Goal: Contribute content: Contribute content

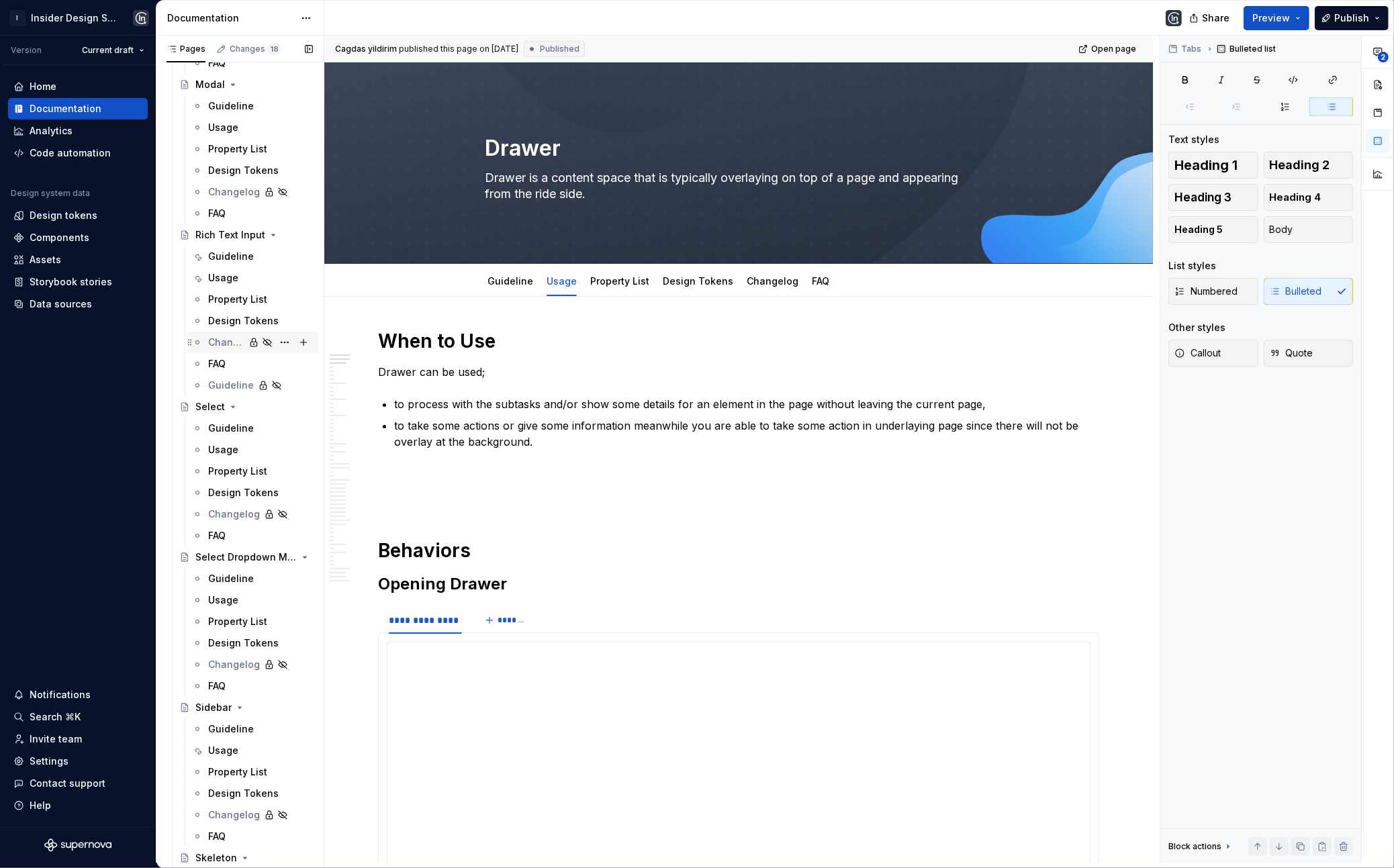
scroll to position [2762, 0]
click at [228, 276] on div "Usage" at bounding box center [223, 283] width 30 height 13
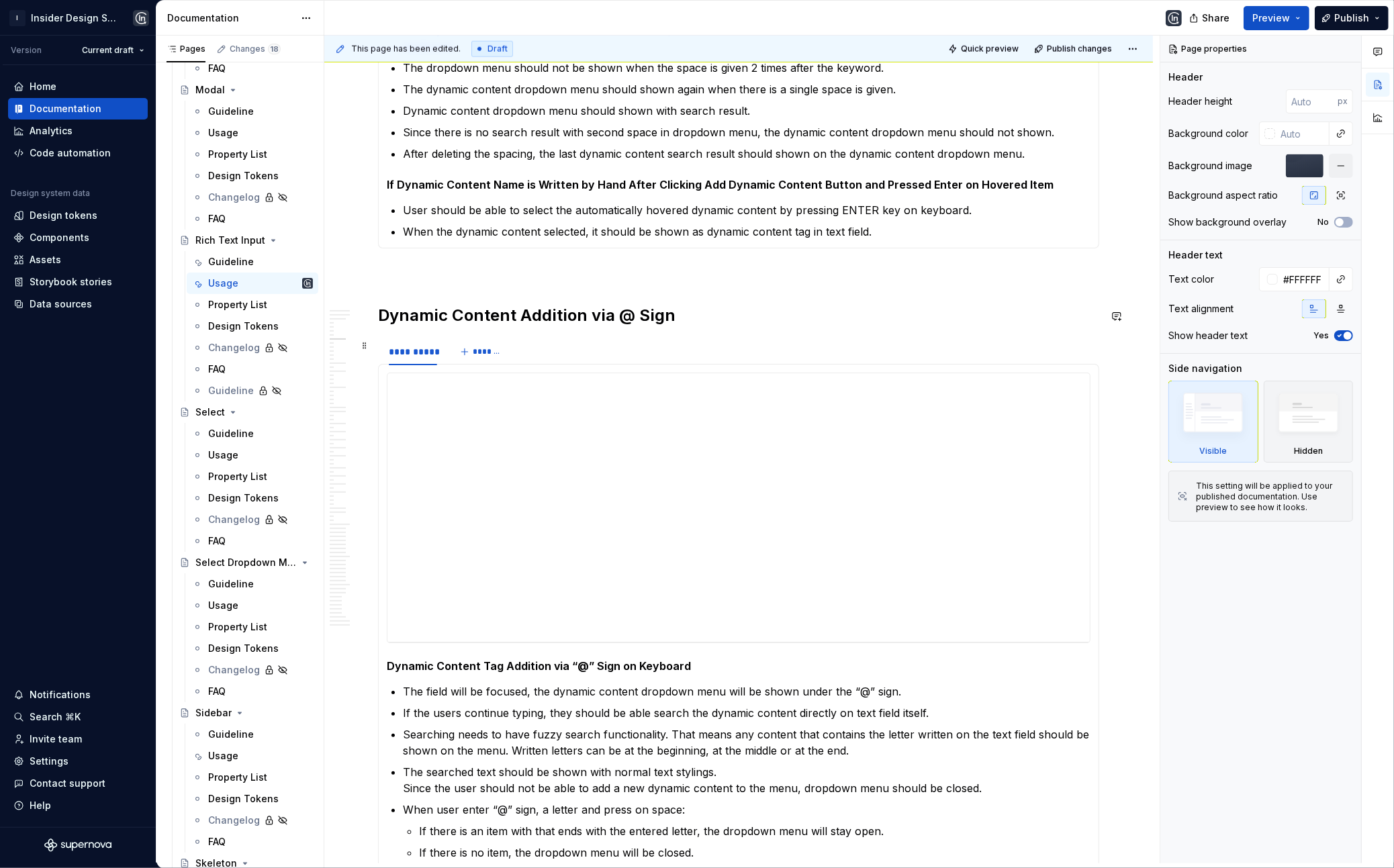
scroll to position [1537, 0]
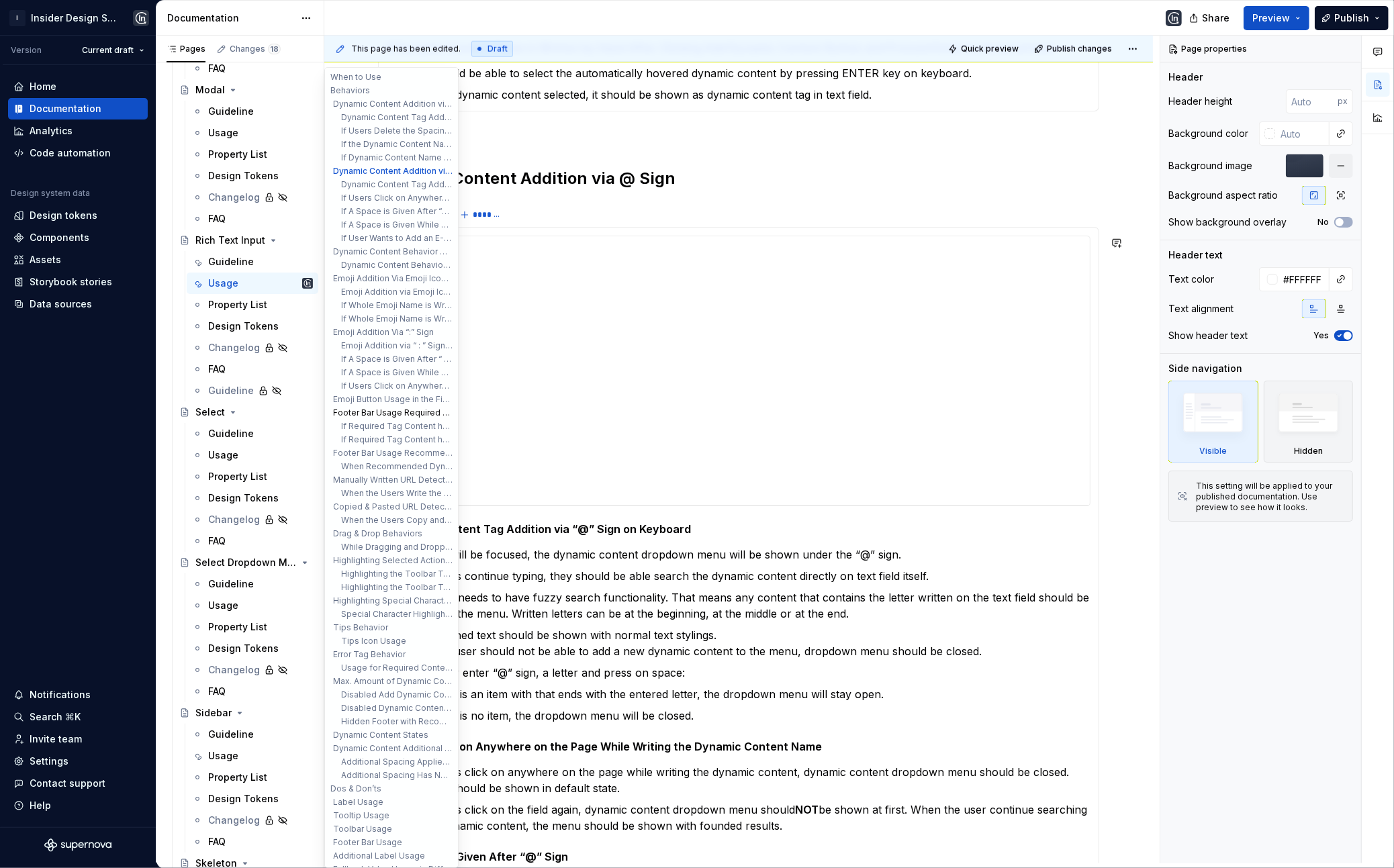
click at [406, 416] on button "Footer Bar Usage Required Tags / Behaviors" at bounding box center [391, 413] width 127 height 13
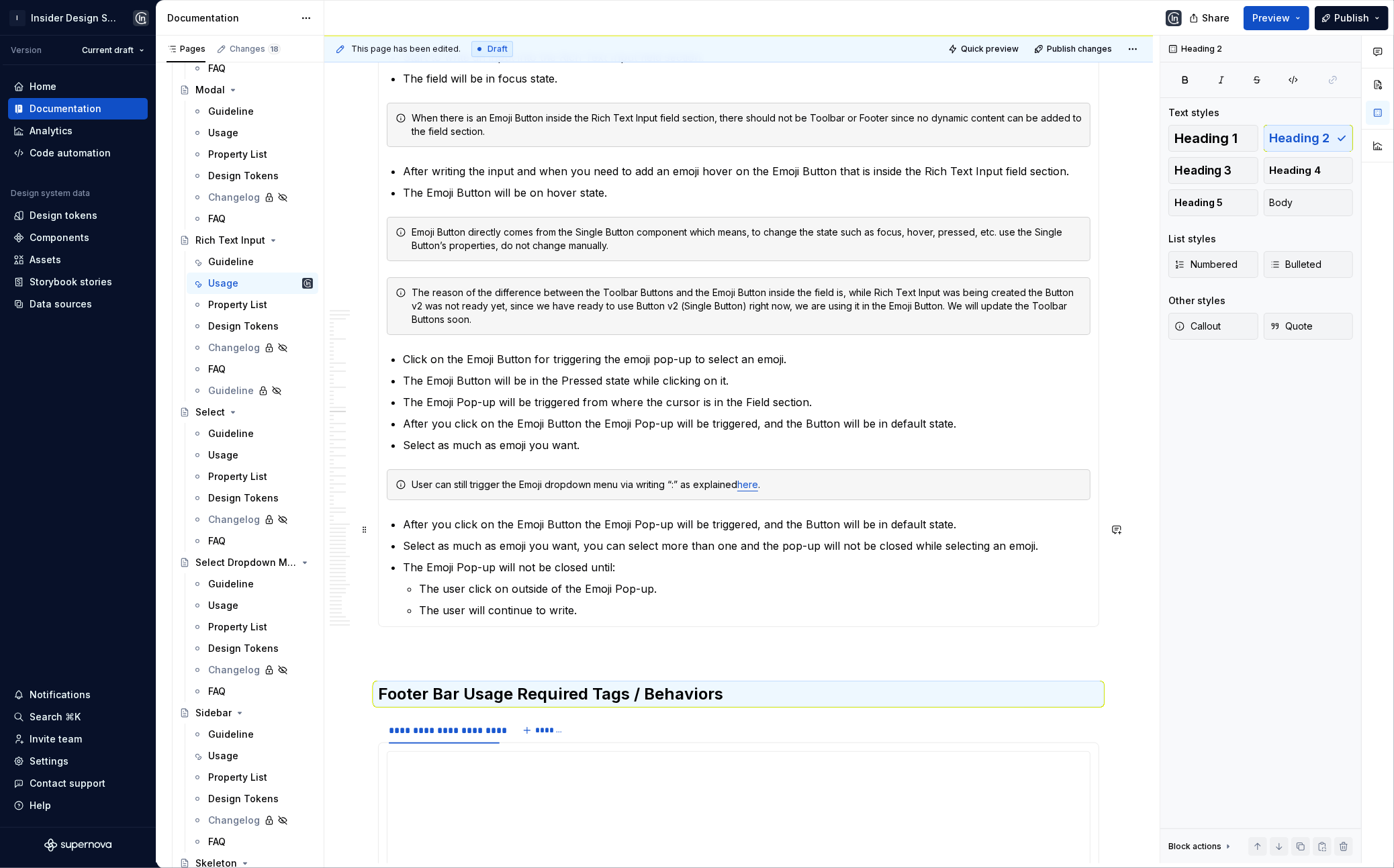
scroll to position [5728, 0]
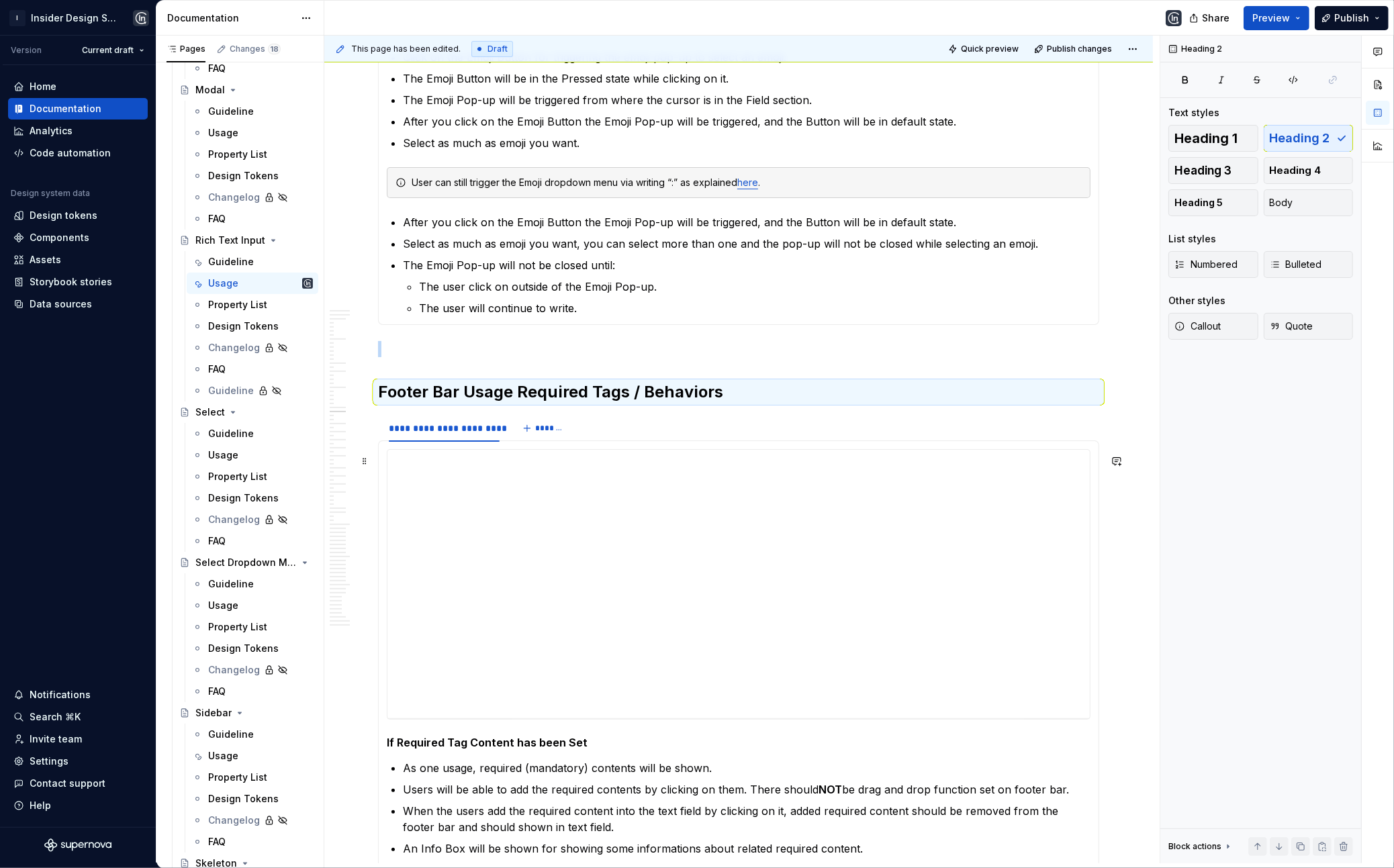
click at [441, 346] on p at bounding box center [738, 349] width 721 height 16
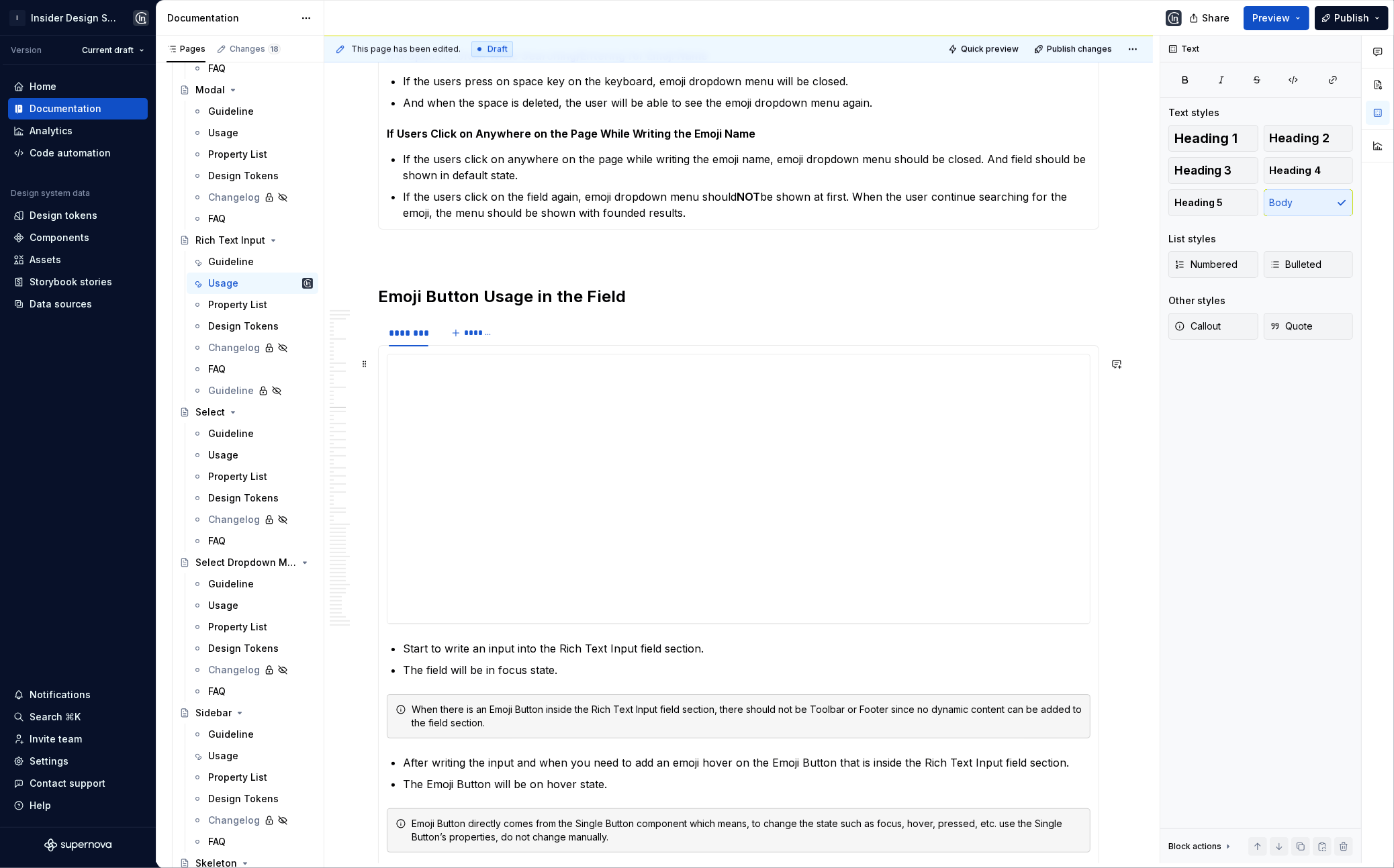
scroll to position [4826, 0]
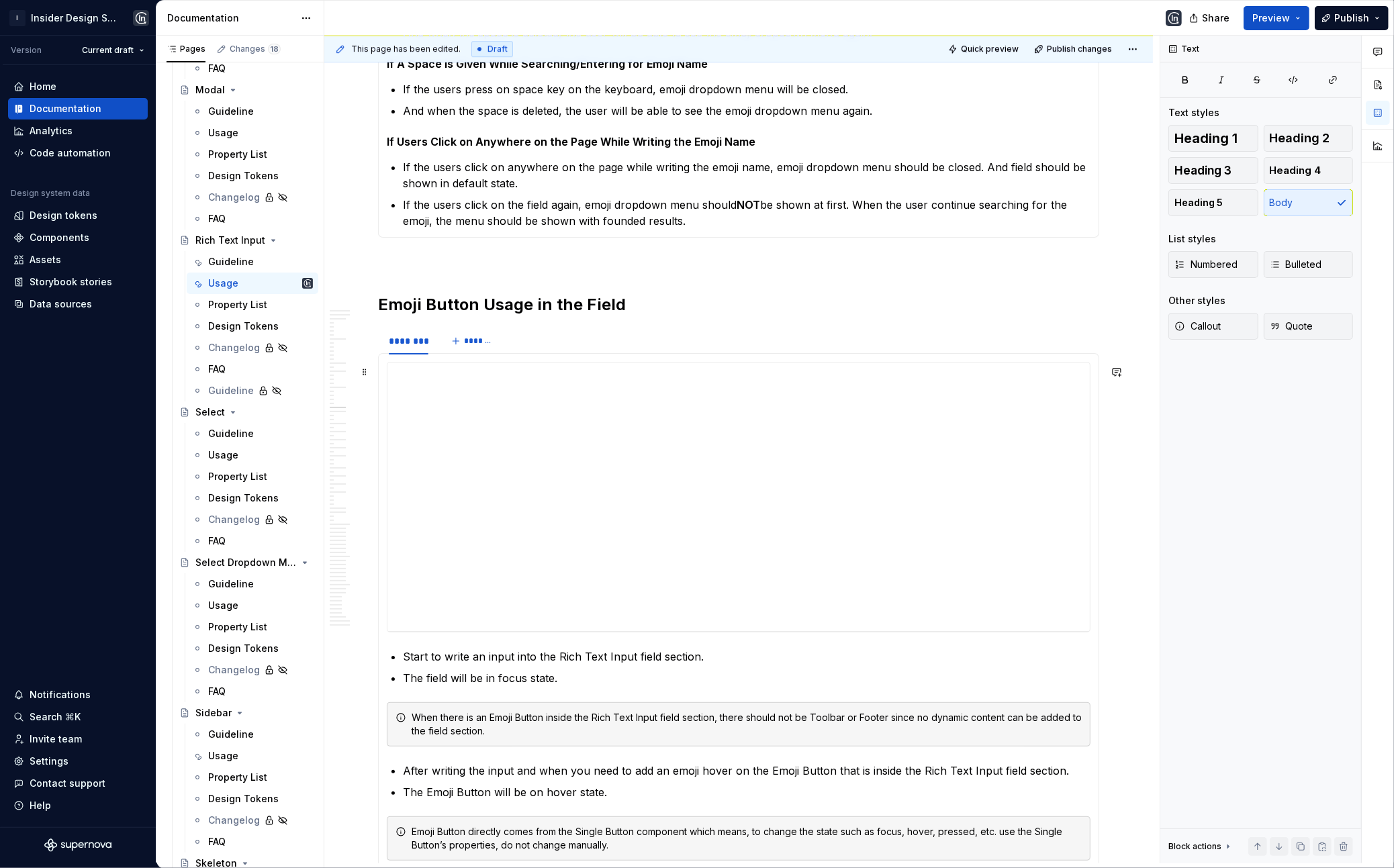
type textarea "*"
click at [475, 297] on h2 "Emoji Button Usage in the Field" at bounding box center [738, 304] width 721 height 22
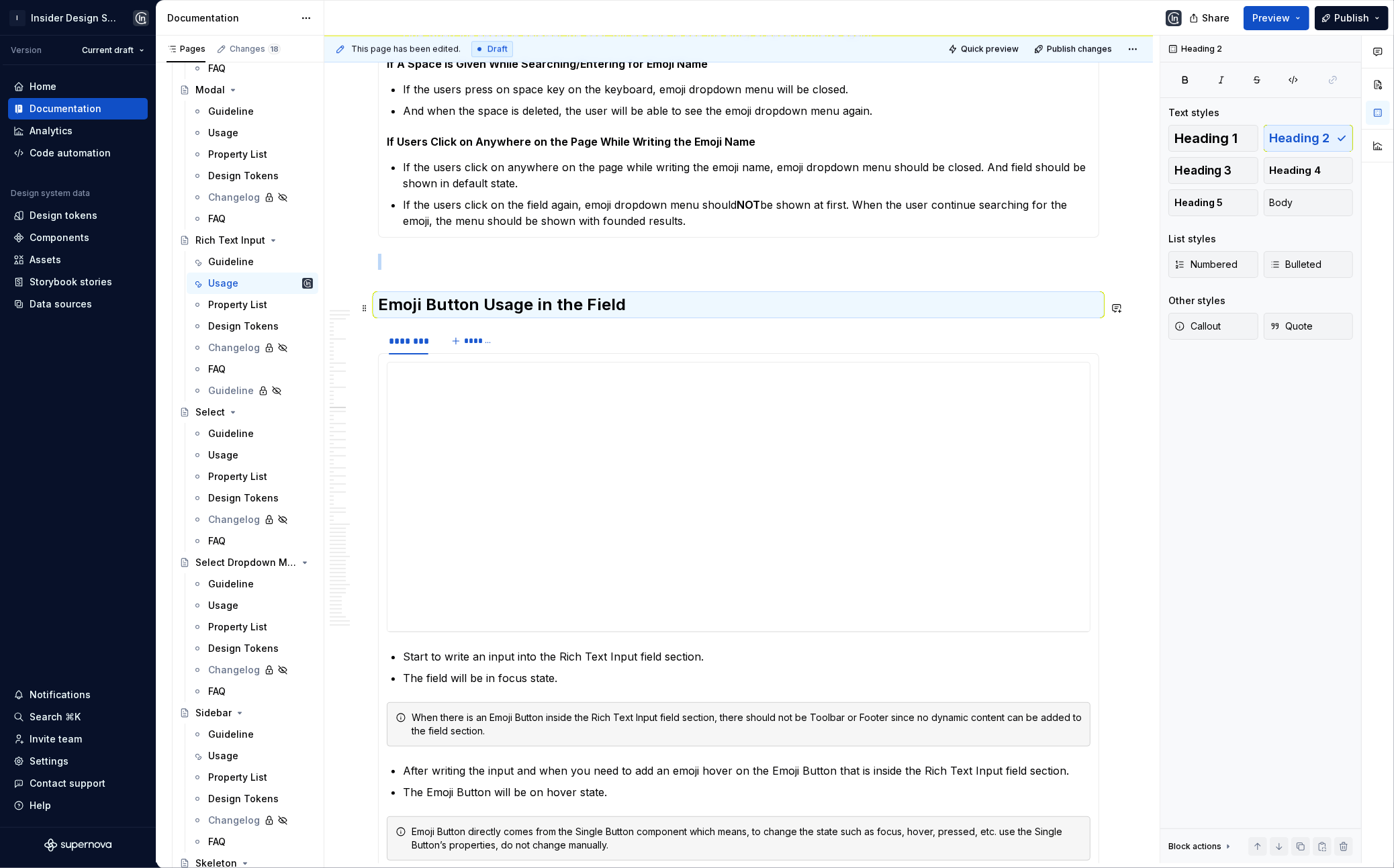
click at [600, 308] on h2 "Emoji Button Usage in the Field" at bounding box center [738, 304] width 721 height 22
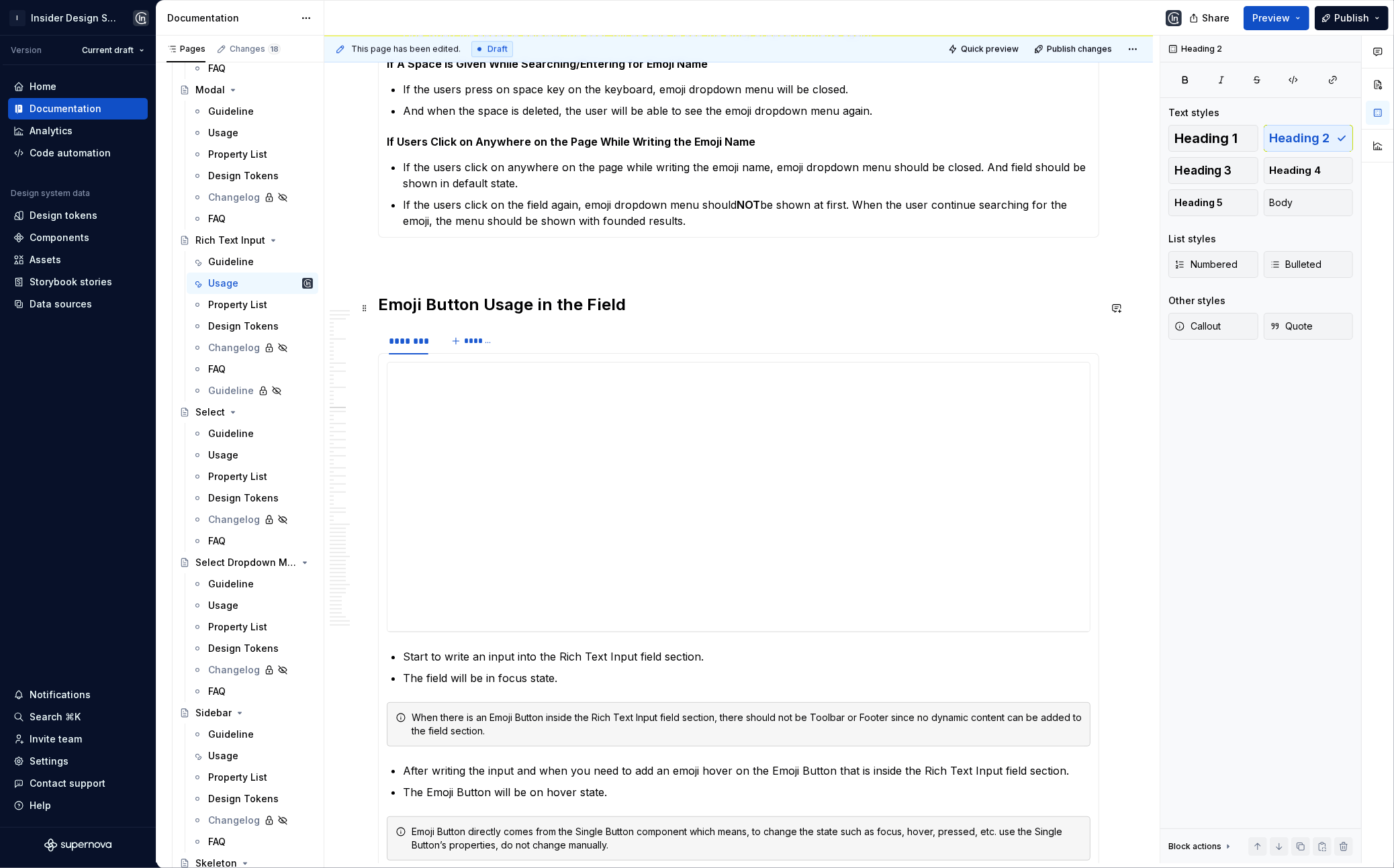
click at [640, 301] on h2 "Emoji Button Usage in the Field" at bounding box center [738, 304] width 721 height 22
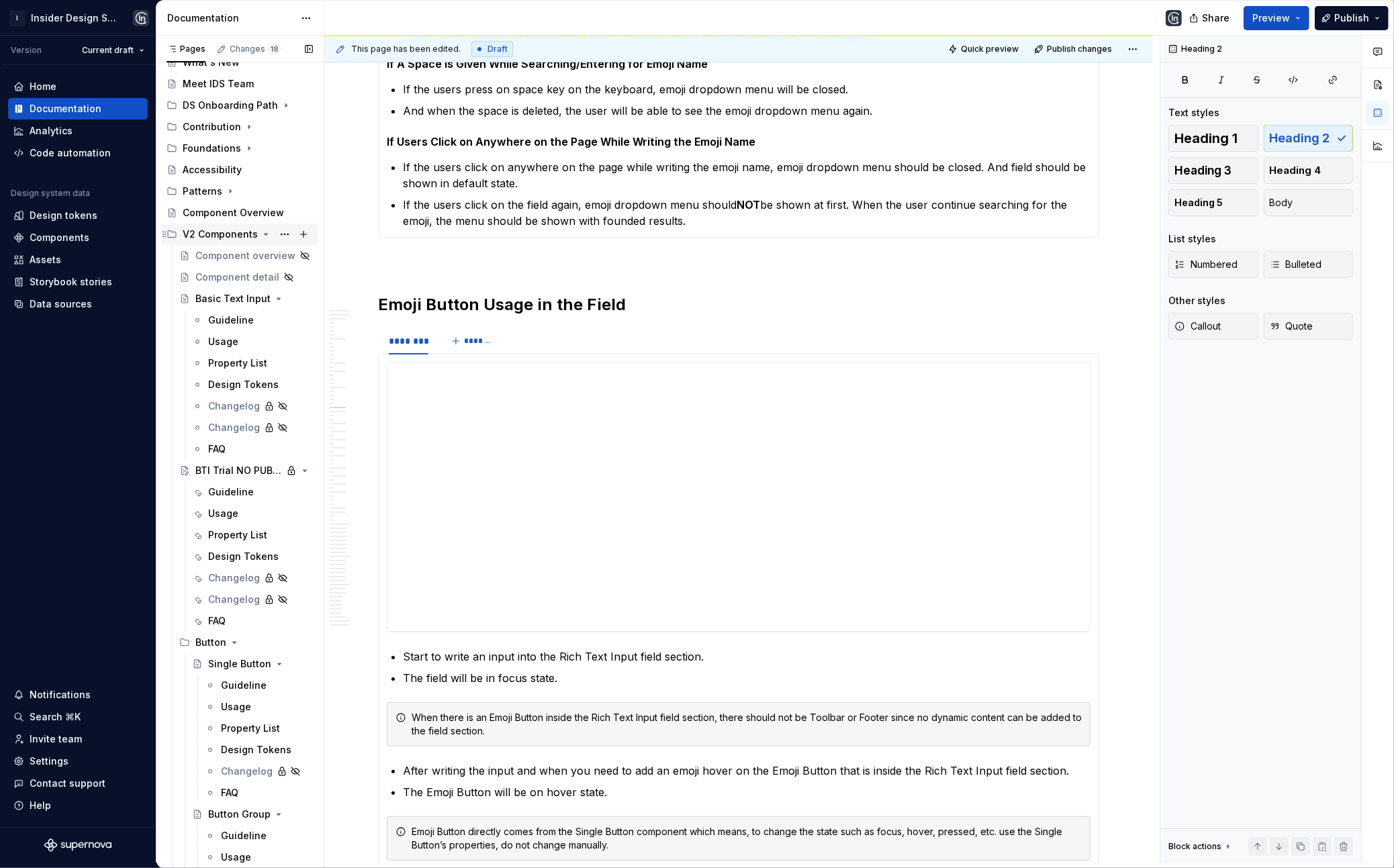
scroll to position [61, 0]
click at [474, 309] on h2 "Emoji Button Usage in the Field" at bounding box center [738, 304] width 721 height 22
click at [491, 303] on h2 "Emoji Button Usage in the Field" at bounding box center [738, 304] width 721 height 22
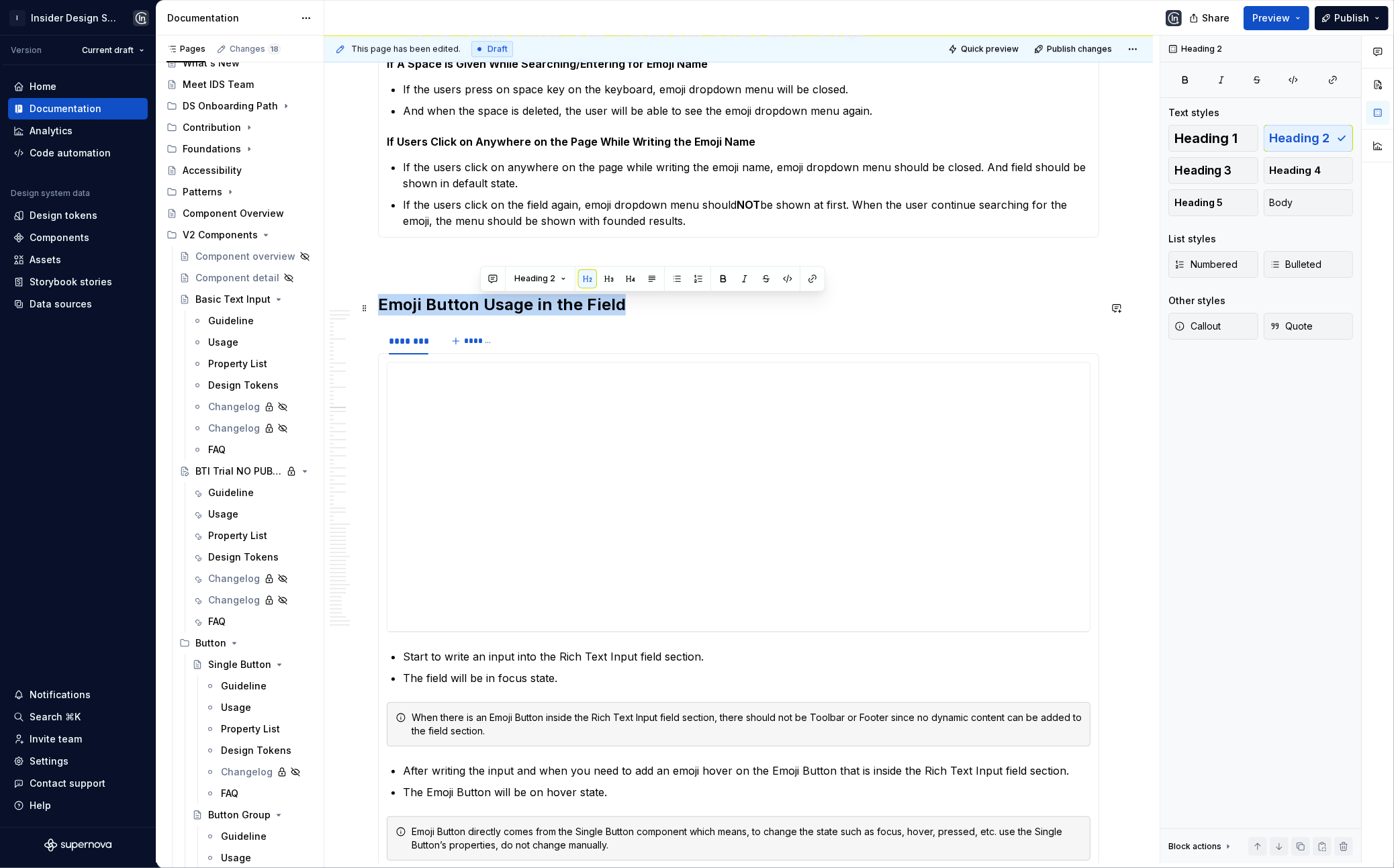
click at [491, 303] on h2 "Emoji Button Usage in the Field" at bounding box center [738, 304] width 721 height 22
click at [657, 300] on h2 "Emoji Button Usage in the Field" at bounding box center [738, 304] width 721 height 22
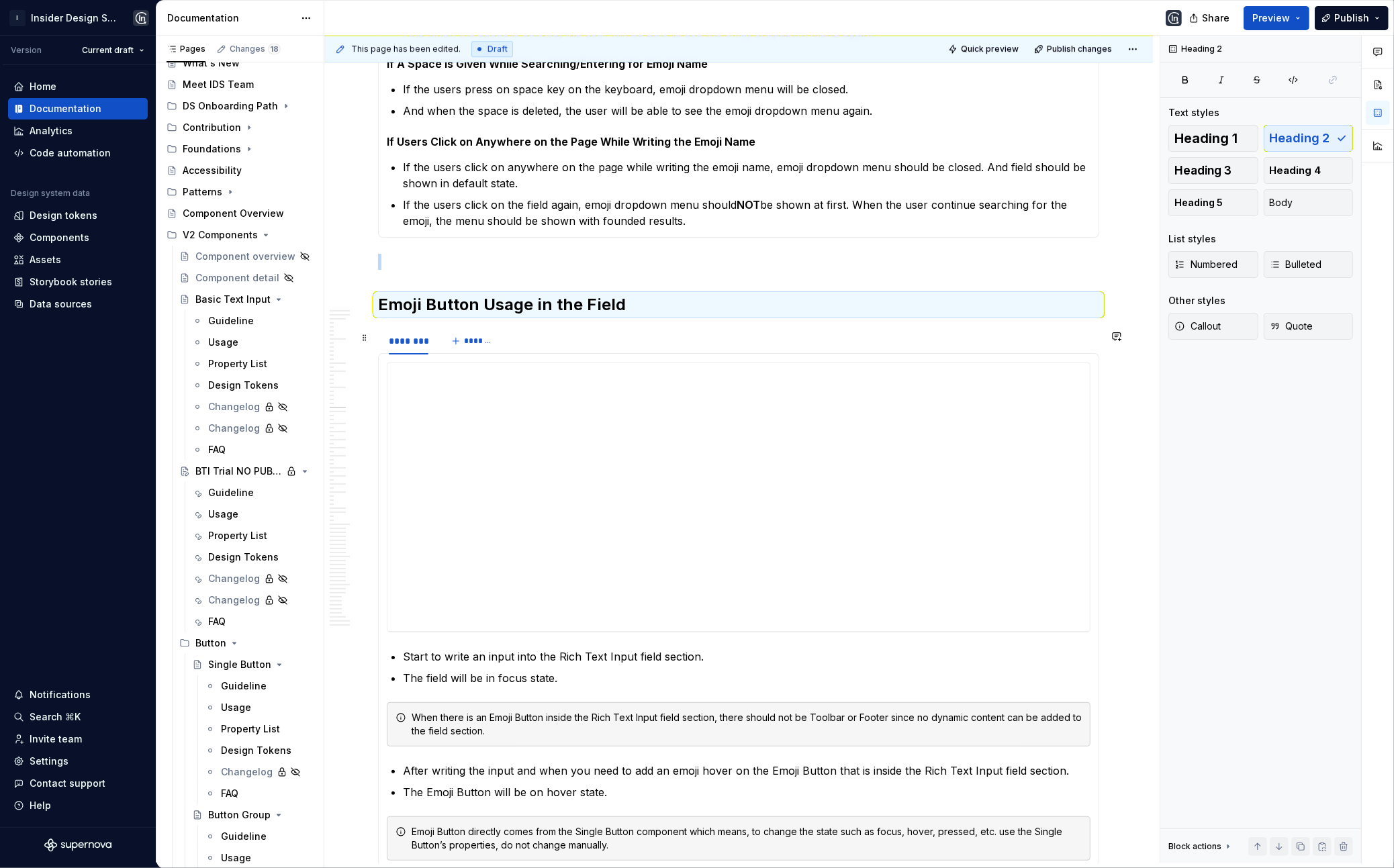
click at [566, 343] on div "******** *******" at bounding box center [738, 341] width 721 height 27
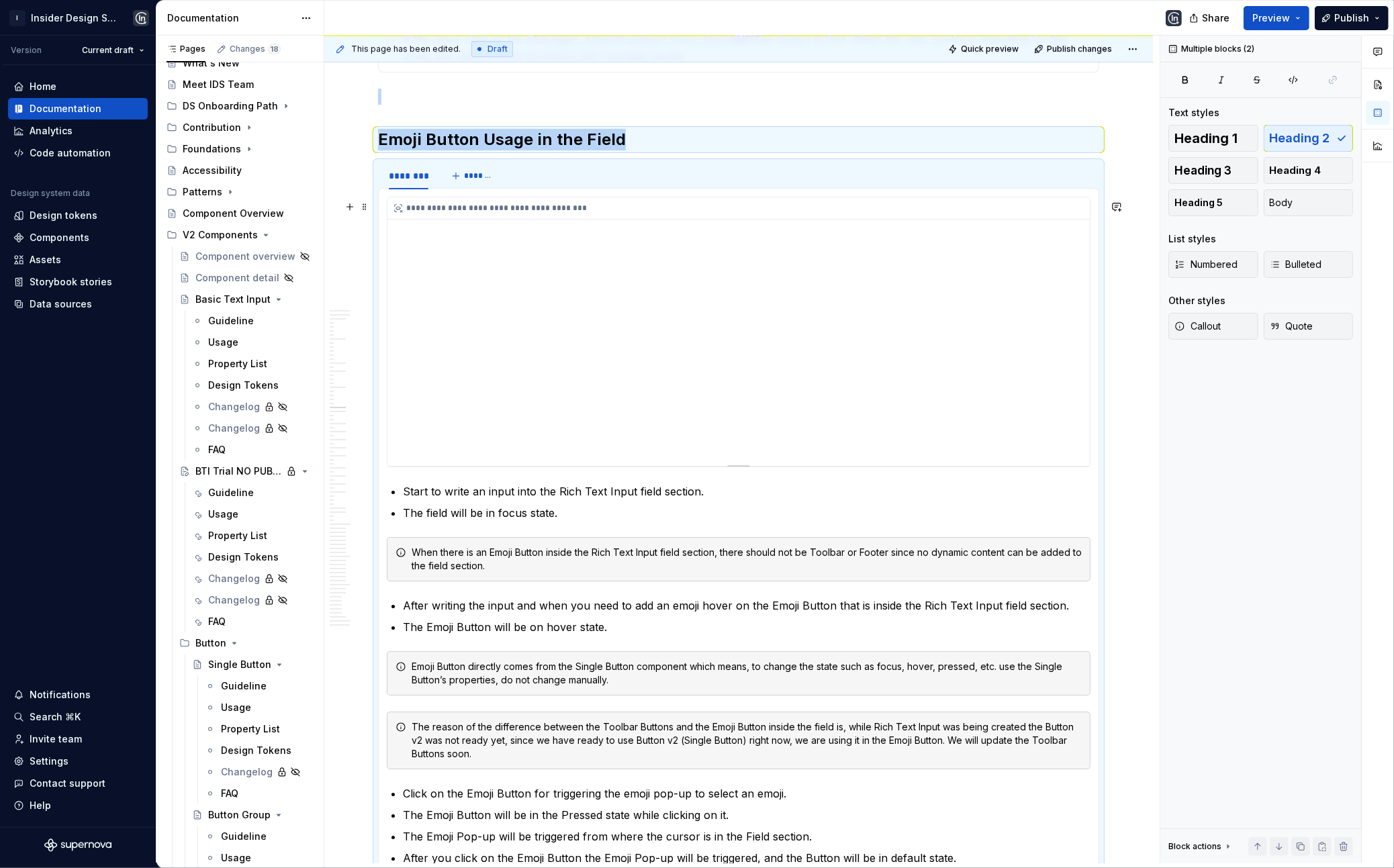
scroll to position [5093, 0]
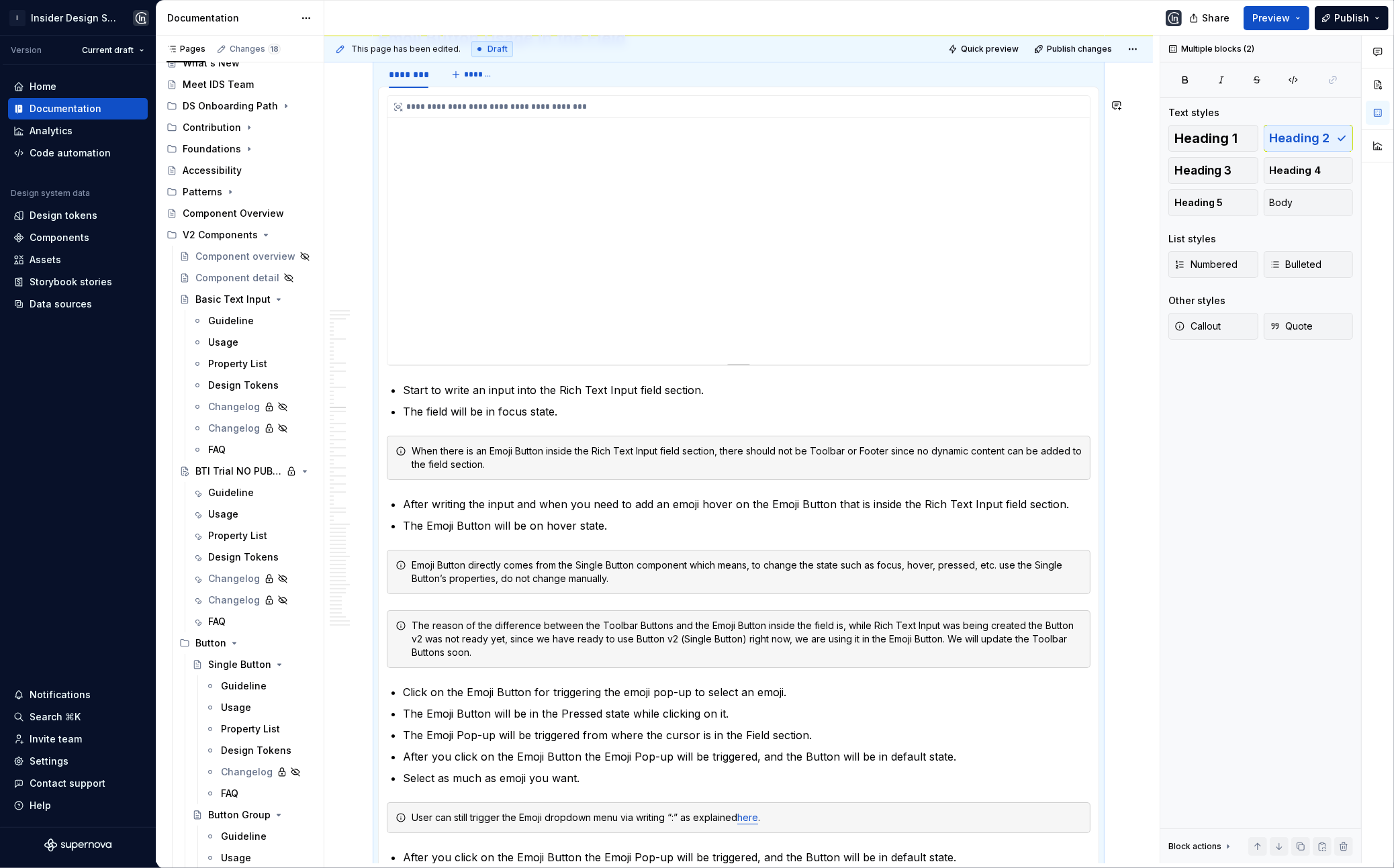
copy div "Emoji Button Usage in the Field"
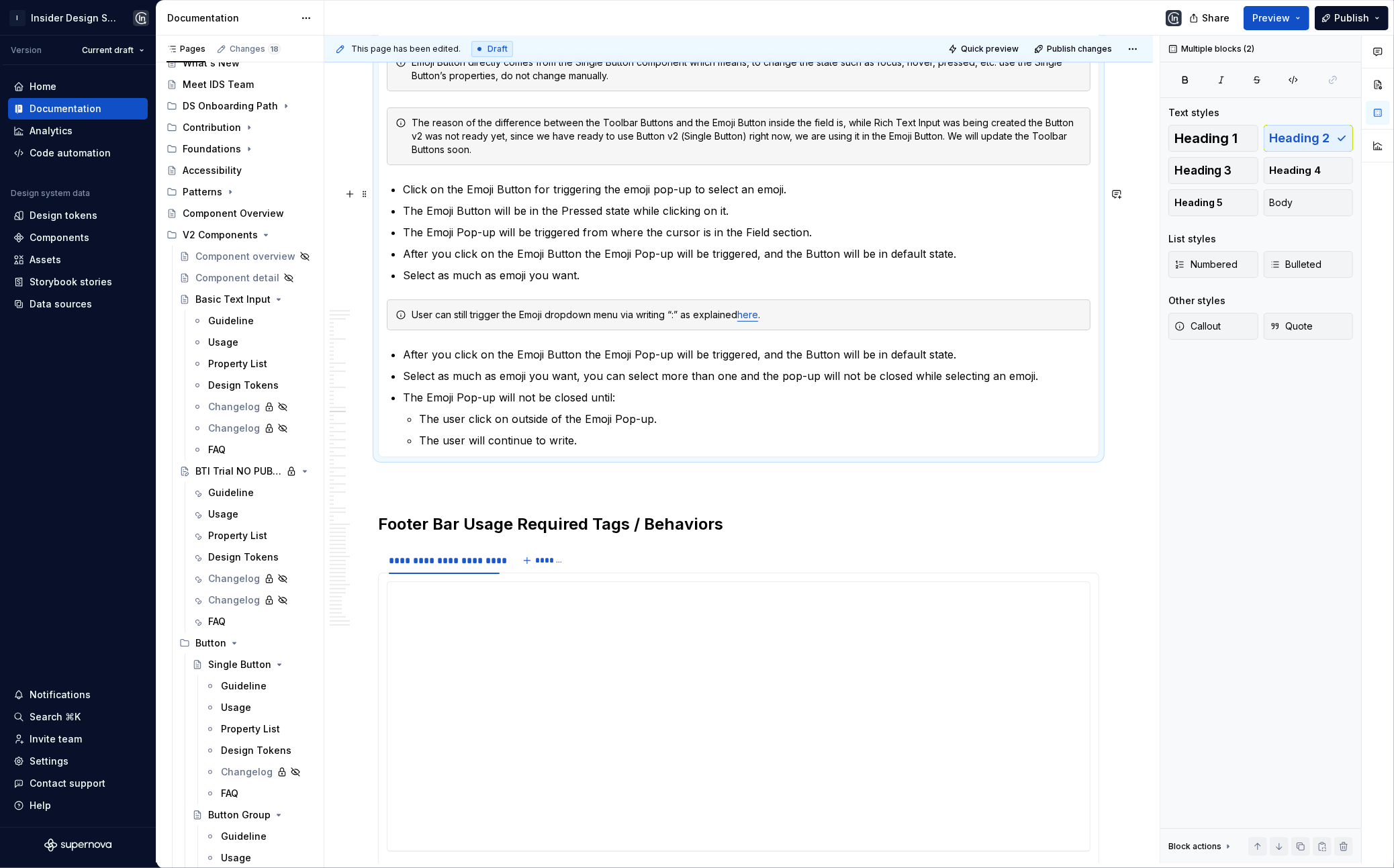
scroll to position [5609, 0]
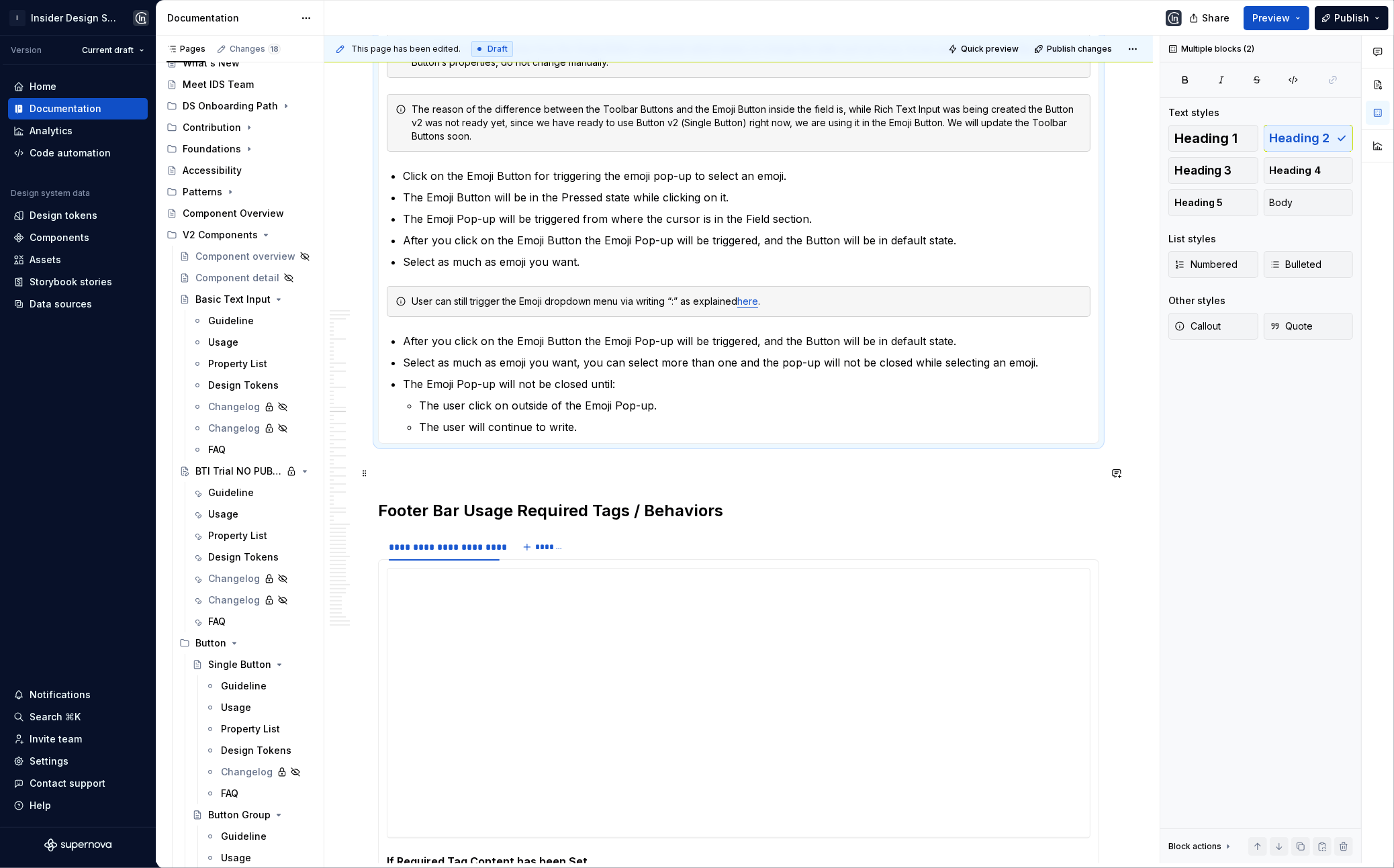
click at [400, 470] on p at bounding box center [738, 467] width 721 height 16
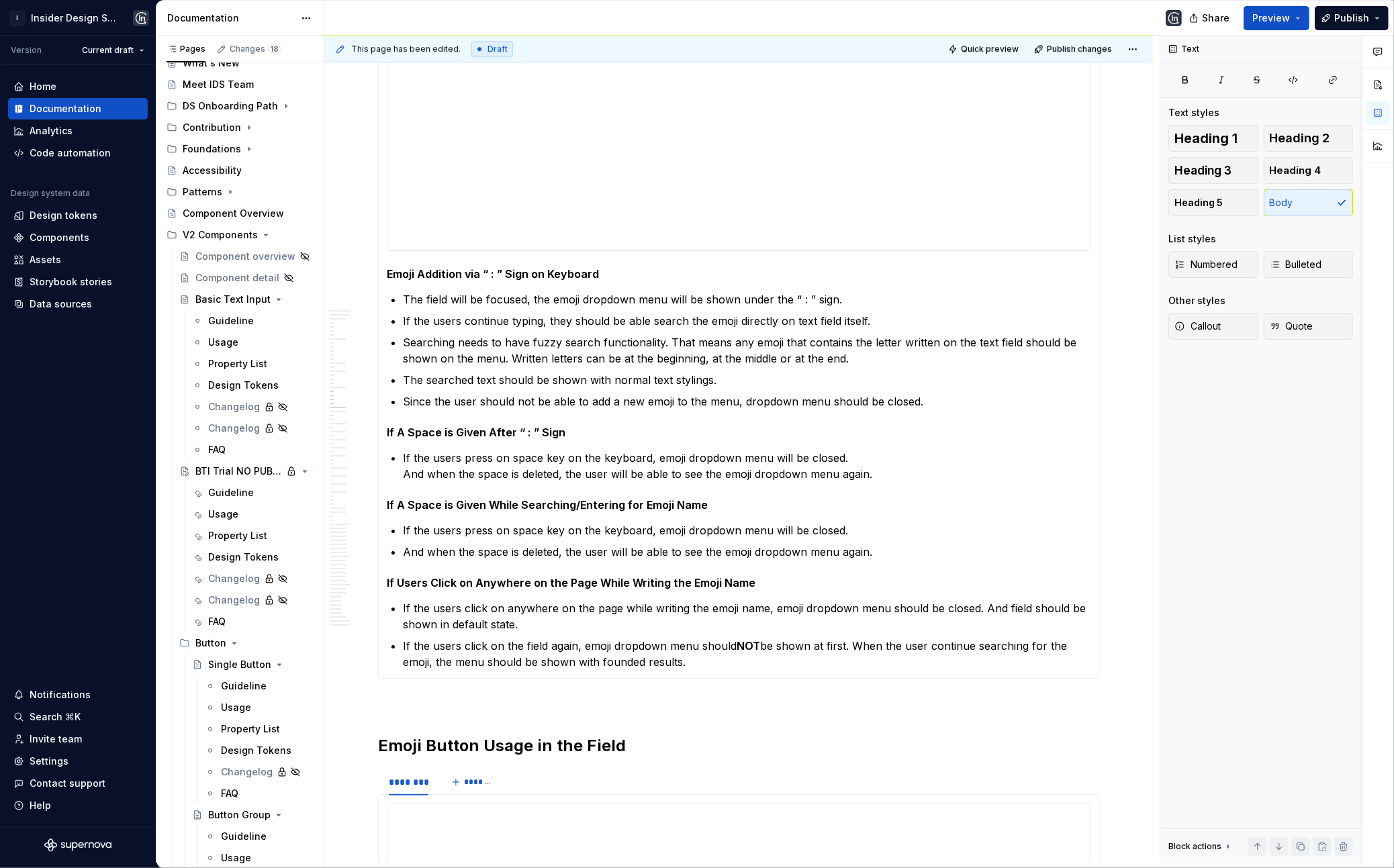
scroll to position [4541, 0]
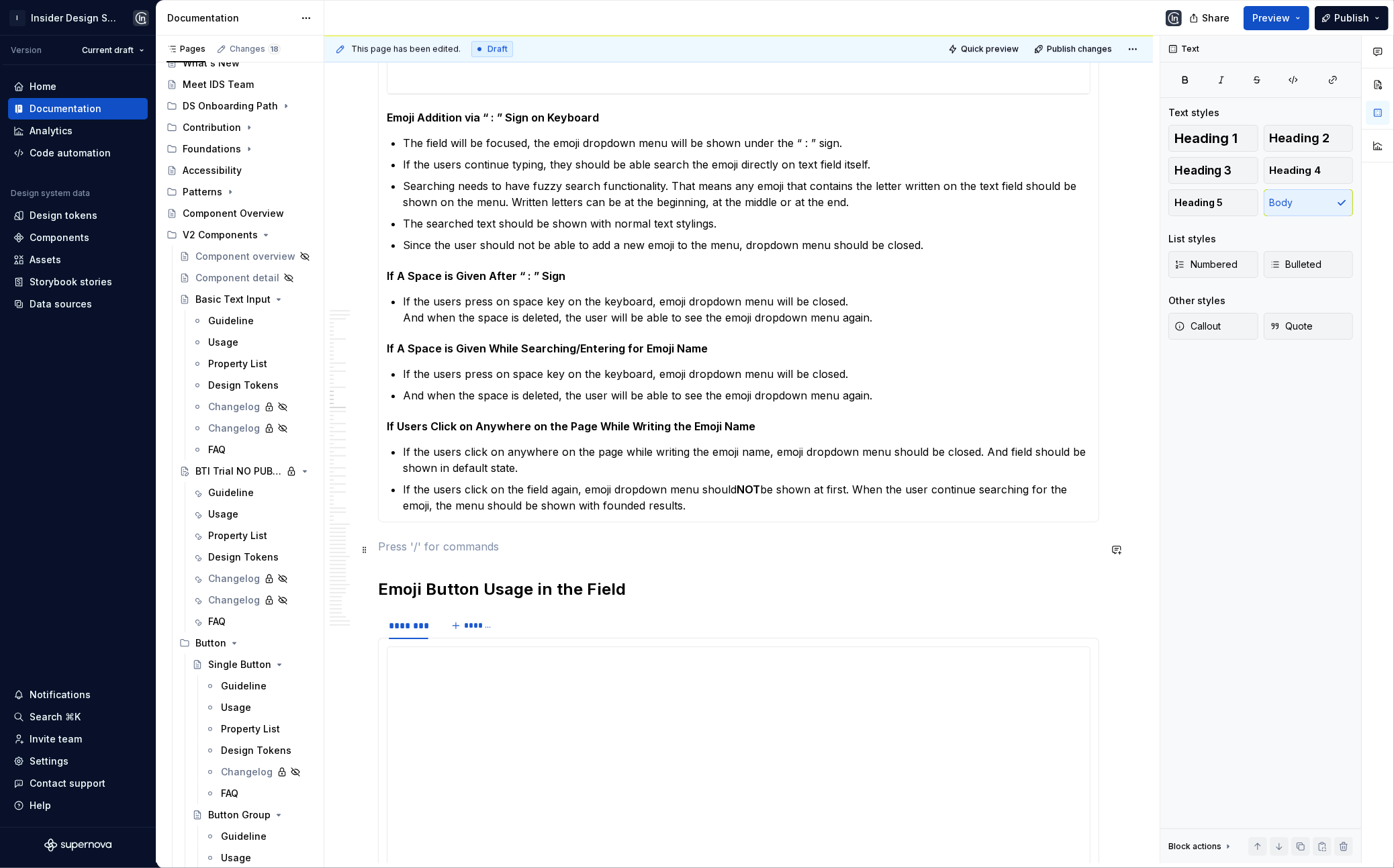
click at [415, 545] on p at bounding box center [738, 546] width 721 height 16
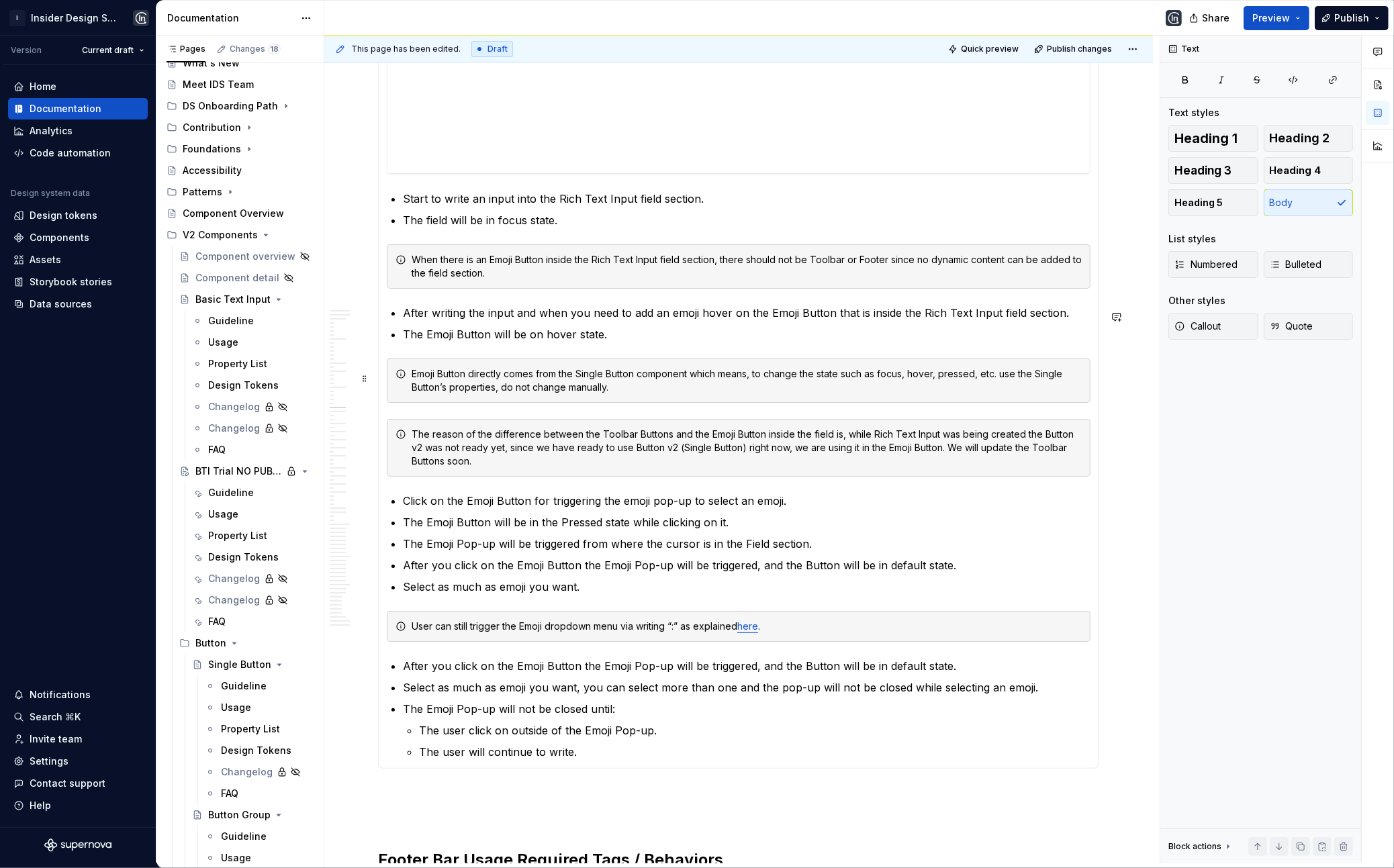
scroll to position [5814, 0]
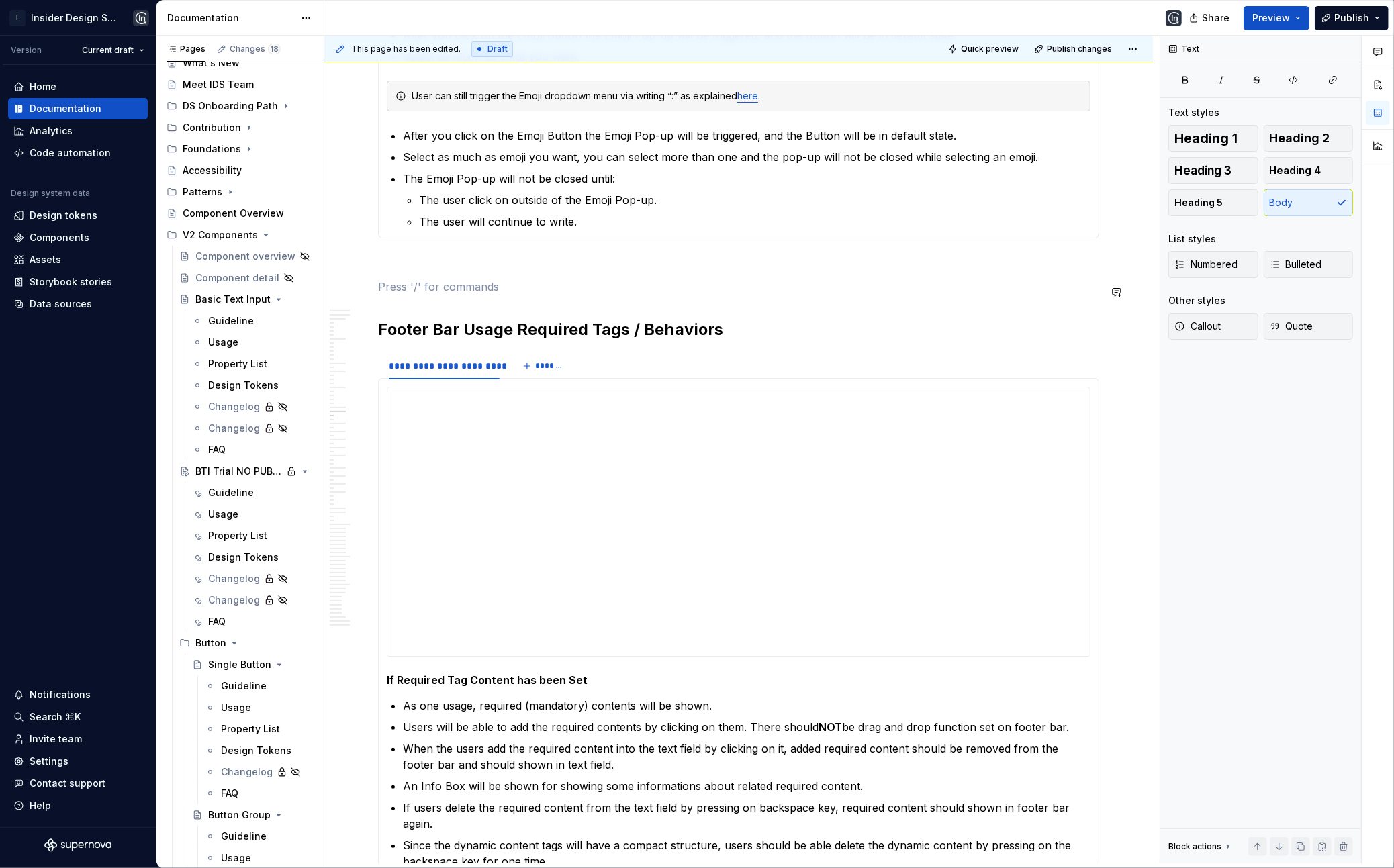
click at [391, 266] on p at bounding box center [738, 262] width 721 height 16
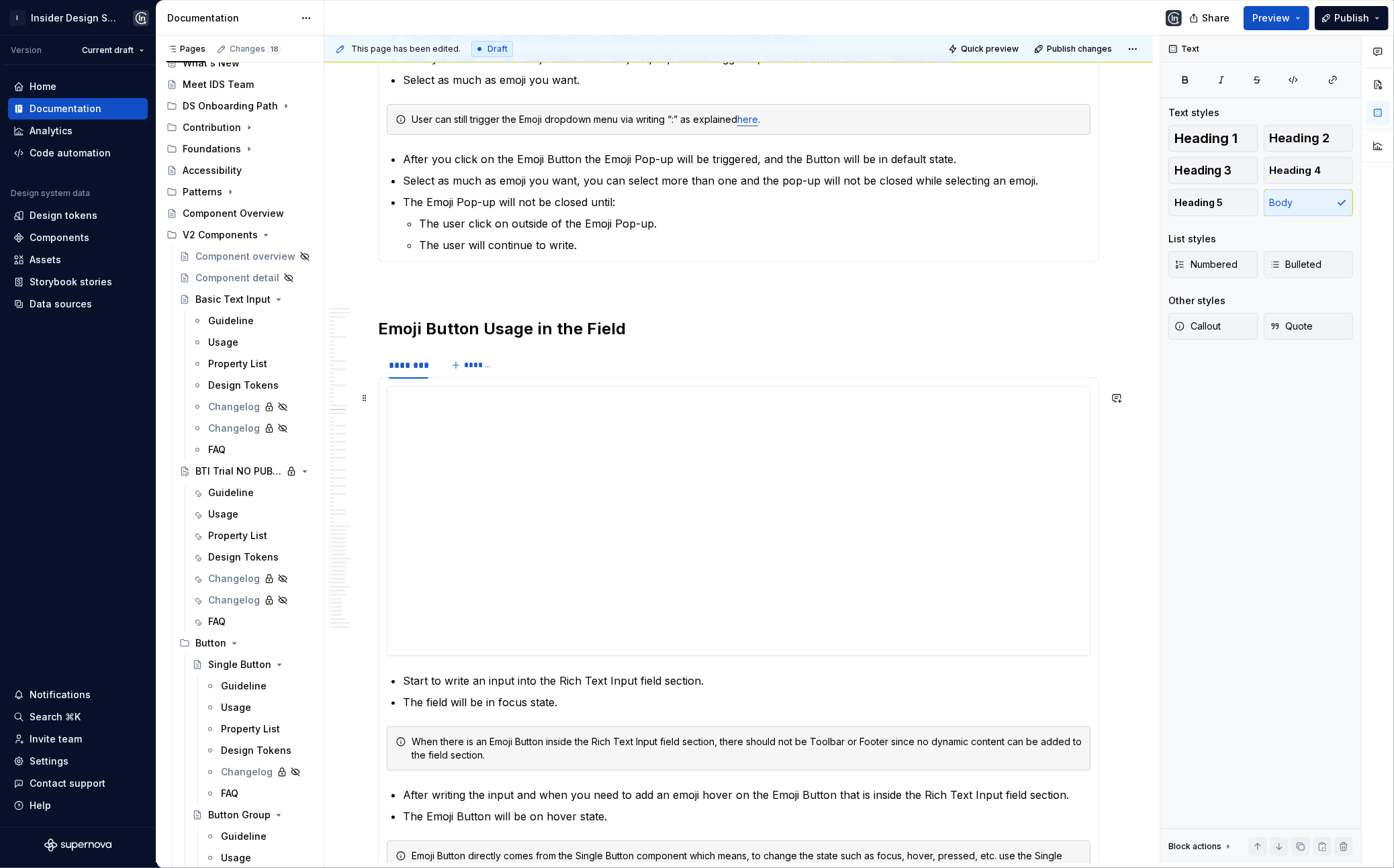
scroll to position [5844, 0]
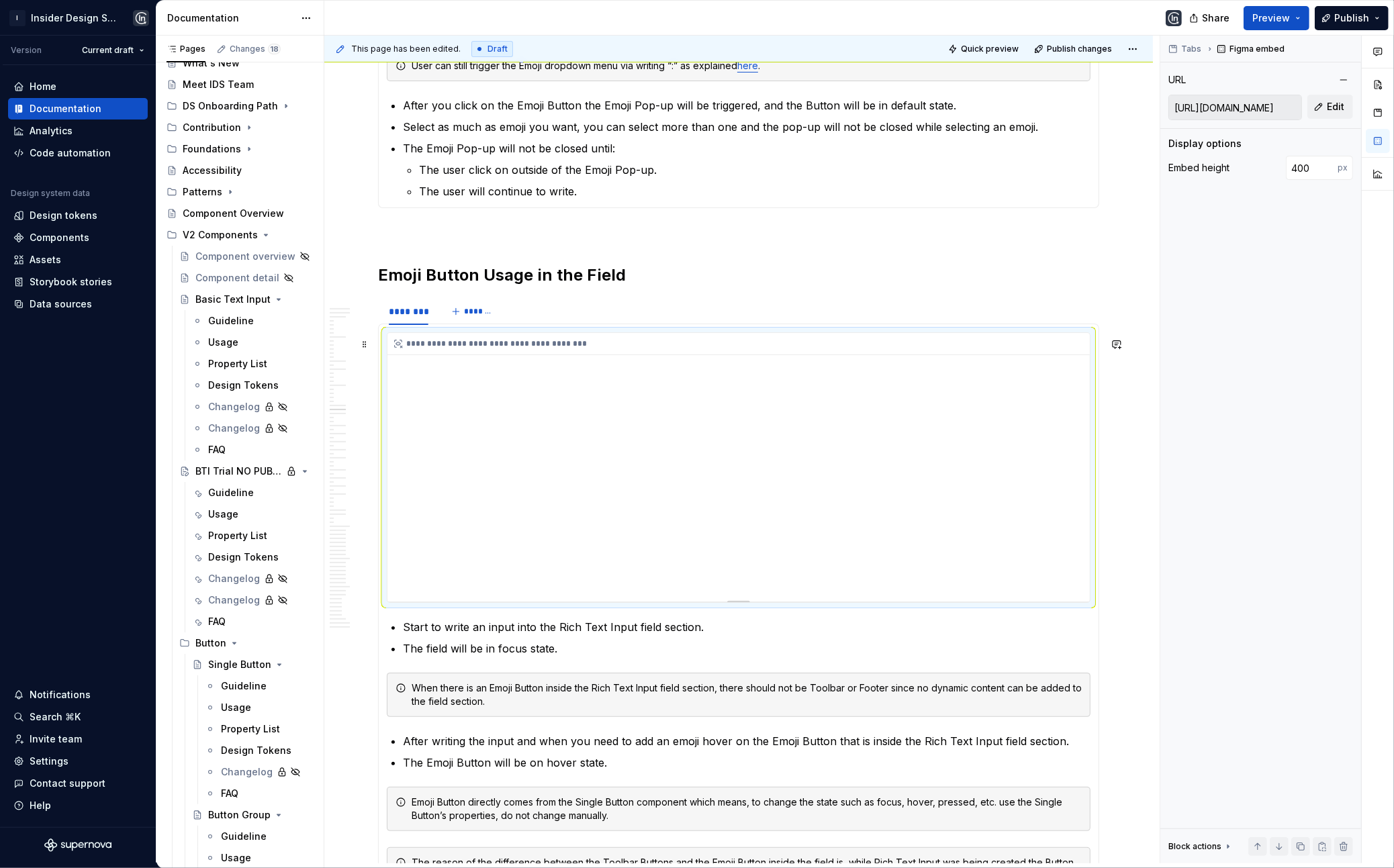
click at [472, 387] on div "**********" at bounding box center [739, 467] width 703 height 269
click at [549, 321] on div "******** *******" at bounding box center [738, 311] width 721 height 27
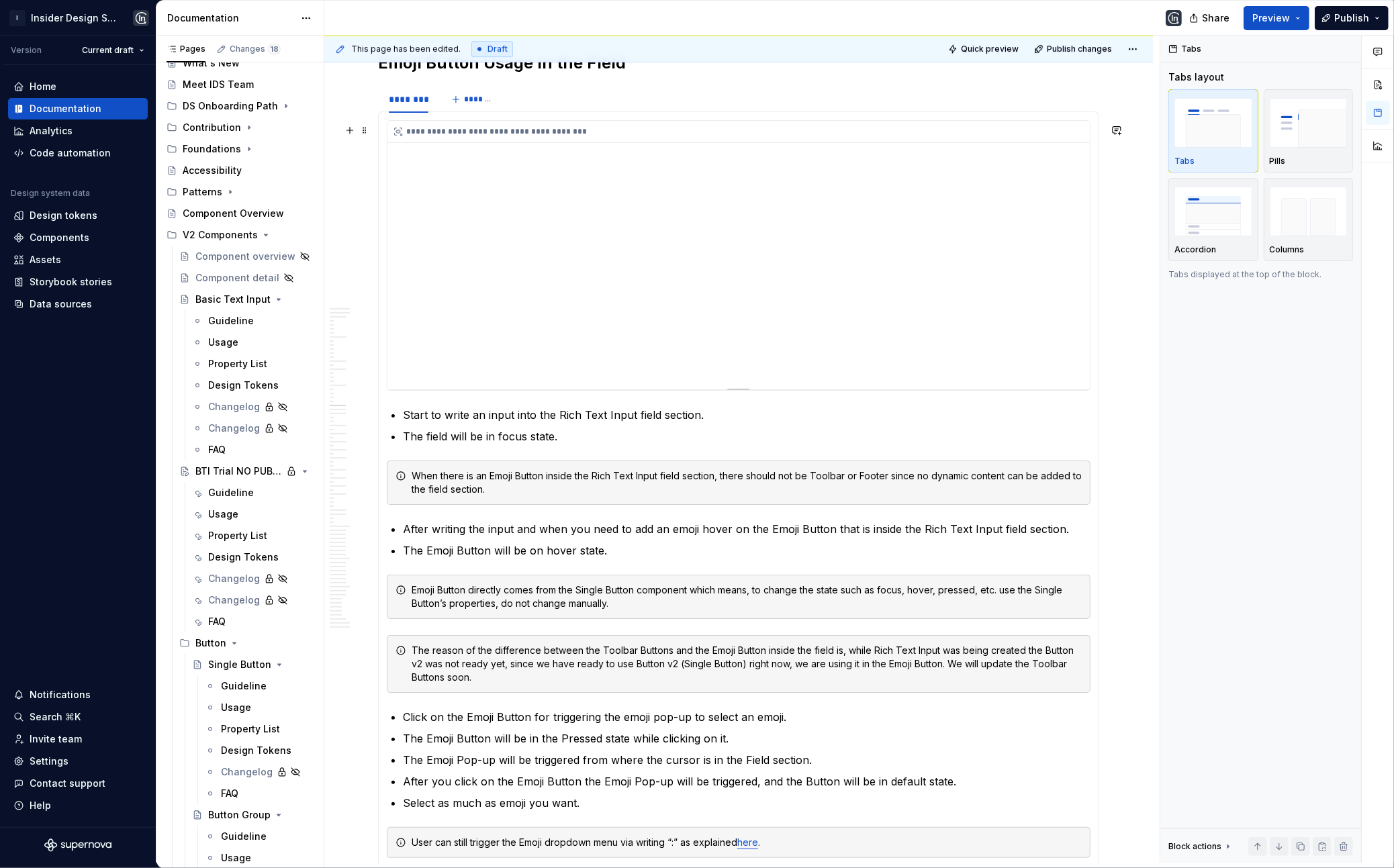
scroll to position [4911, 0]
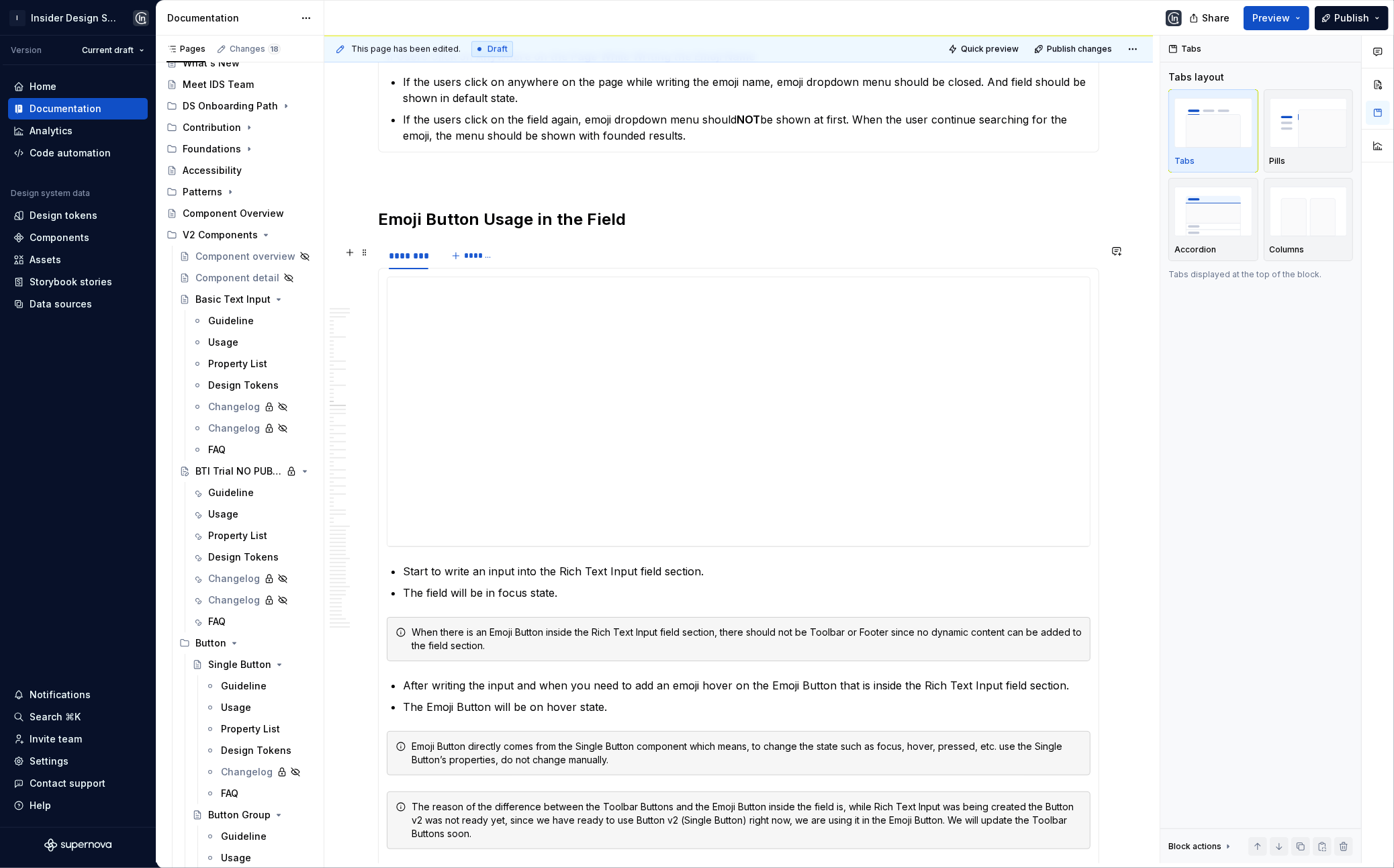
click at [608, 249] on div "******** *******" at bounding box center [738, 255] width 721 height 27
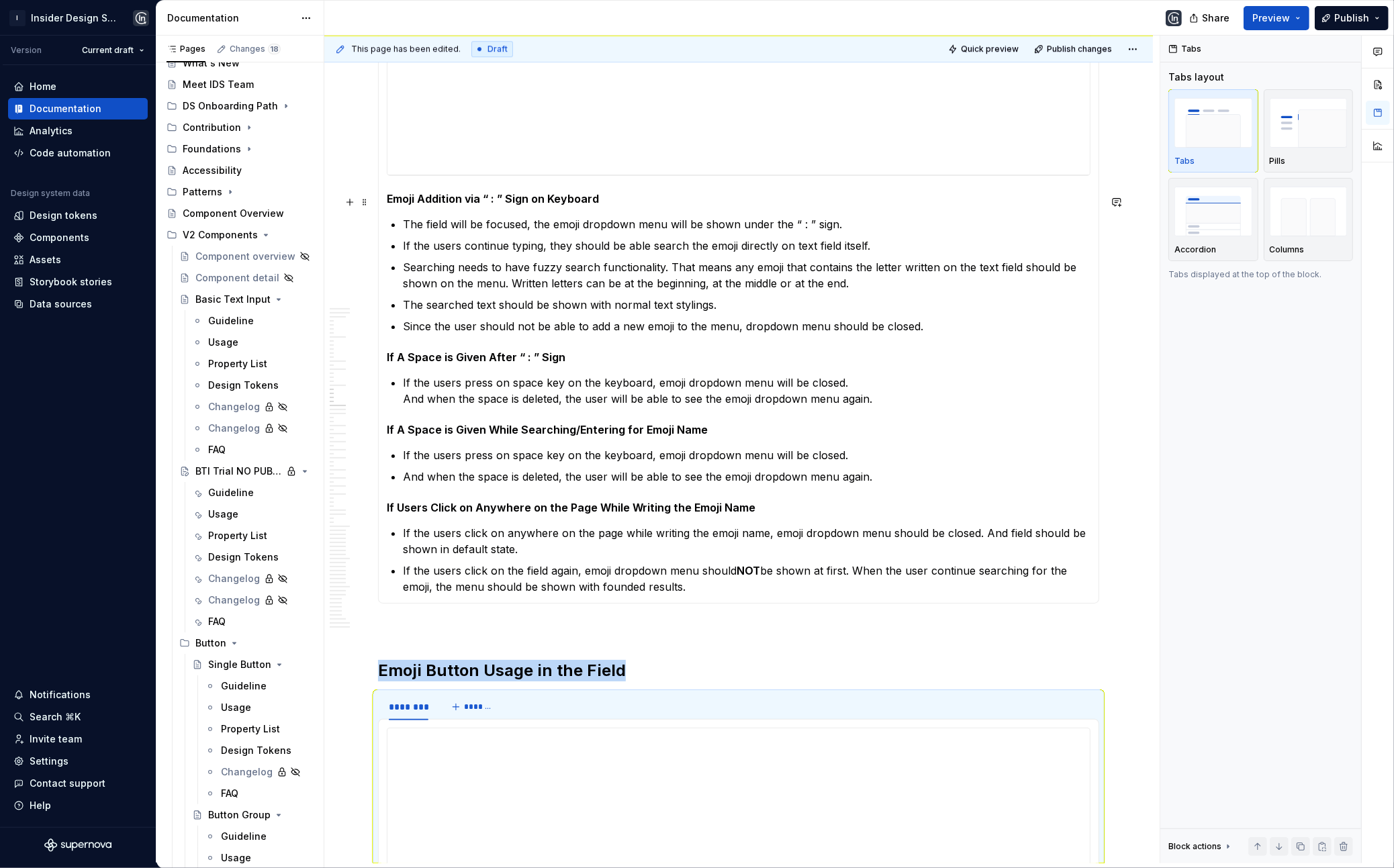
click at [597, 201] on h5 "Emoji Addition via “ : ” Sign on Keyboard" at bounding box center [739, 198] width 704 height 13
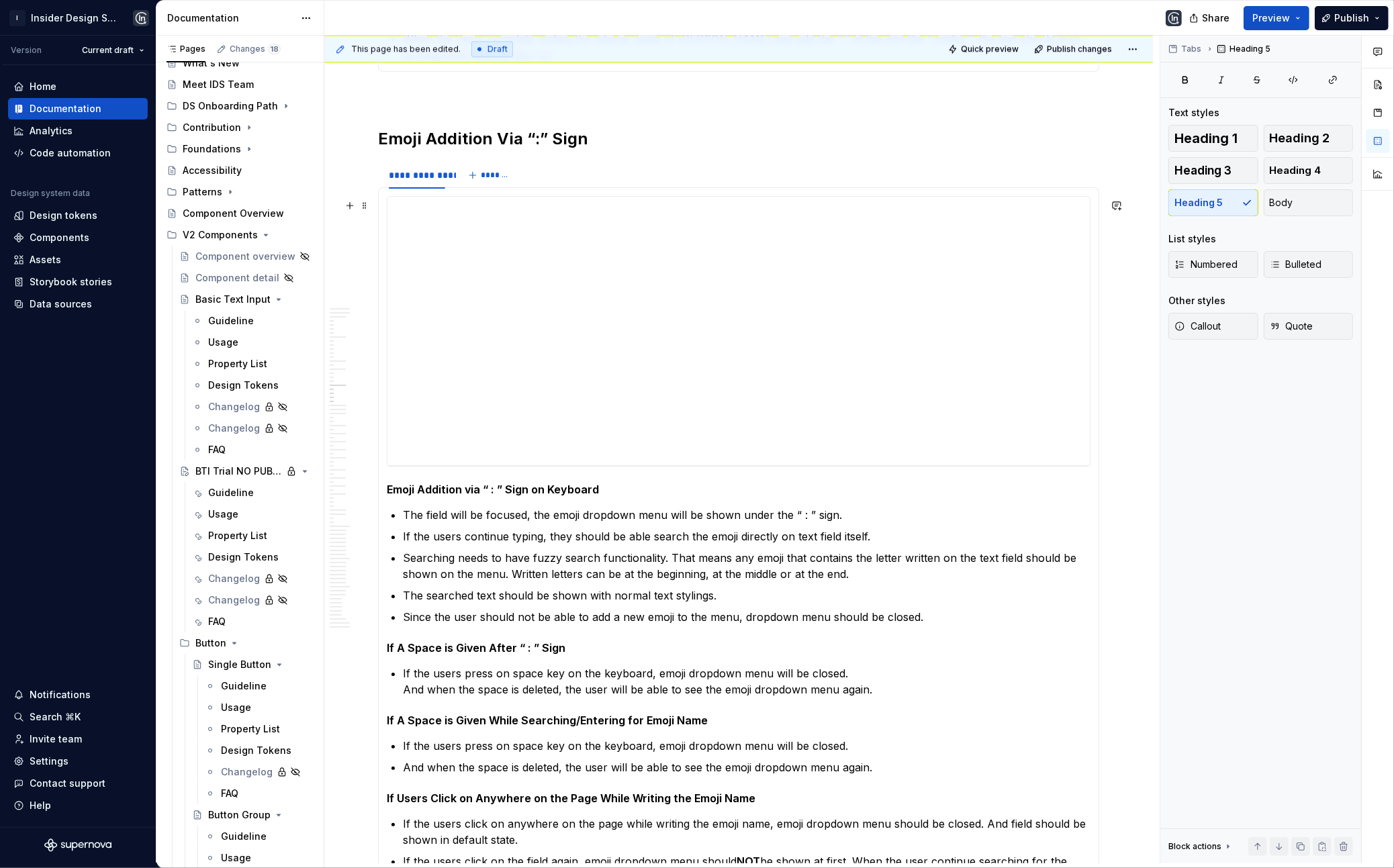
scroll to position [4165, 0]
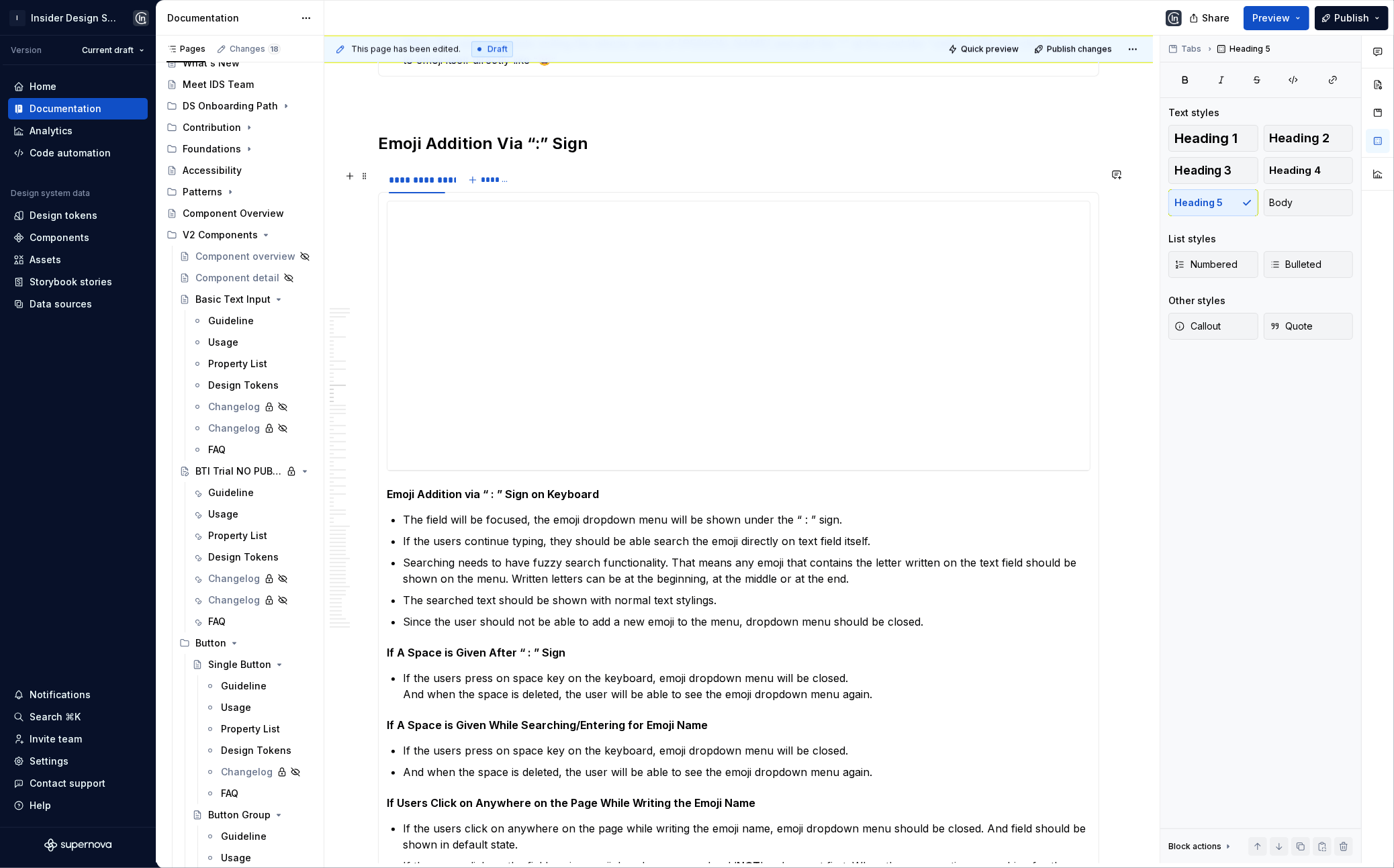
click at [591, 187] on div "**********" at bounding box center [738, 180] width 721 height 27
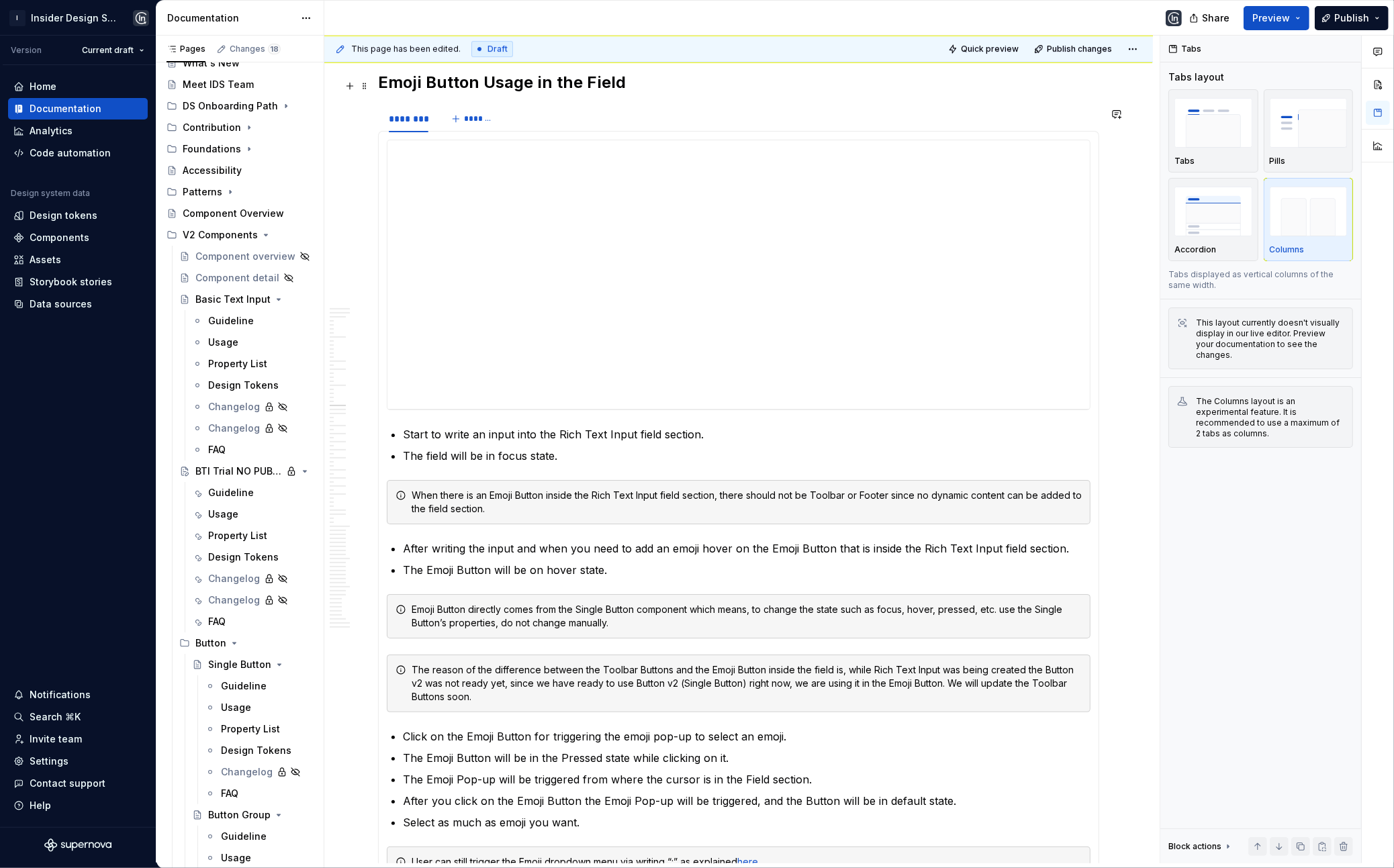
scroll to position [5000, 0]
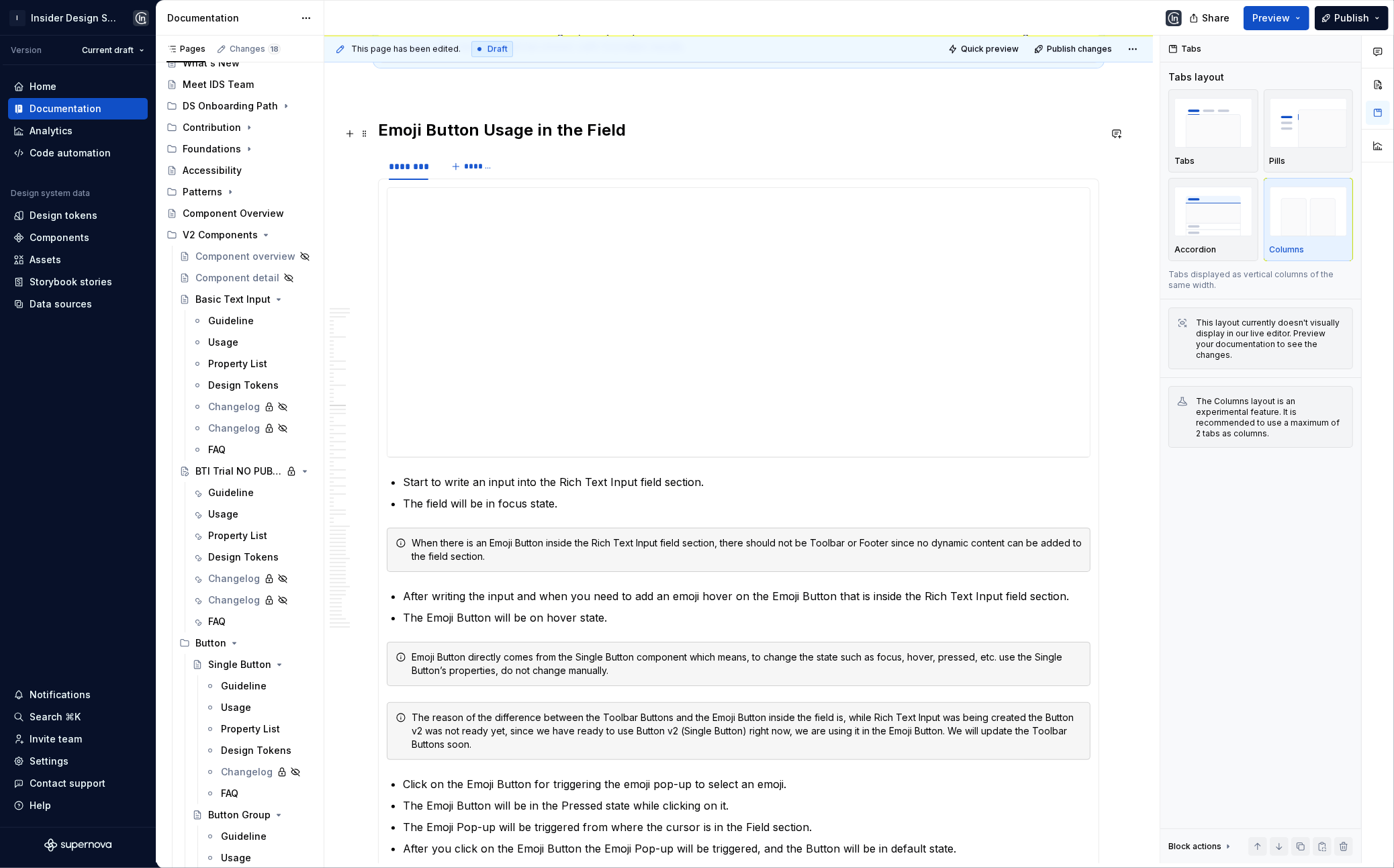
click at [583, 155] on section "**********" at bounding box center [738, 602] width 721 height 900
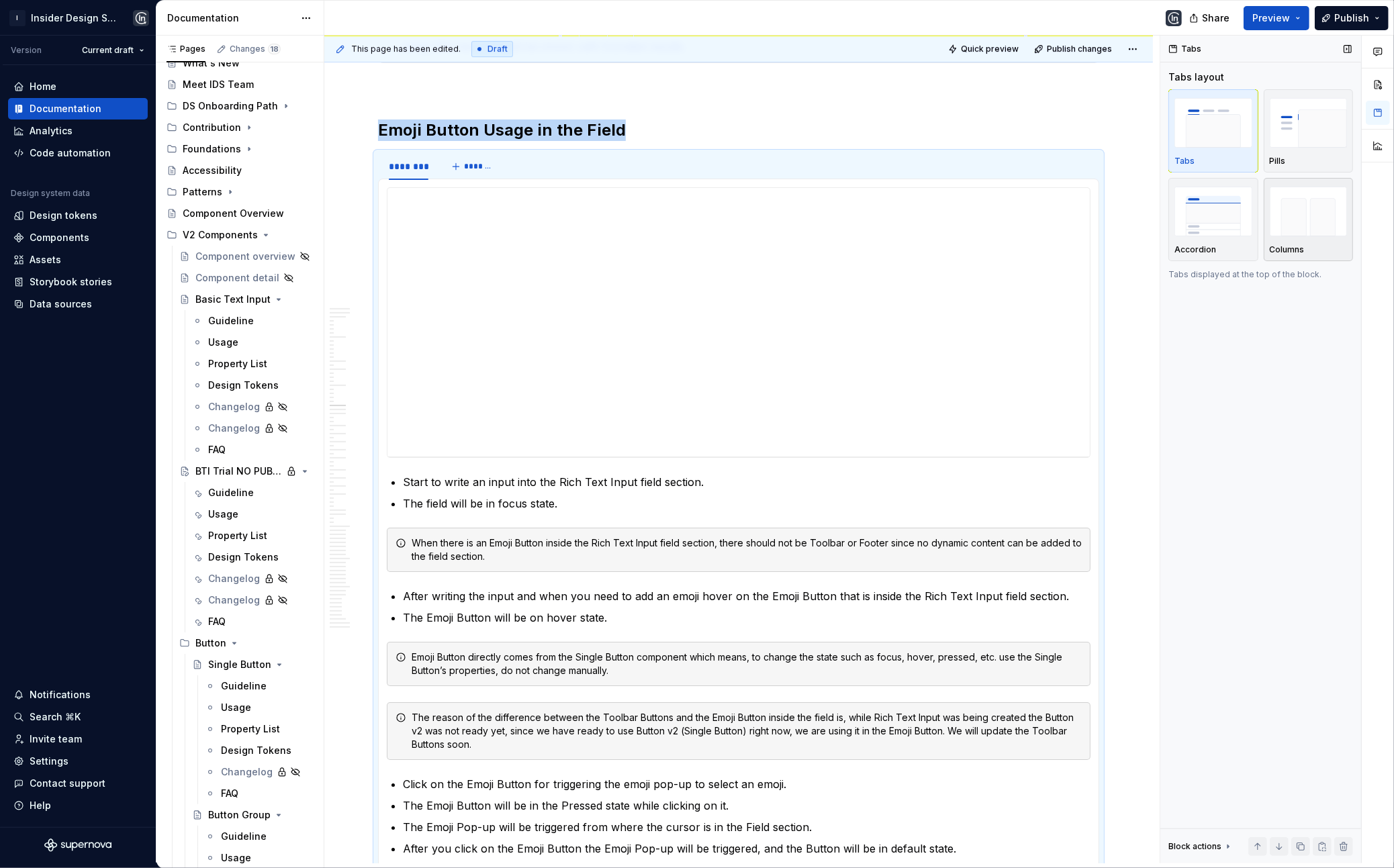
click at [1288, 215] on img "button" at bounding box center [1309, 211] width 78 height 49
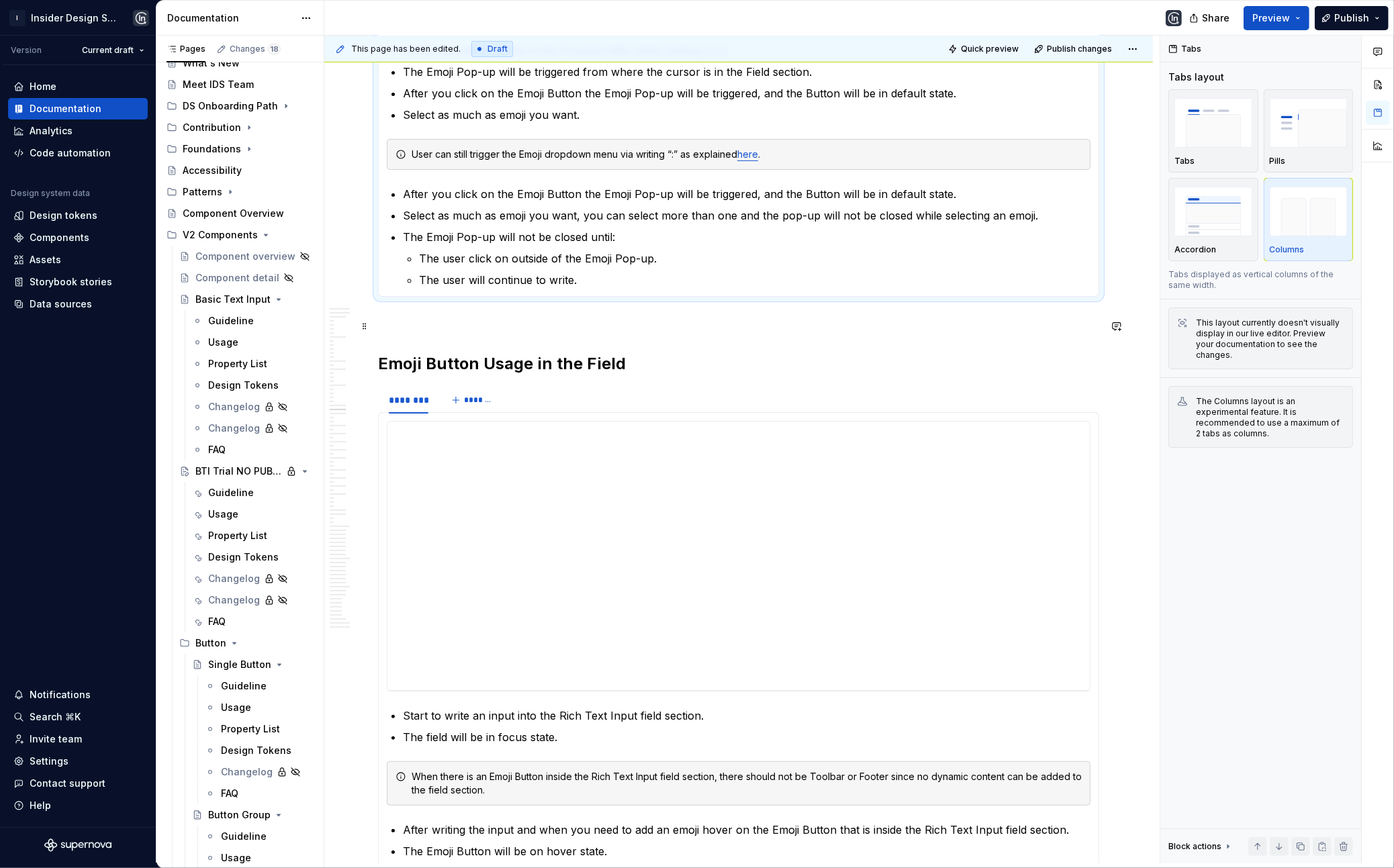
scroll to position [5761, 0]
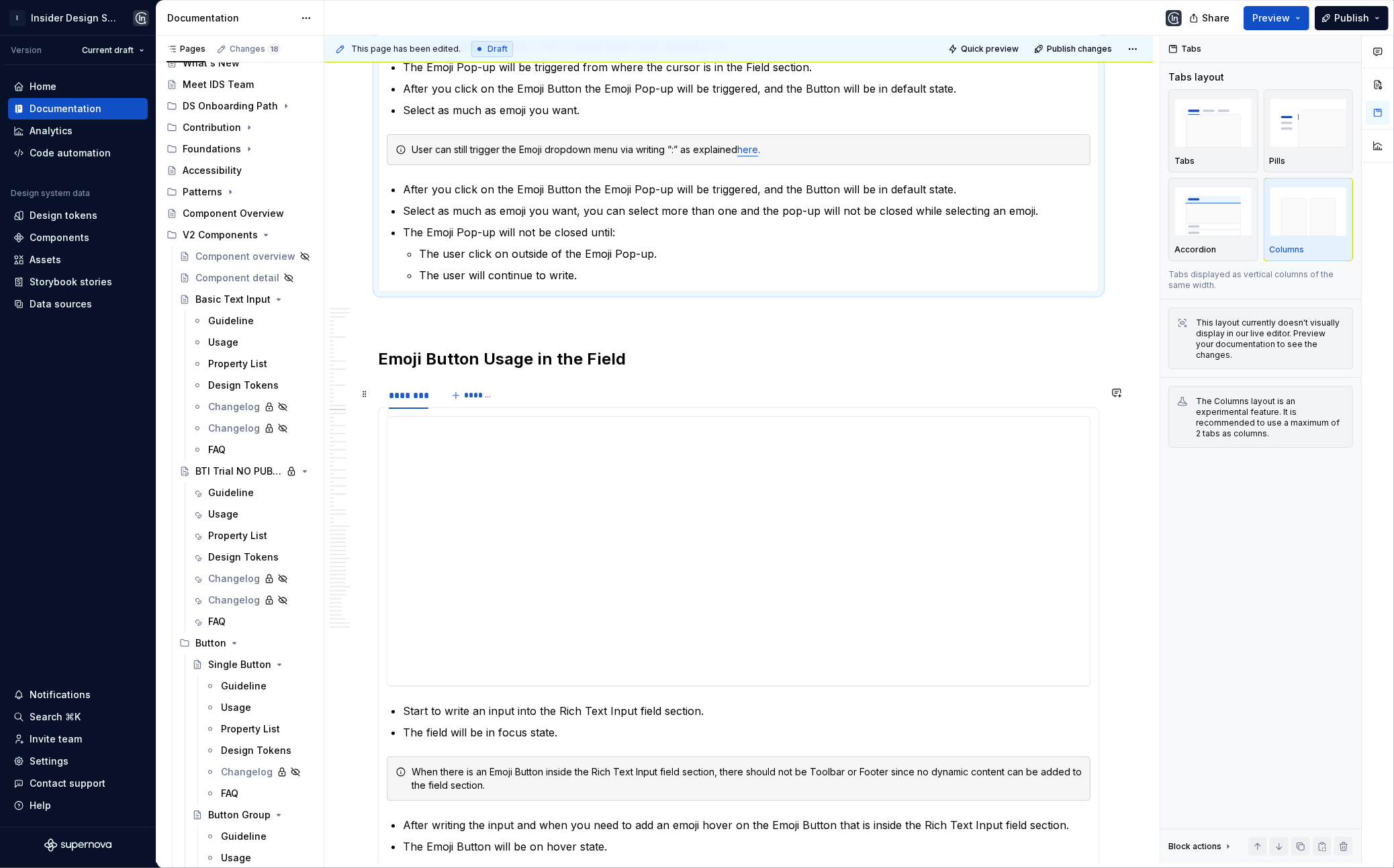
click at [620, 407] on div "******** *******" at bounding box center [738, 395] width 721 height 27
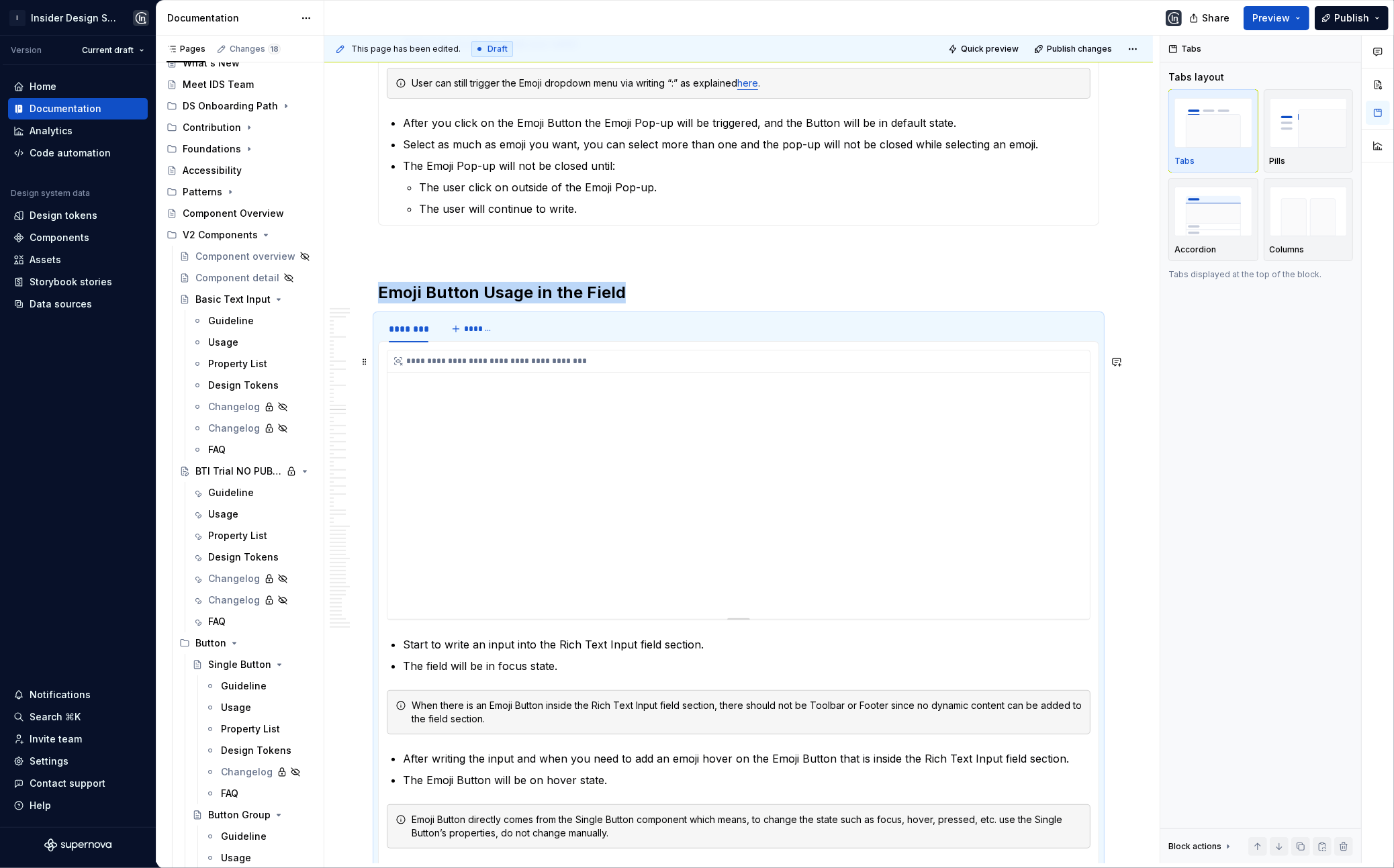
scroll to position [5961, 0]
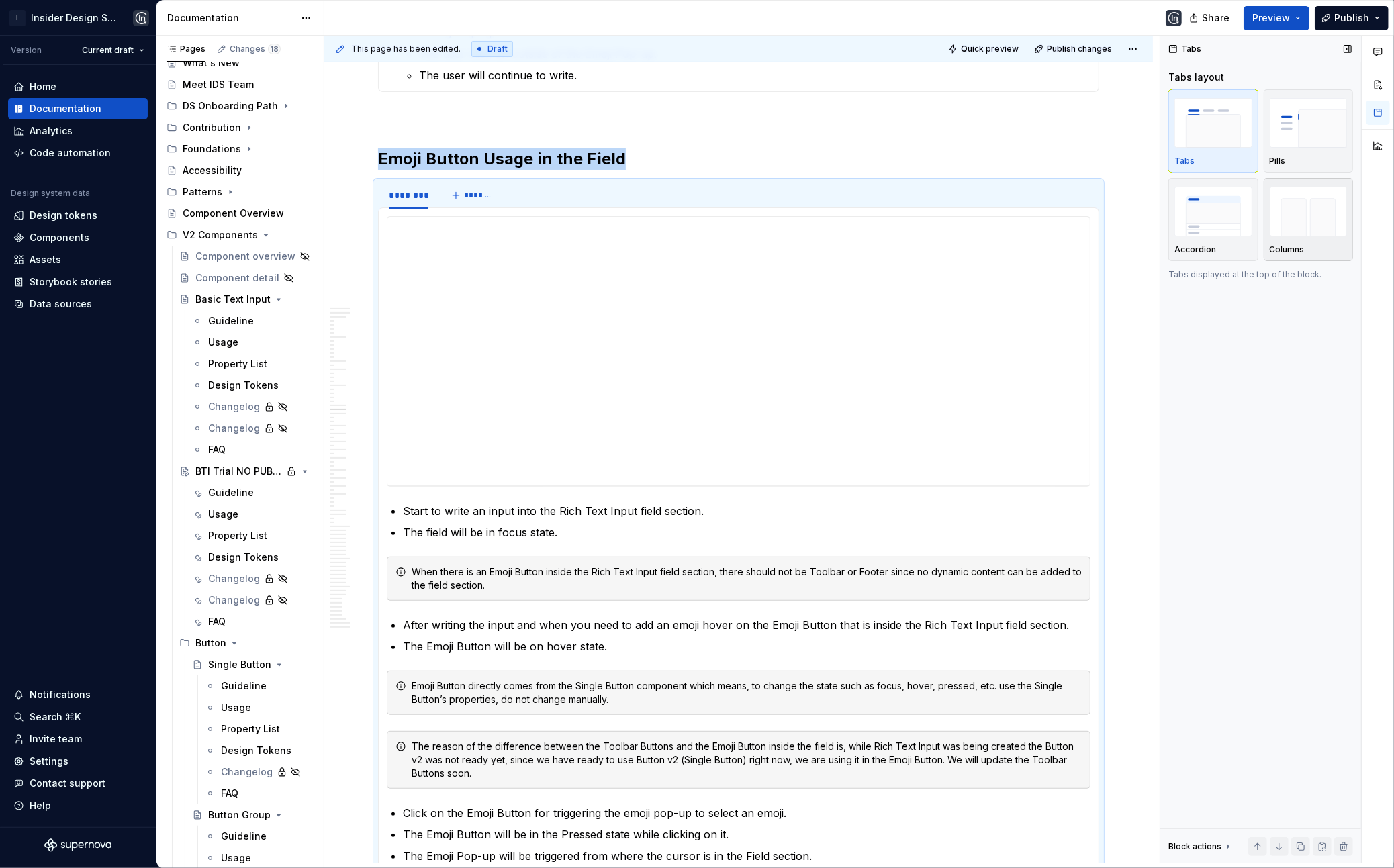
click at [1307, 220] on img "button" at bounding box center [1309, 211] width 78 height 49
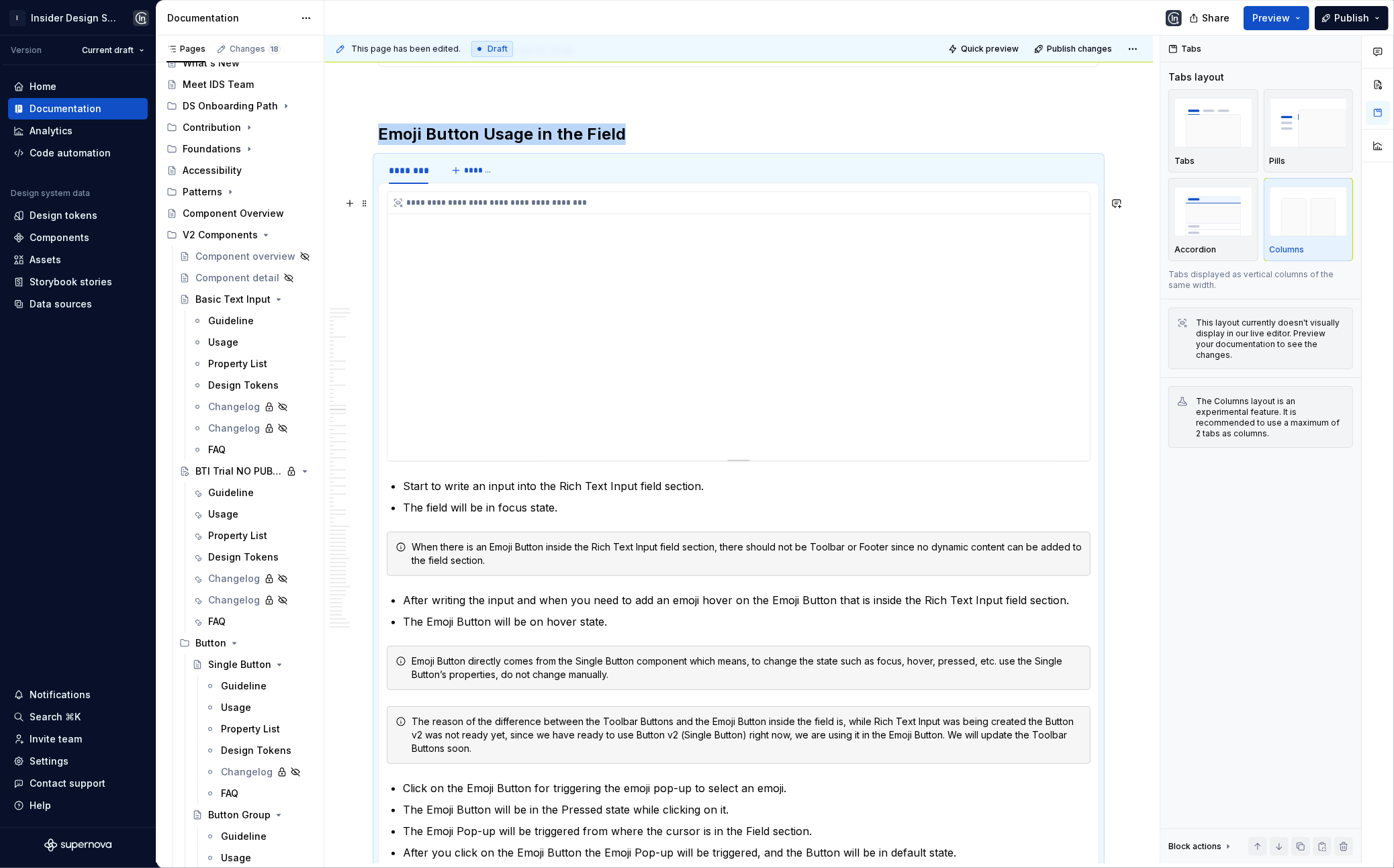
scroll to position [5957, 0]
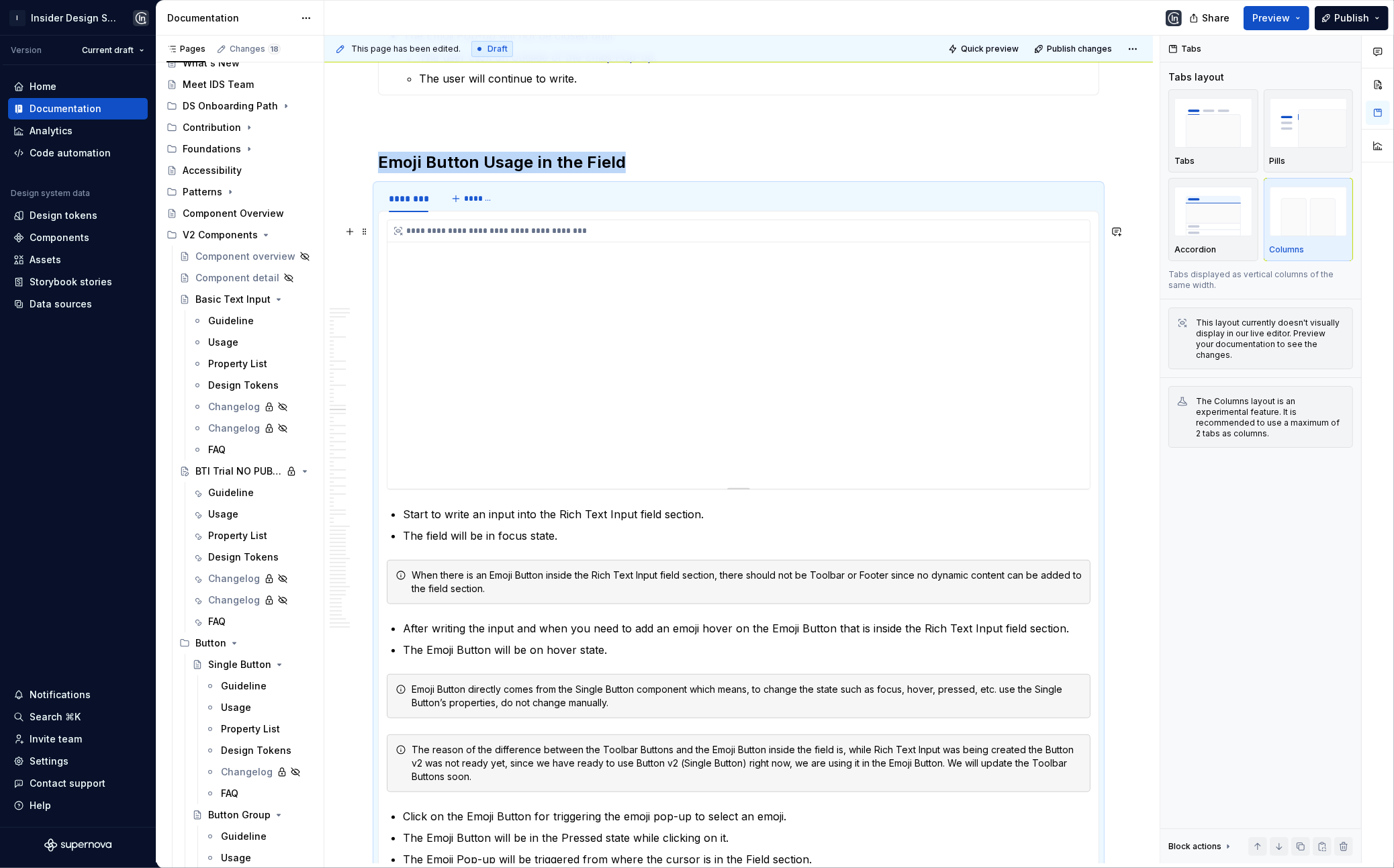
click at [570, 266] on div "**********" at bounding box center [739, 355] width 703 height 269
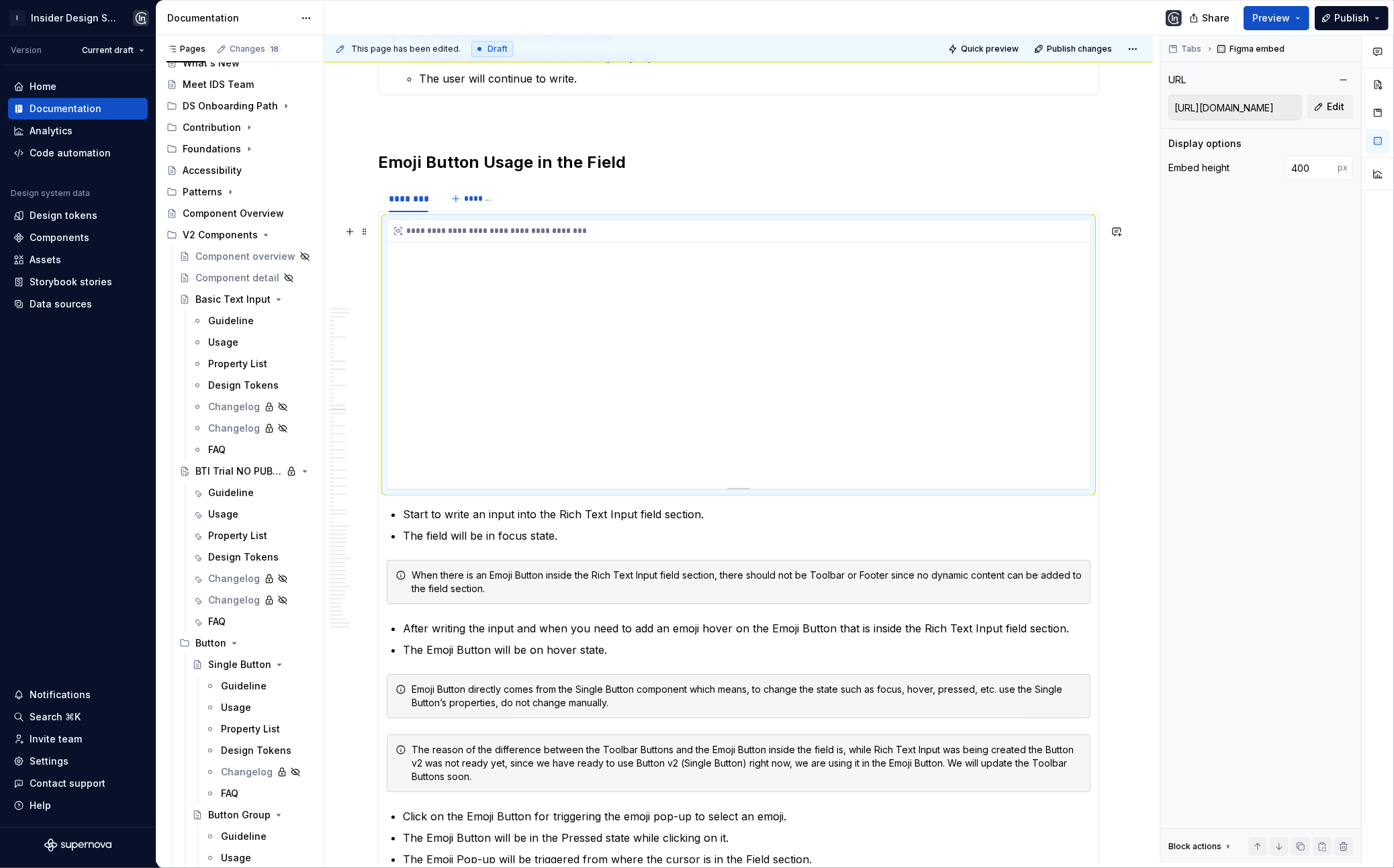
type textarea "*"
click at [483, 359] on div "**********" at bounding box center [739, 355] width 703 height 269
click at [1337, 104] on span "Edit" at bounding box center [1335, 106] width 17 height 13
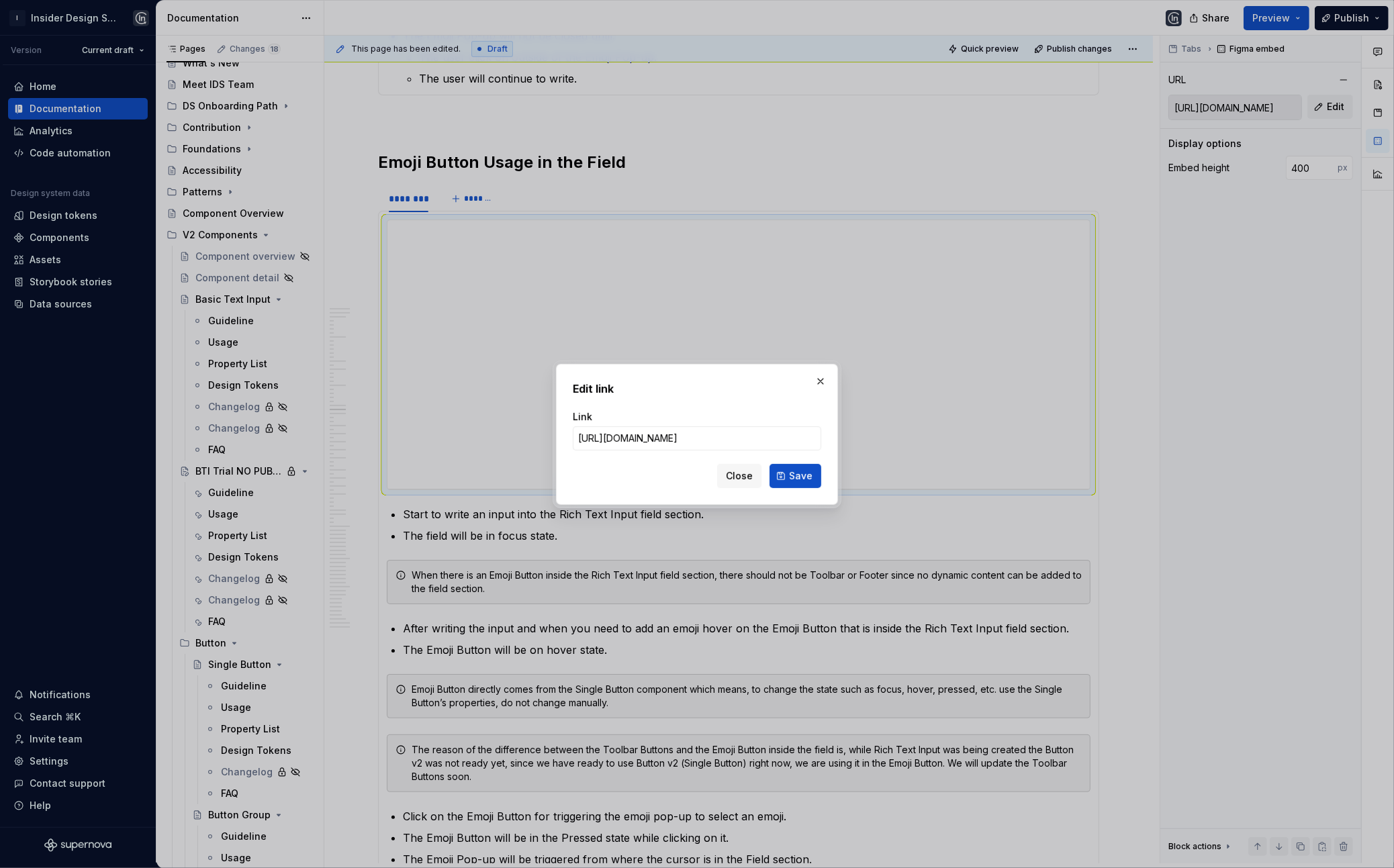
scroll to position [0, 586]
type input "[URL][DOMAIN_NAME]"
click at [806, 478] on span "Save" at bounding box center [801, 476] width 24 height 13
type input "[URL][DOMAIN_NAME]"
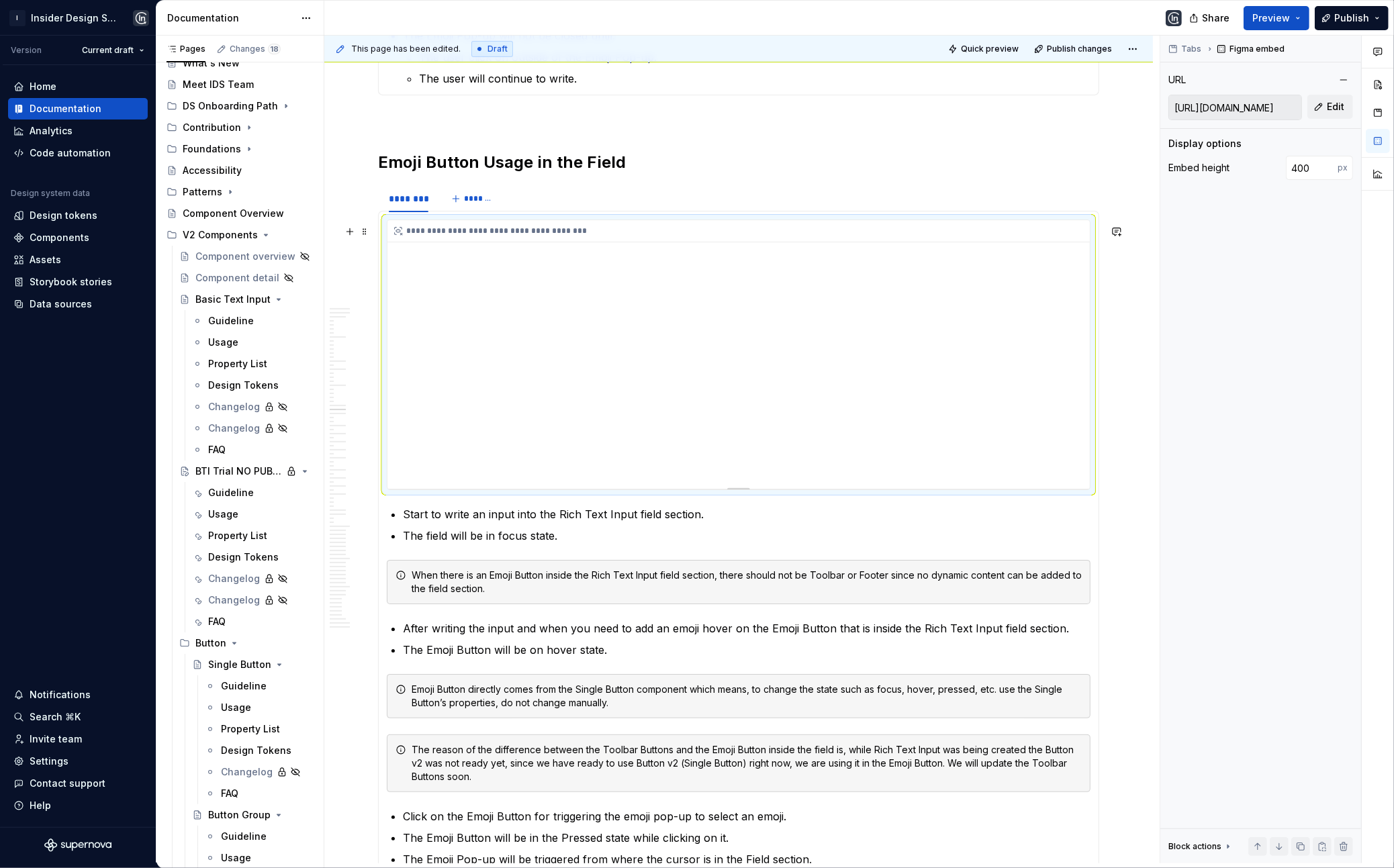
click at [683, 385] on div "**********" at bounding box center [739, 355] width 703 height 269
click at [752, 355] on div "**********" at bounding box center [739, 355] width 703 height 269
click at [1329, 102] on span "Edit" at bounding box center [1335, 106] width 17 height 13
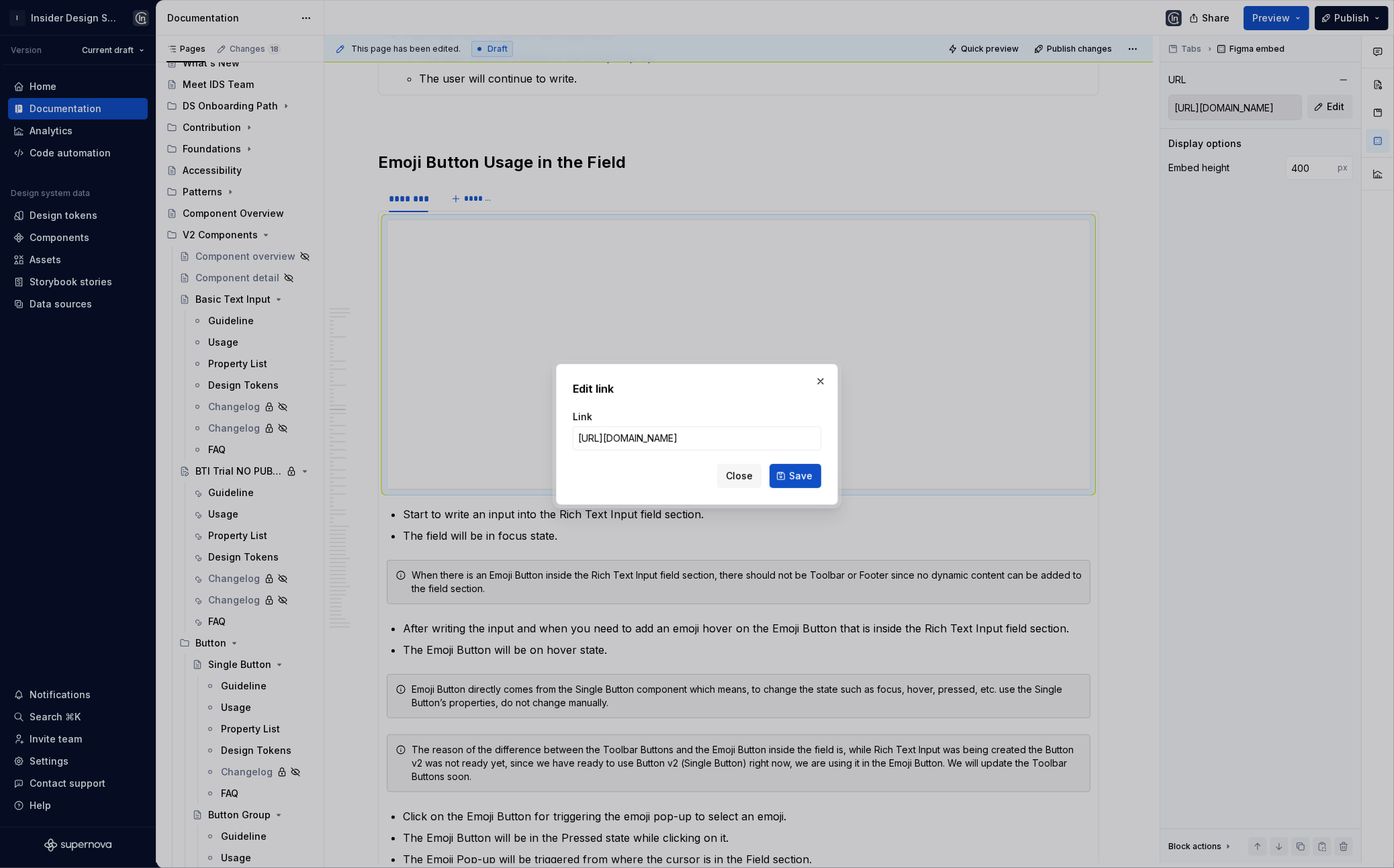
type input "[URL][DOMAIN_NAME]"
click button "Save" at bounding box center [796, 476] width 52 height 24
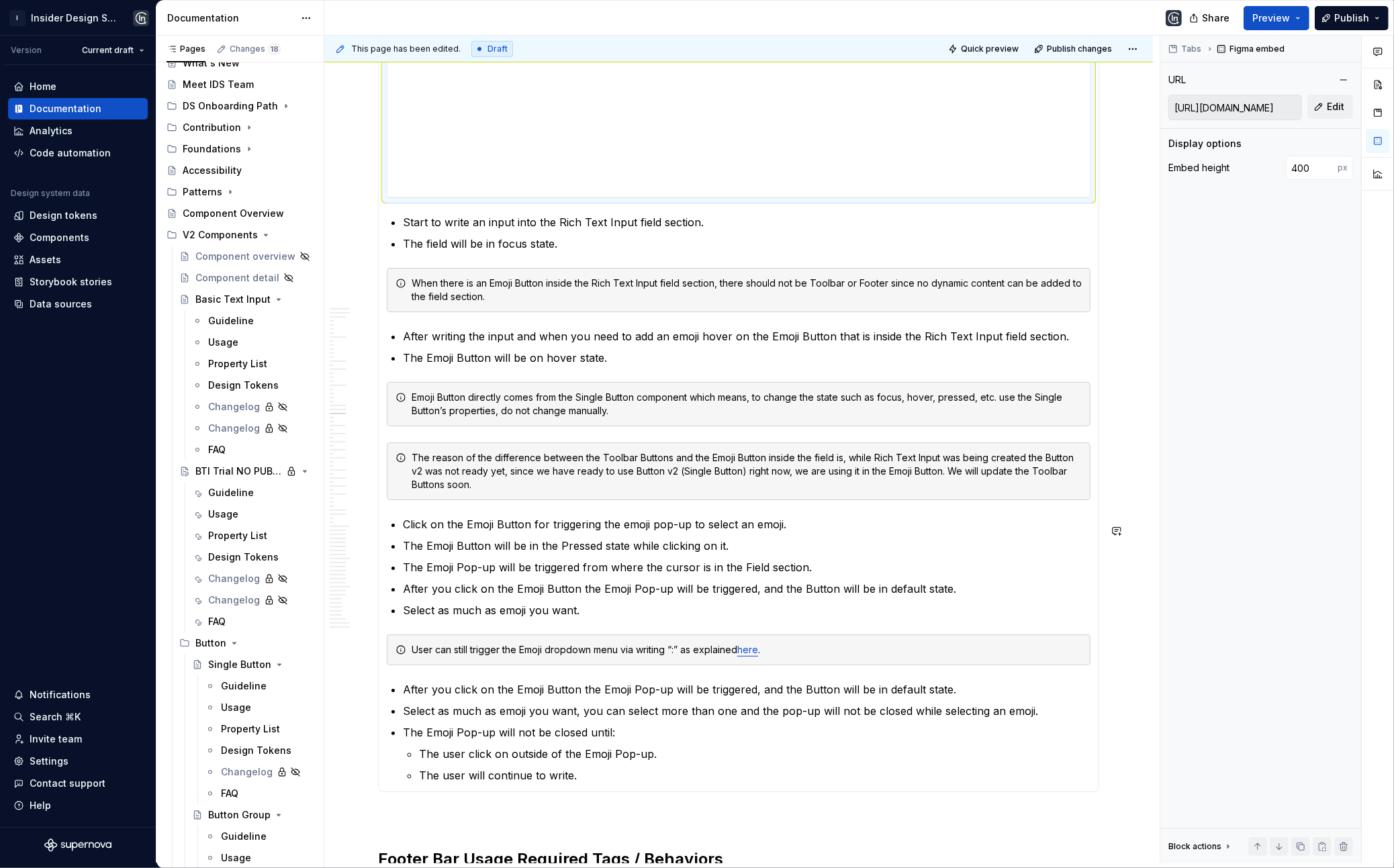
scroll to position [6274, 0]
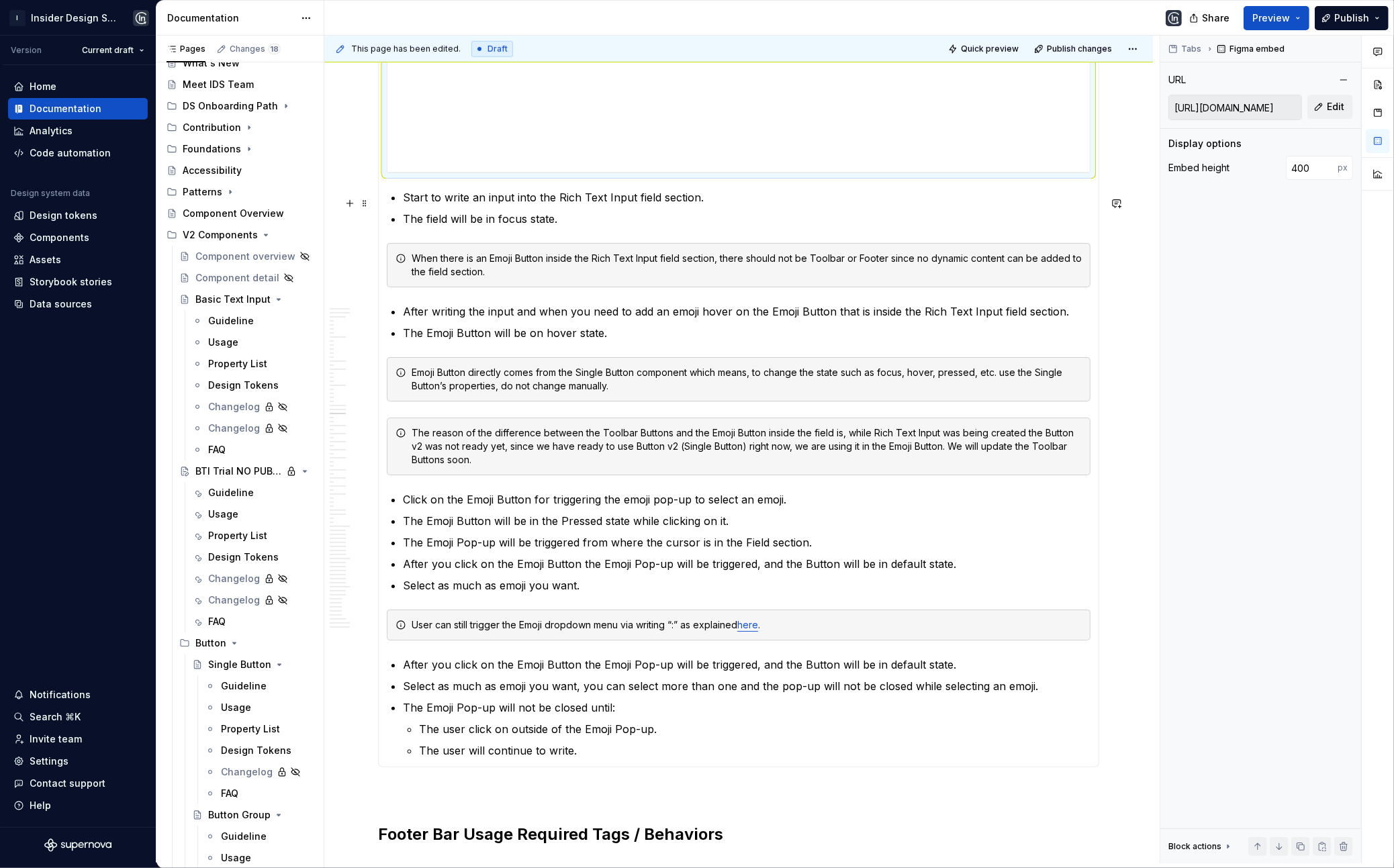
click at [401, 206] on section-item-column "**********" at bounding box center [739, 331] width 704 height 856
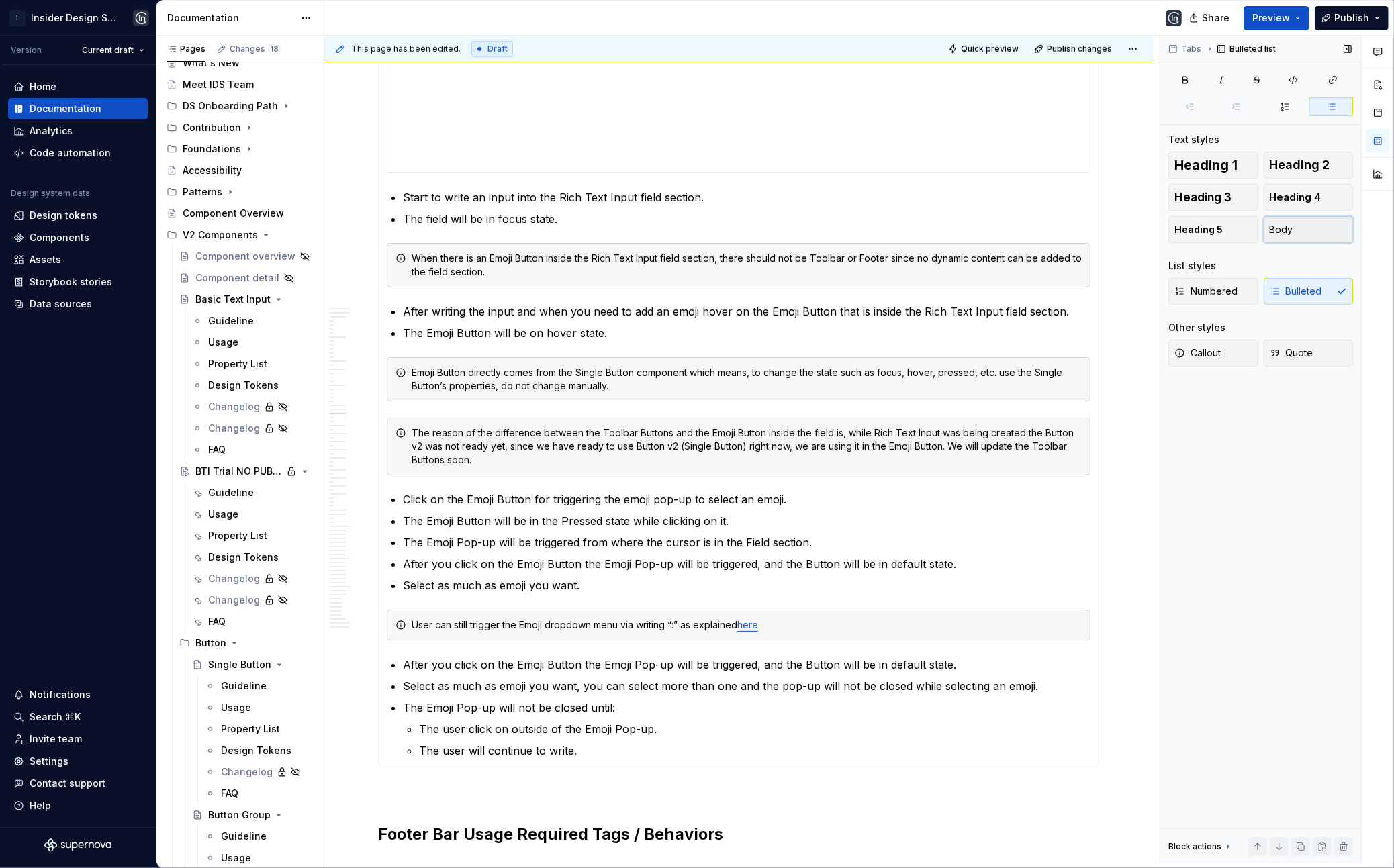
click at [1294, 234] on button "Body" at bounding box center [1309, 229] width 90 height 27
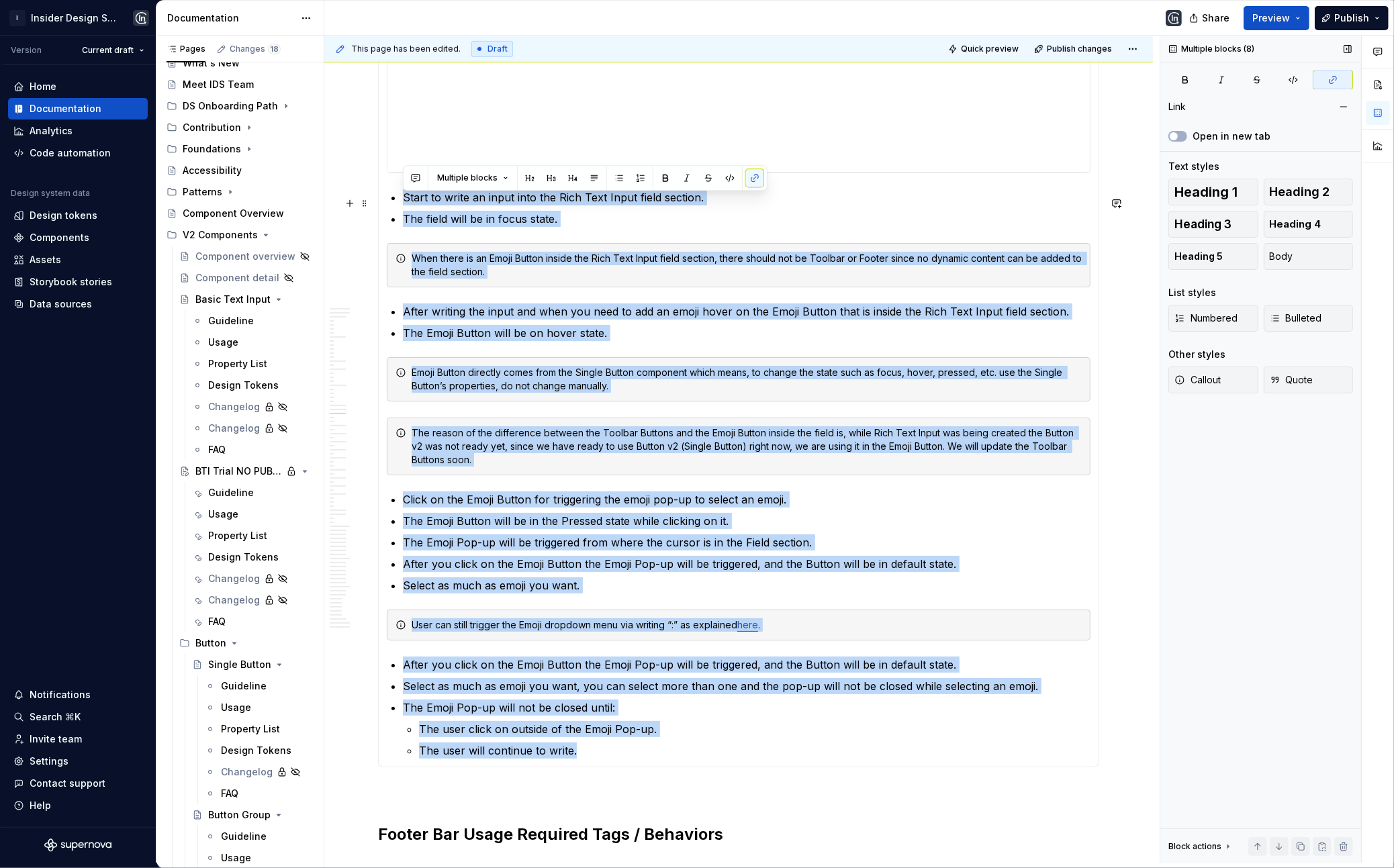
drag, startPoint x: 579, startPoint y: 757, endPoint x: 406, endPoint y: 206, distance: 577.5
click at [406, 206] on section-item-column "**********" at bounding box center [739, 331] width 704 height 856
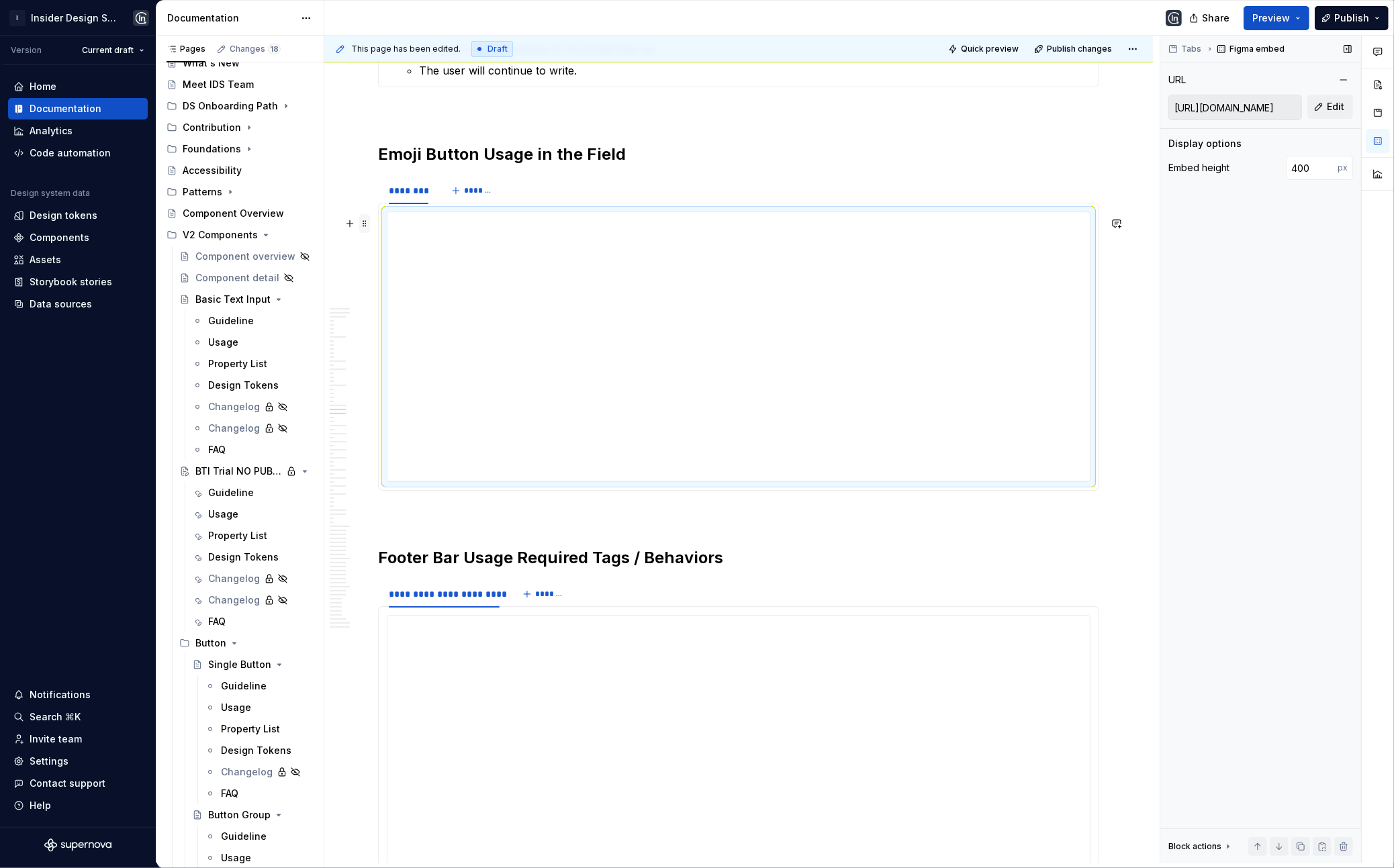
scroll to position [5978, 0]
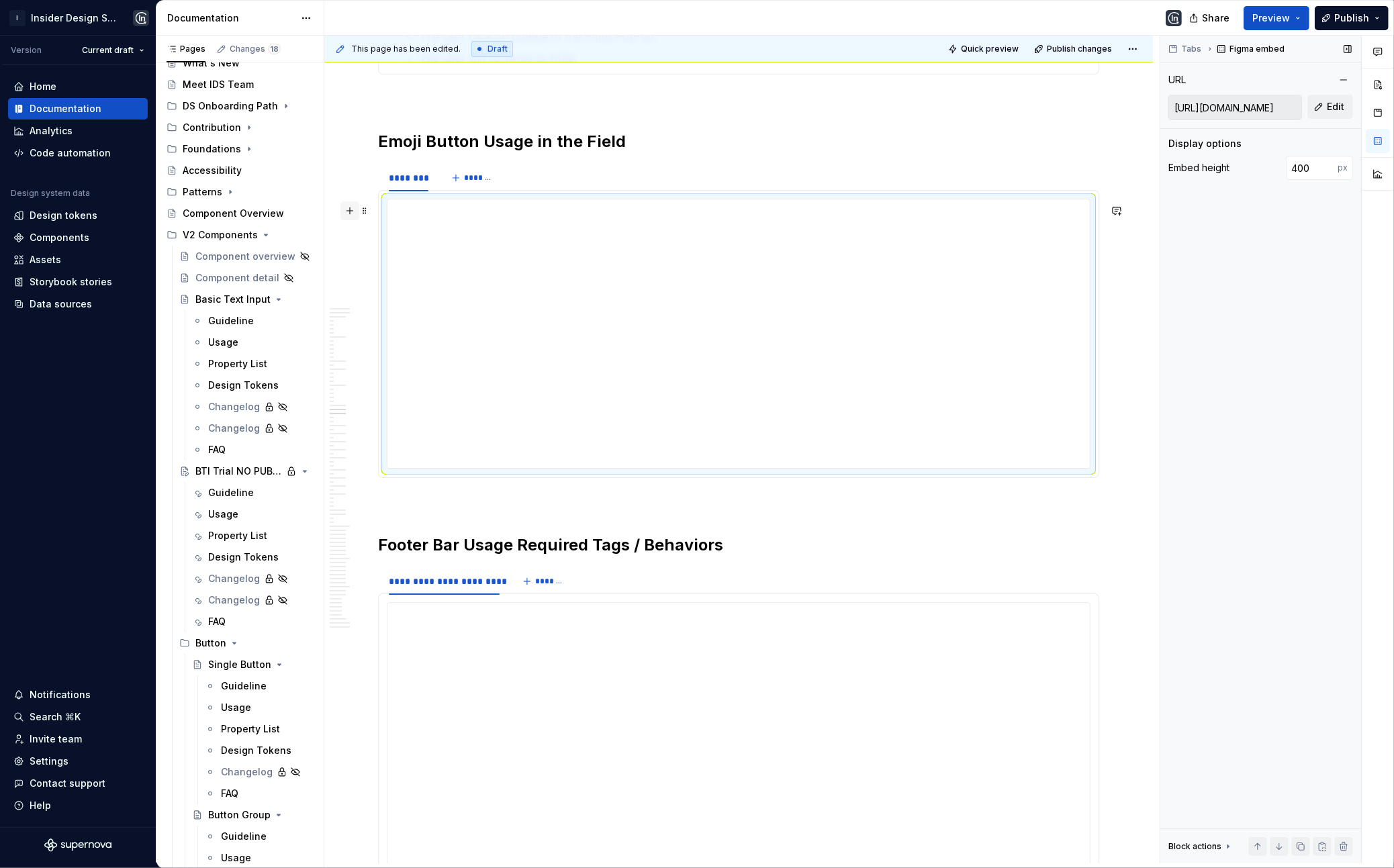
click at [351, 211] on button "button" at bounding box center [350, 211] width 19 height 19
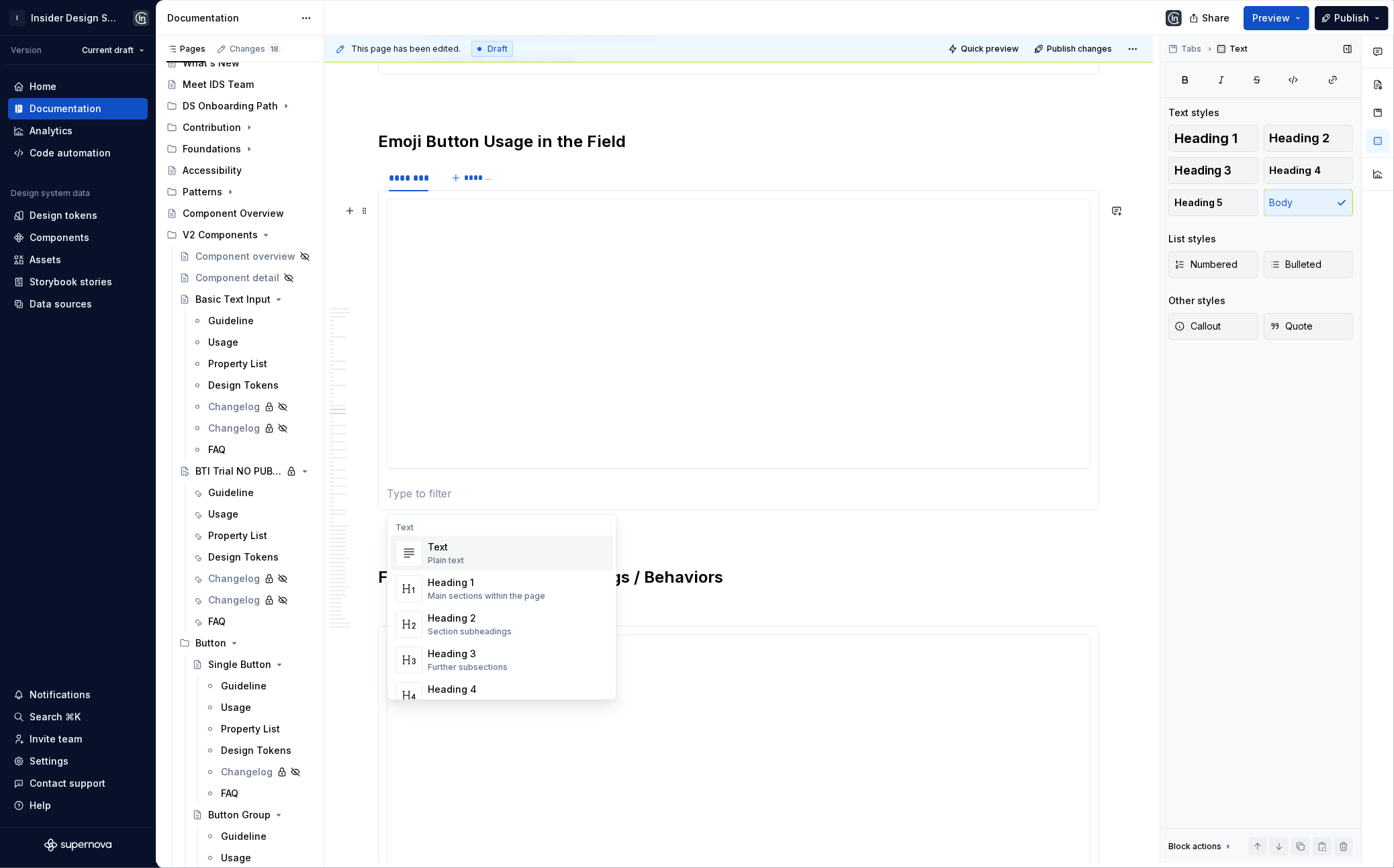
click at [409, 497] on p at bounding box center [739, 493] width 704 height 16
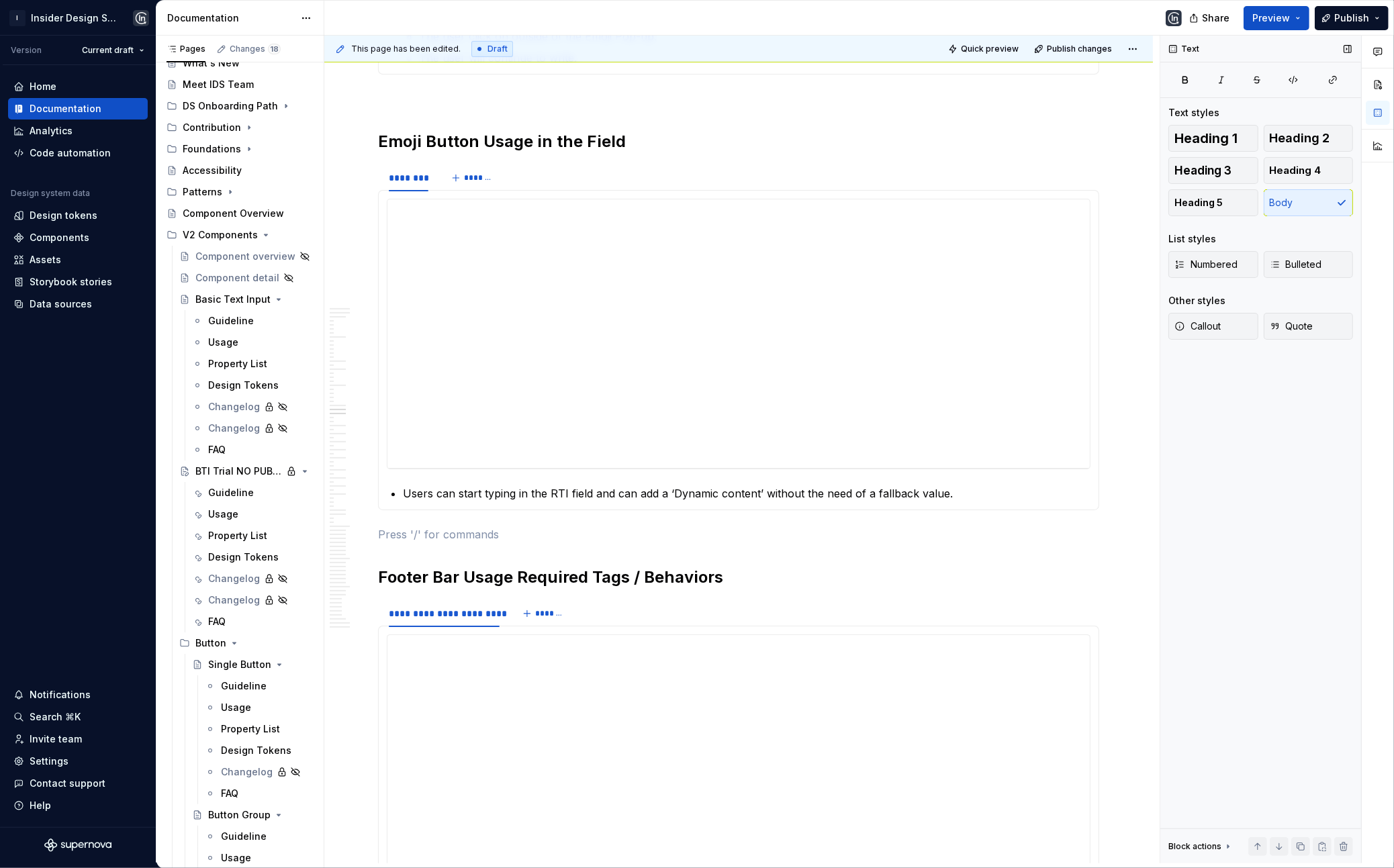
click at [458, 500] on p "Users can start typing in the RTI field and can add a ‘Dynamic content’ without…" at bounding box center [747, 493] width 688 height 16
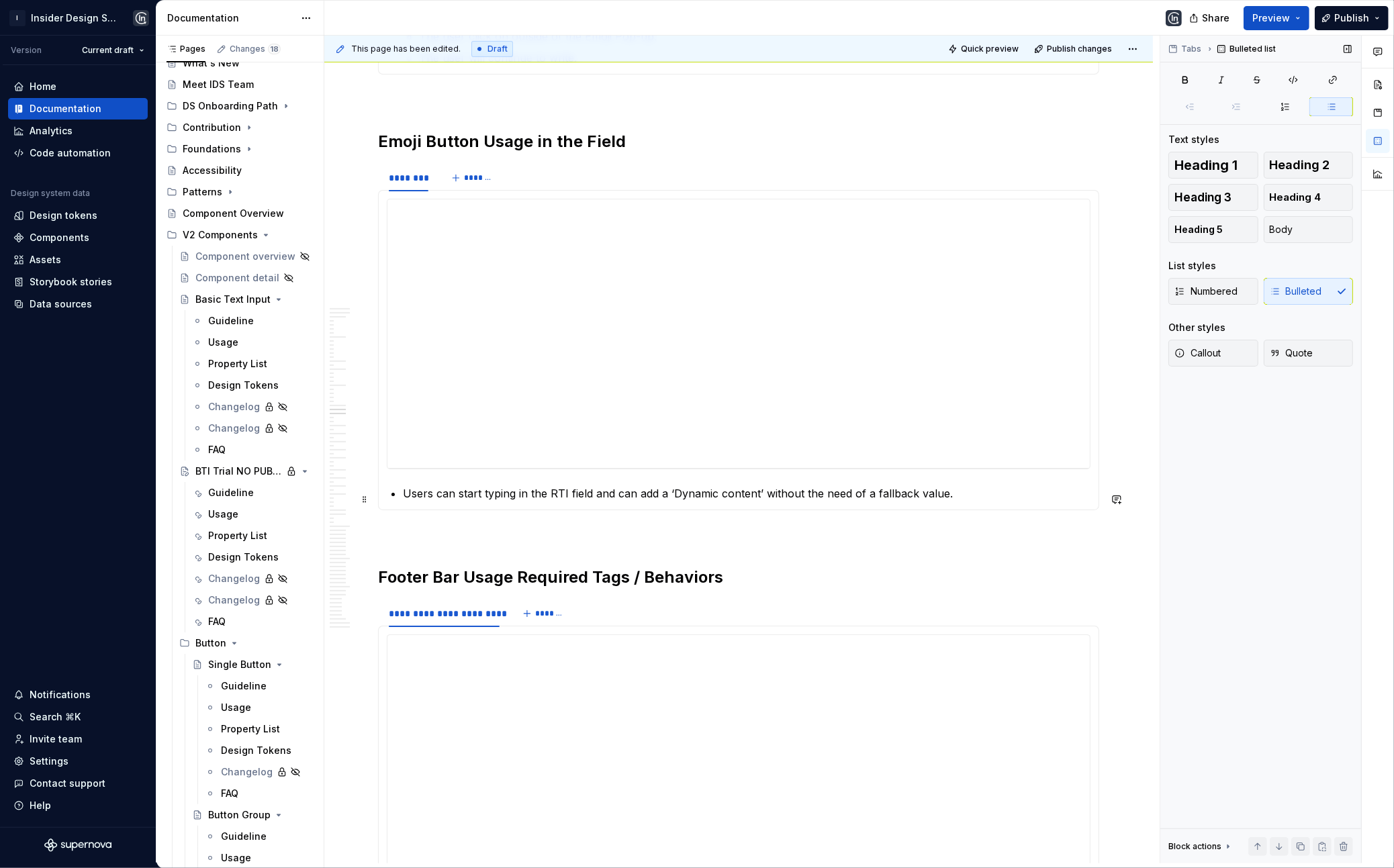
click at [972, 492] on p "Users can start typing in the RTI field and can add a ‘Dynamic content’ without…" at bounding box center [747, 493] width 688 height 16
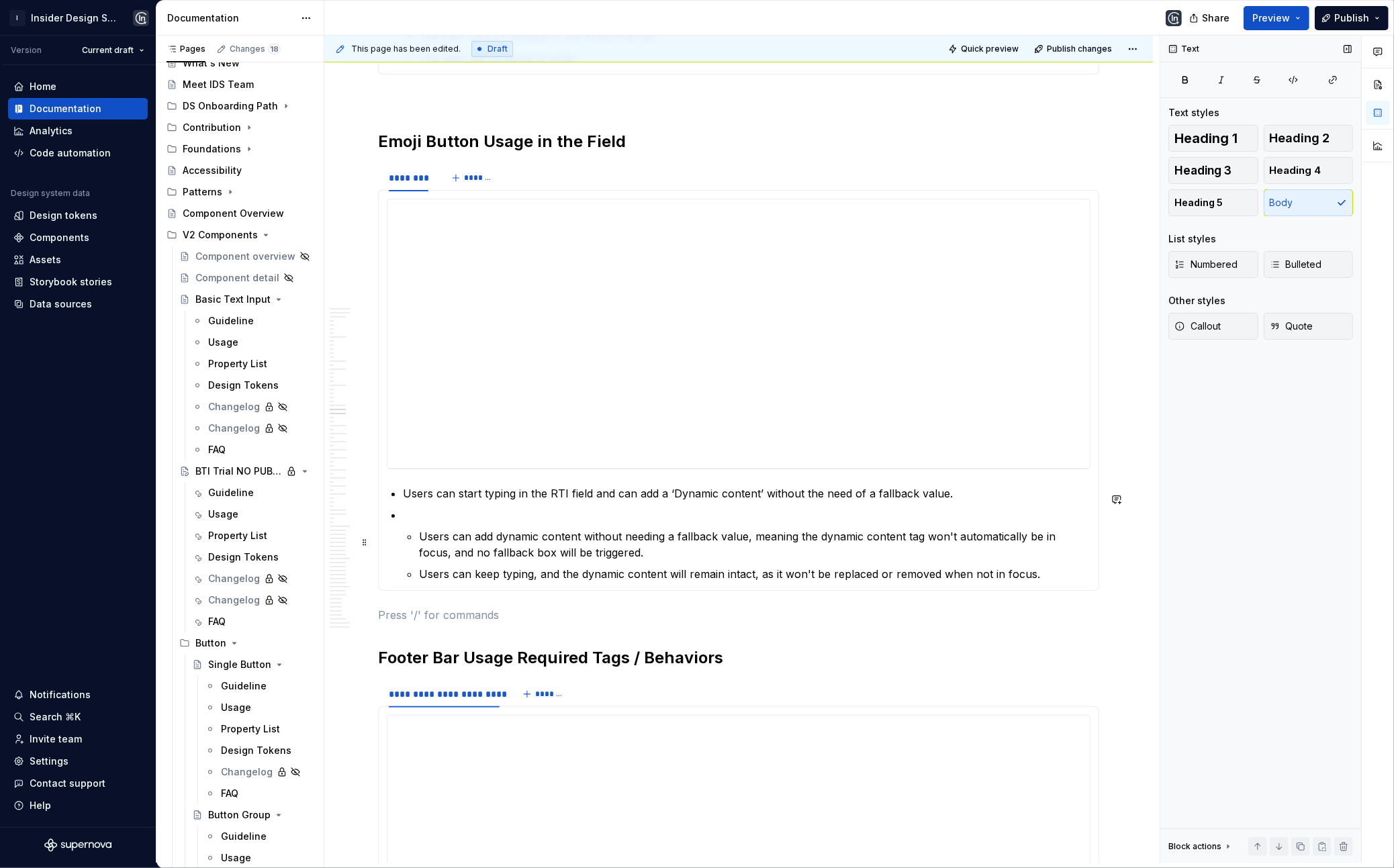
click at [417, 549] on li "Users can add dynamic content without needing a fallback value, meaning the dyn…" at bounding box center [747, 544] width 688 height 75
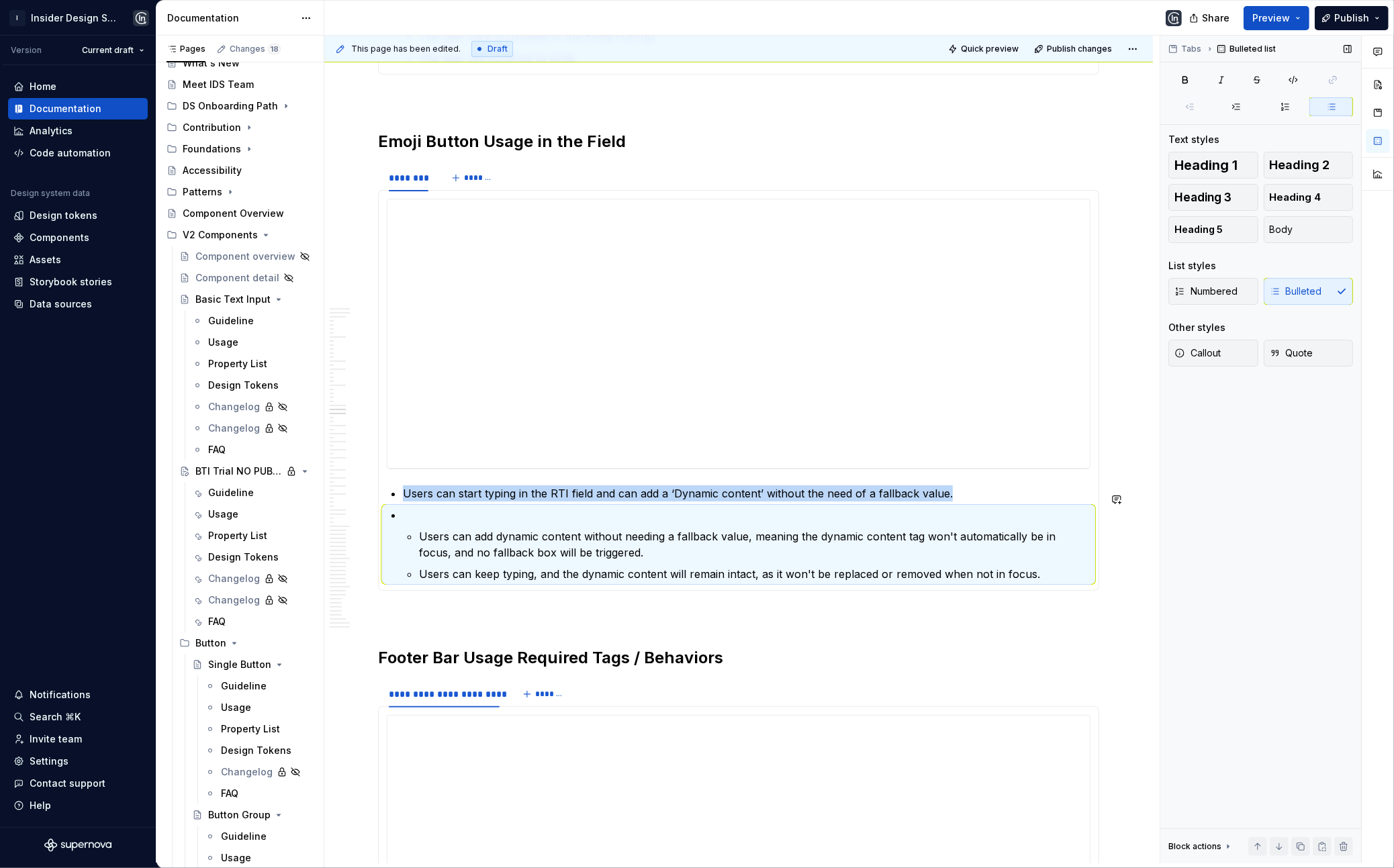
click at [417, 549] on li "Users can add dynamic content without needing a fallback value, meaning the dyn…" at bounding box center [747, 544] width 688 height 75
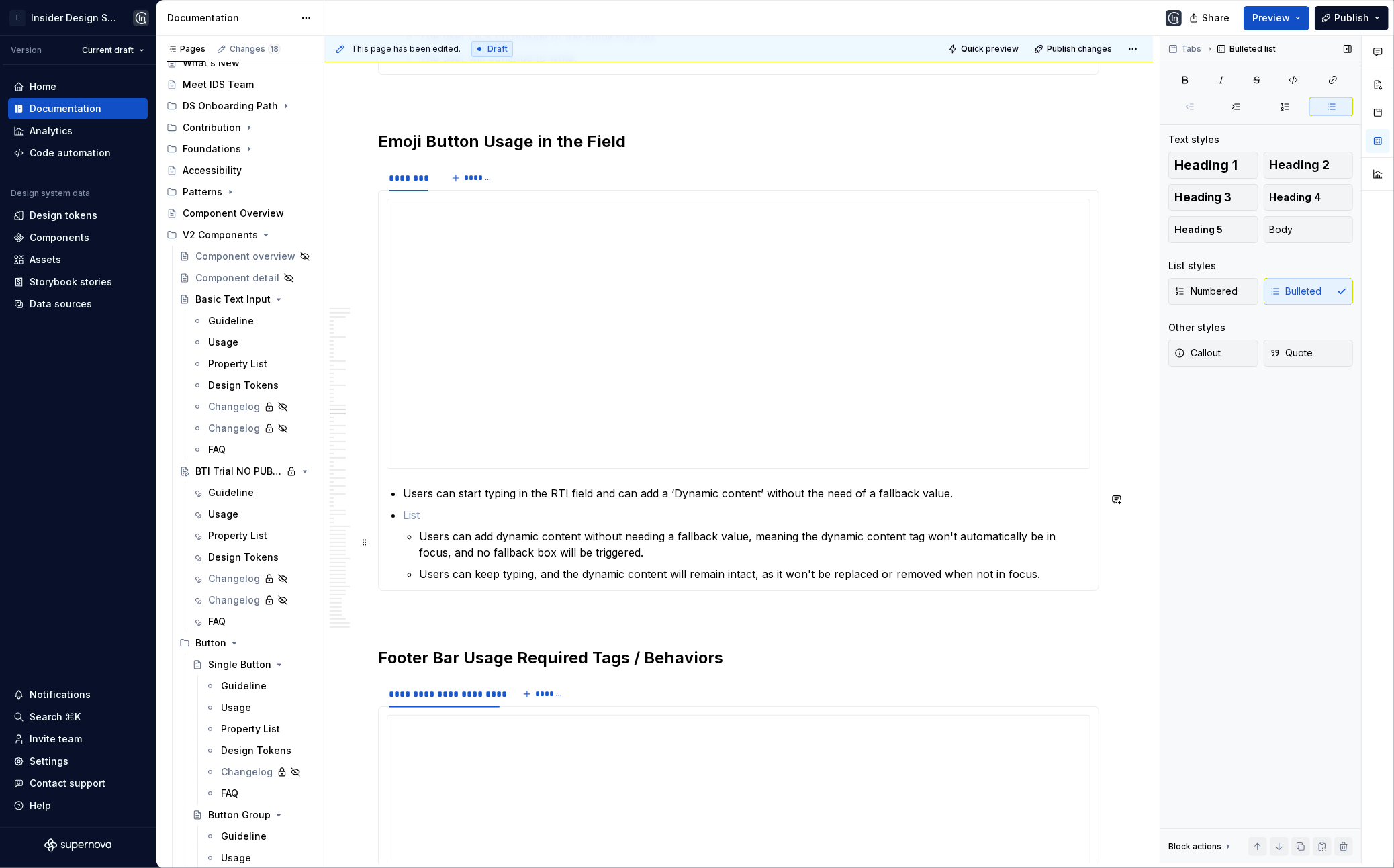
click at [417, 543] on li "Users can add dynamic content without needing a fallback value, meaning the dyn…" at bounding box center [747, 544] width 688 height 75
click at [415, 541] on li "Users can add dynamic content without needing a fallback value, meaning the dyn…" at bounding box center [747, 544] width 688 height 75
click at [1291, 219] on button "Body" at bounding box center [1309, 229] width 90 height 27
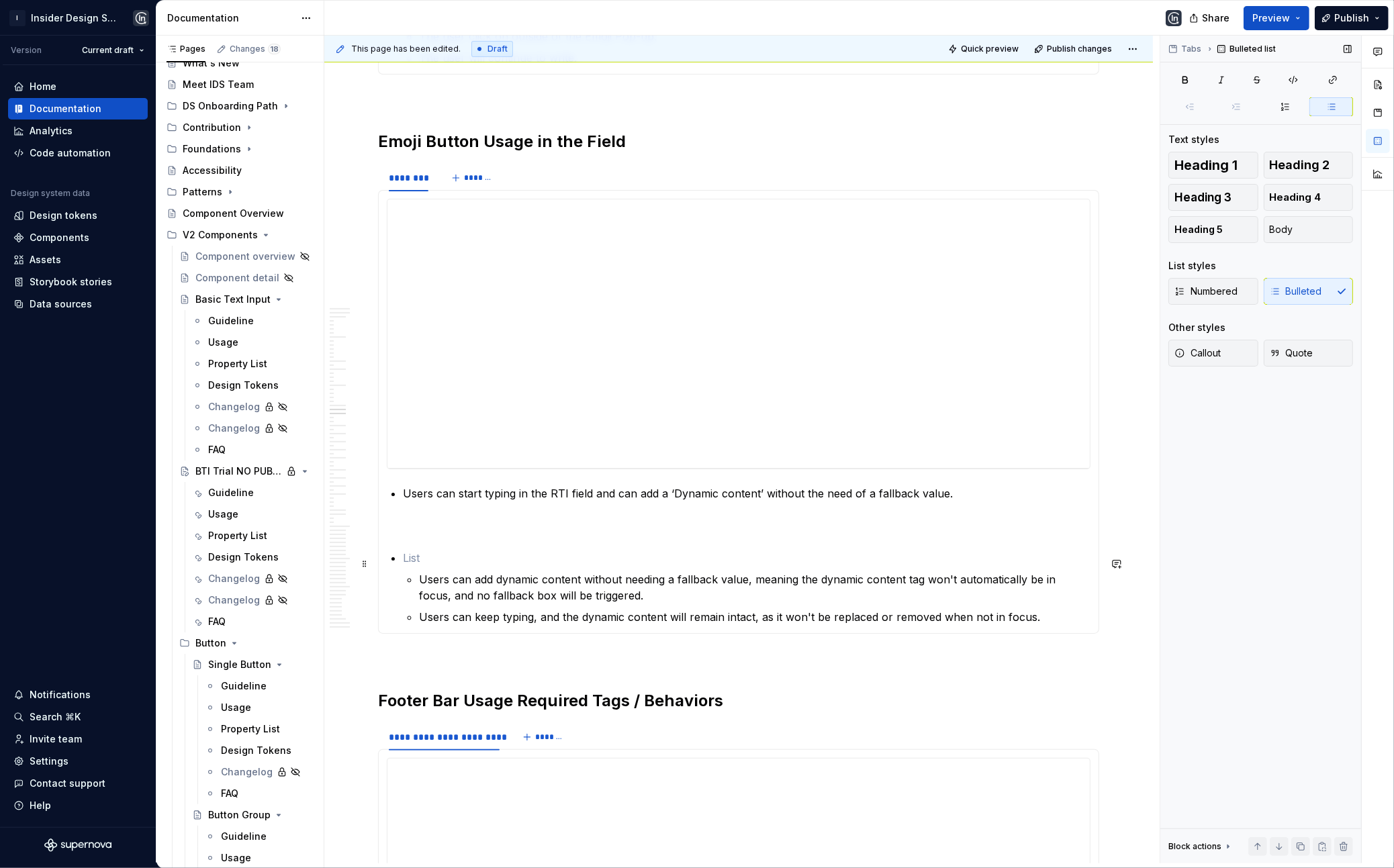
click at [404, 559] on p at bounding box center [747, 557] width 688 height 16
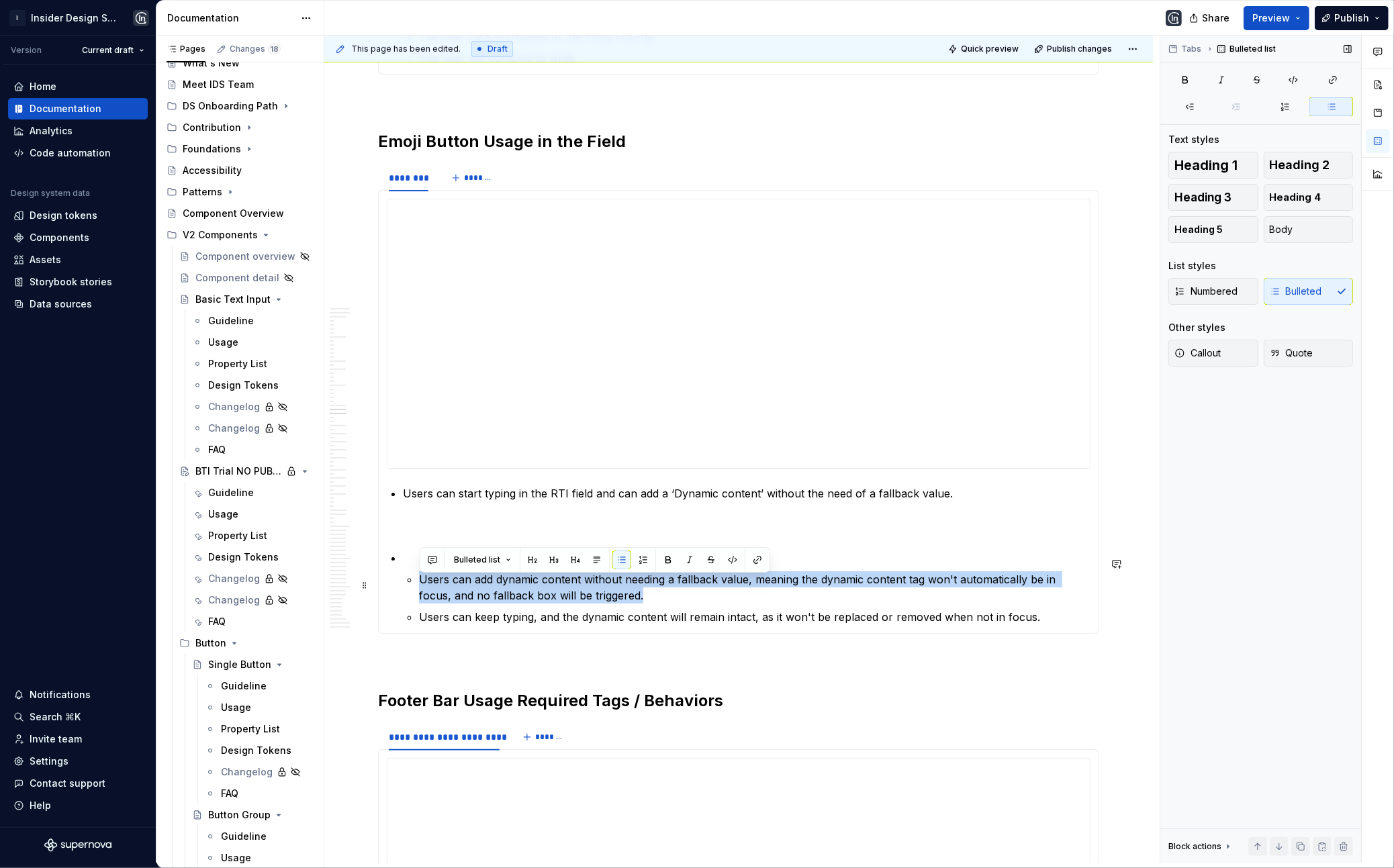
drag, startPoint x: 419, startPoint y: 584, endPoint x: 656, endPoint y: 597, distance: 237.4
click at [656, 597] on p "Users can add dynamic content without needing a fallback value, meaning the dyn…" at bounding box center [755, 588] width 672 height 32
copy p "Users can add dynamic content without needing a fallback value, meaning the dyn…"
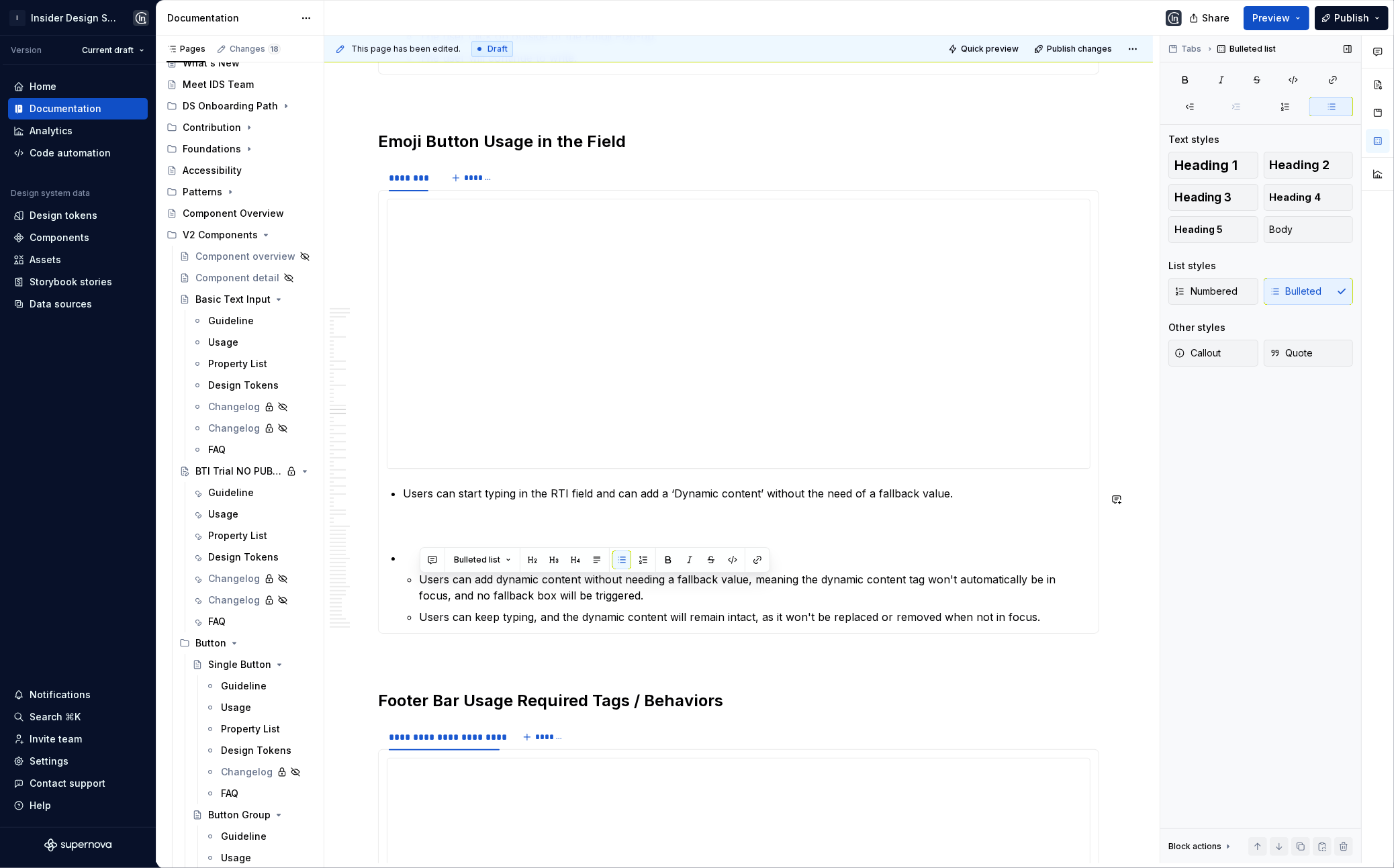
click at [1002, 490] on p "Users can start typing in the RTI field and can add a ‘Dynamic content’ without…" at bounding box center [747, 493] width 688 height 16
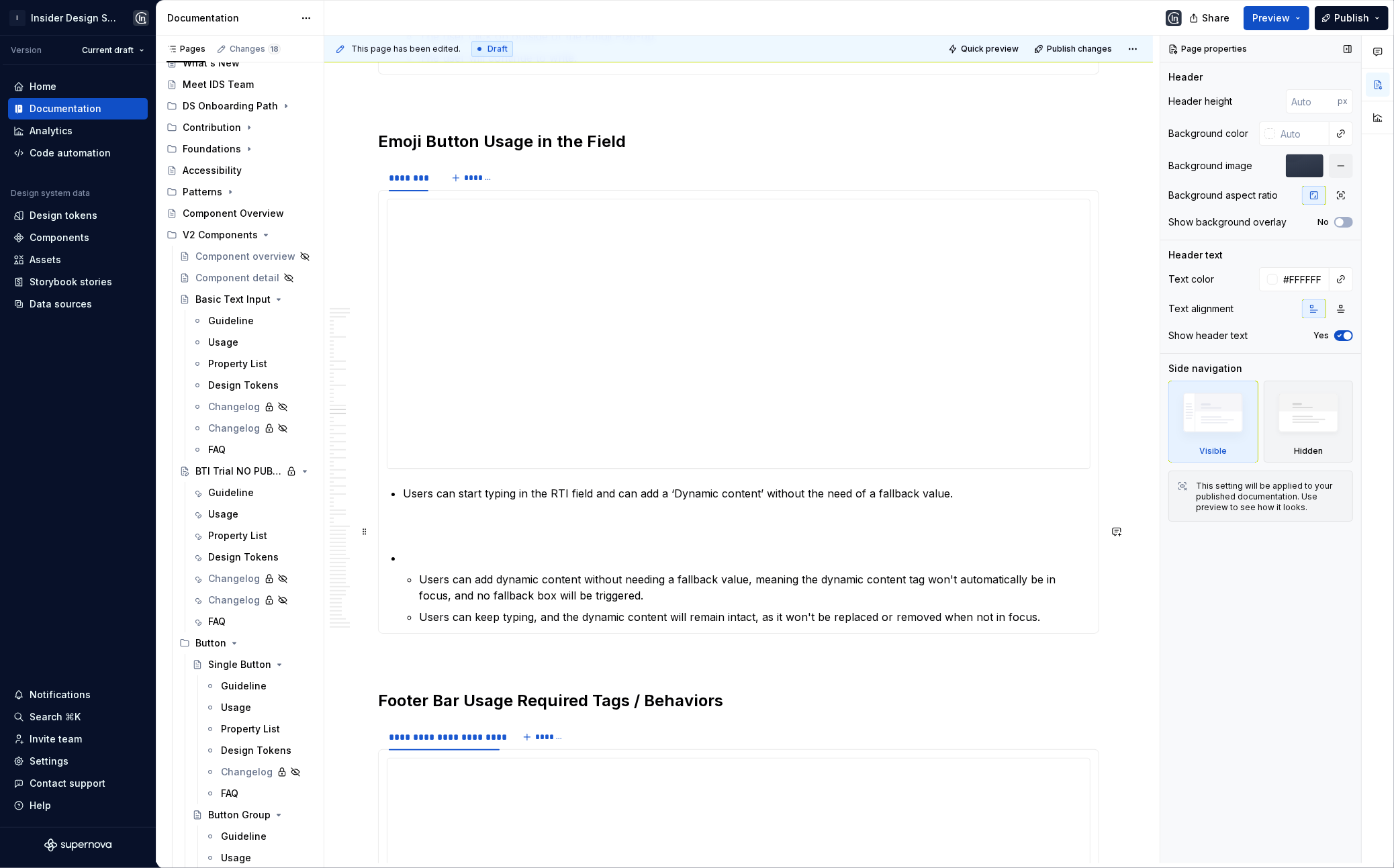
click at [950, 498] on p "Users can start typing in the RTI field and can add a ‘Dynamic content’ without…" at bounding box center [747, 493] width 688 height 16
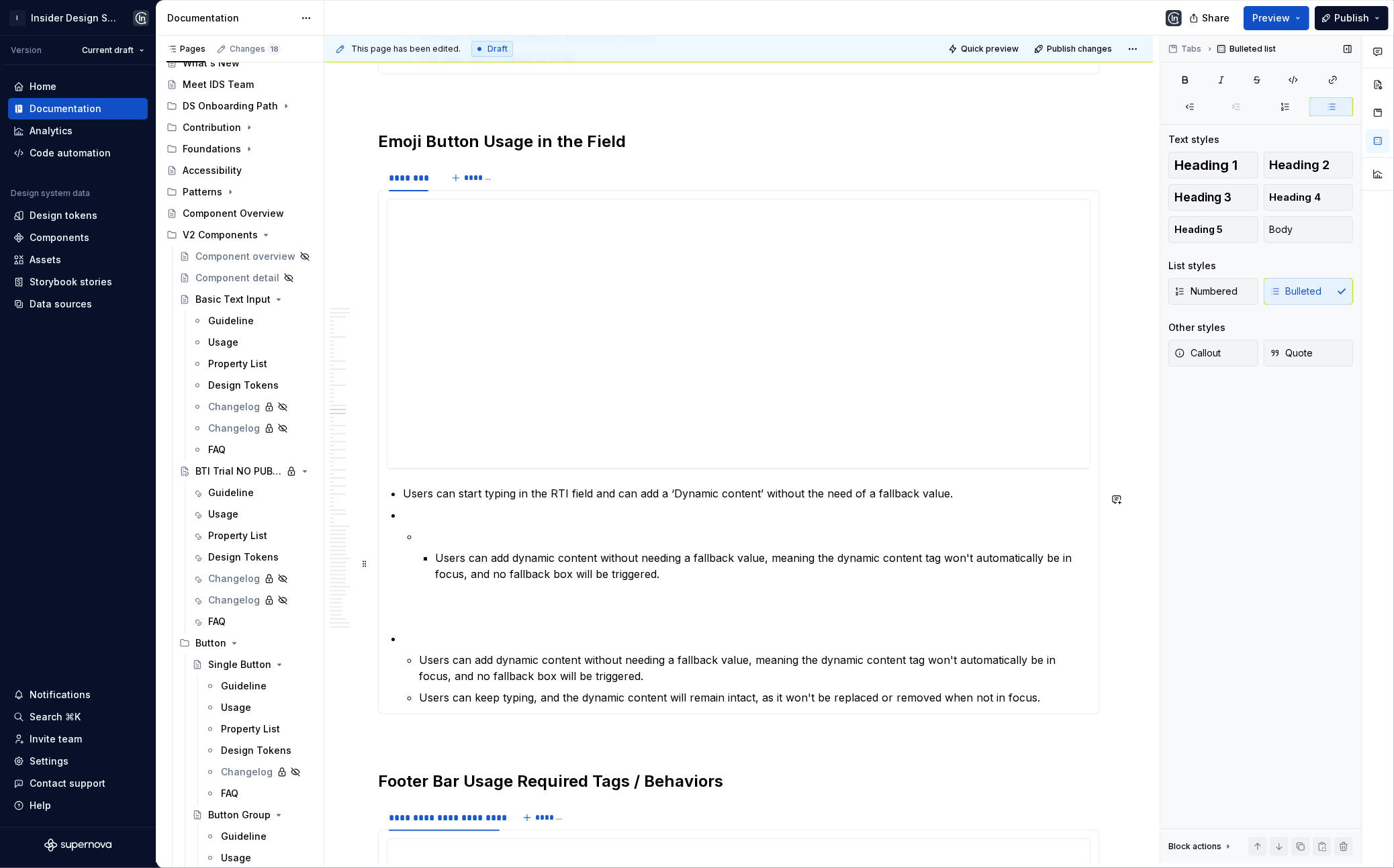
click at [435, 564] on p "Users can add dynamic content without needing a fallback value, meaning the dyn…" at bounding box center [763, 566] width 656 height 32
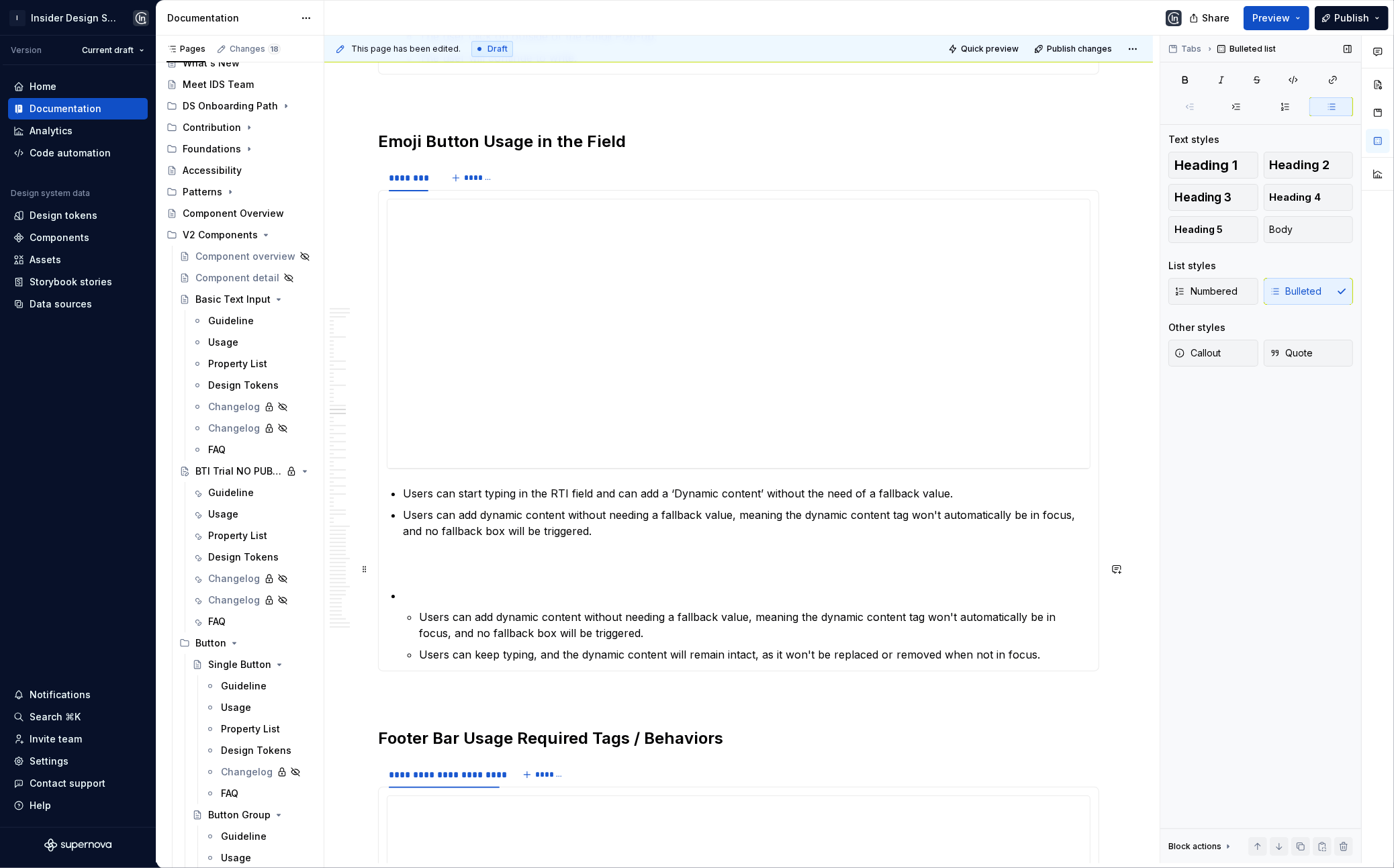
click at [581, 546] on section-item-column "**********" at bounding box center [739, 430] width 704 height 464
click at [425, 662] on p "Users can keep typing, and the dynamic content will remain intact, as it won't …" at bounding box center [755, 654] width 672 height 16
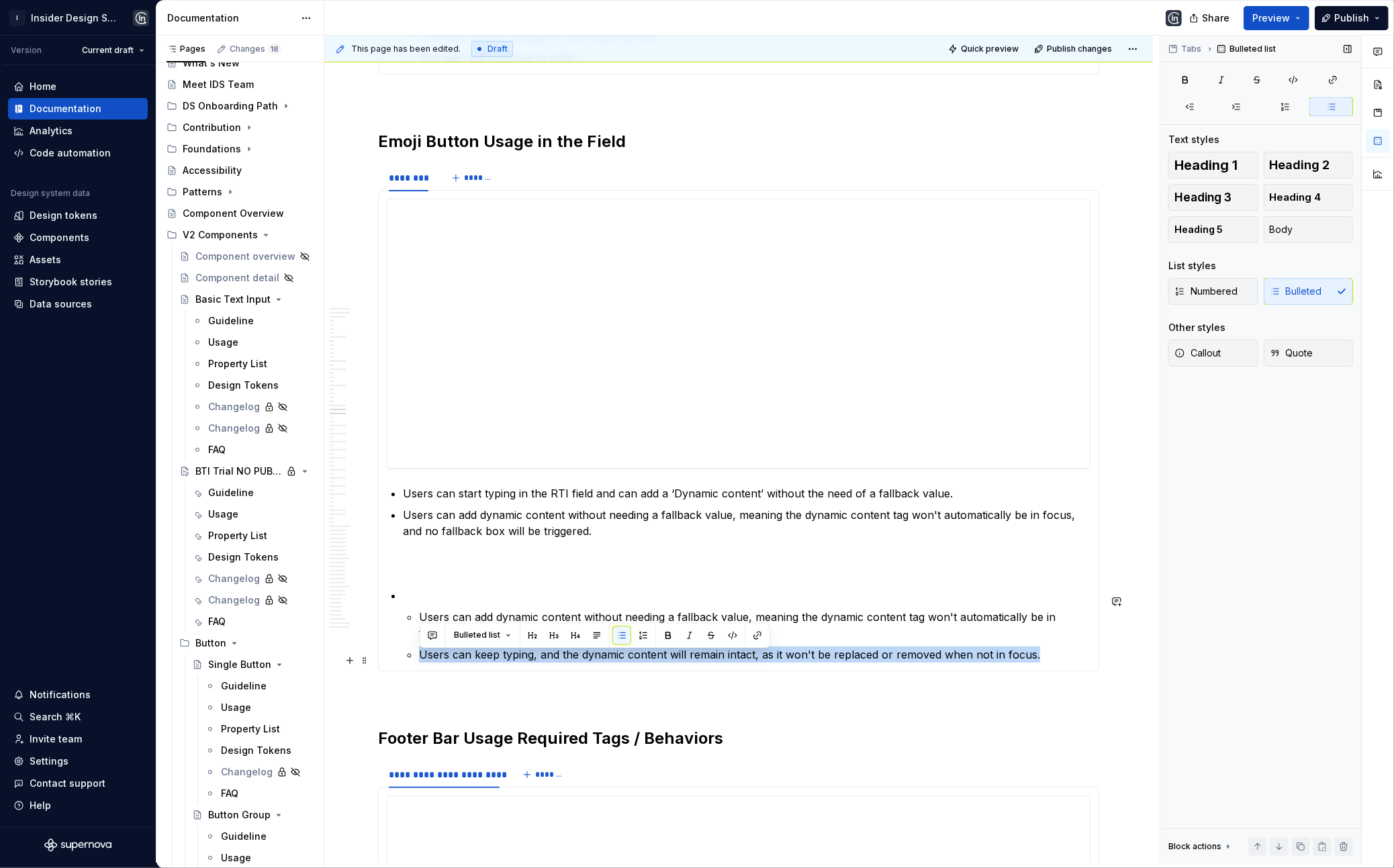
click at [425, 662] on p "Users can keep typing, and the dynamic content will remain intact, as it won't …" at bounding box center [755, 654] width 672 height 16
copy p "Users can keep typing, and the dynamic content will remain intact, as it won't …"
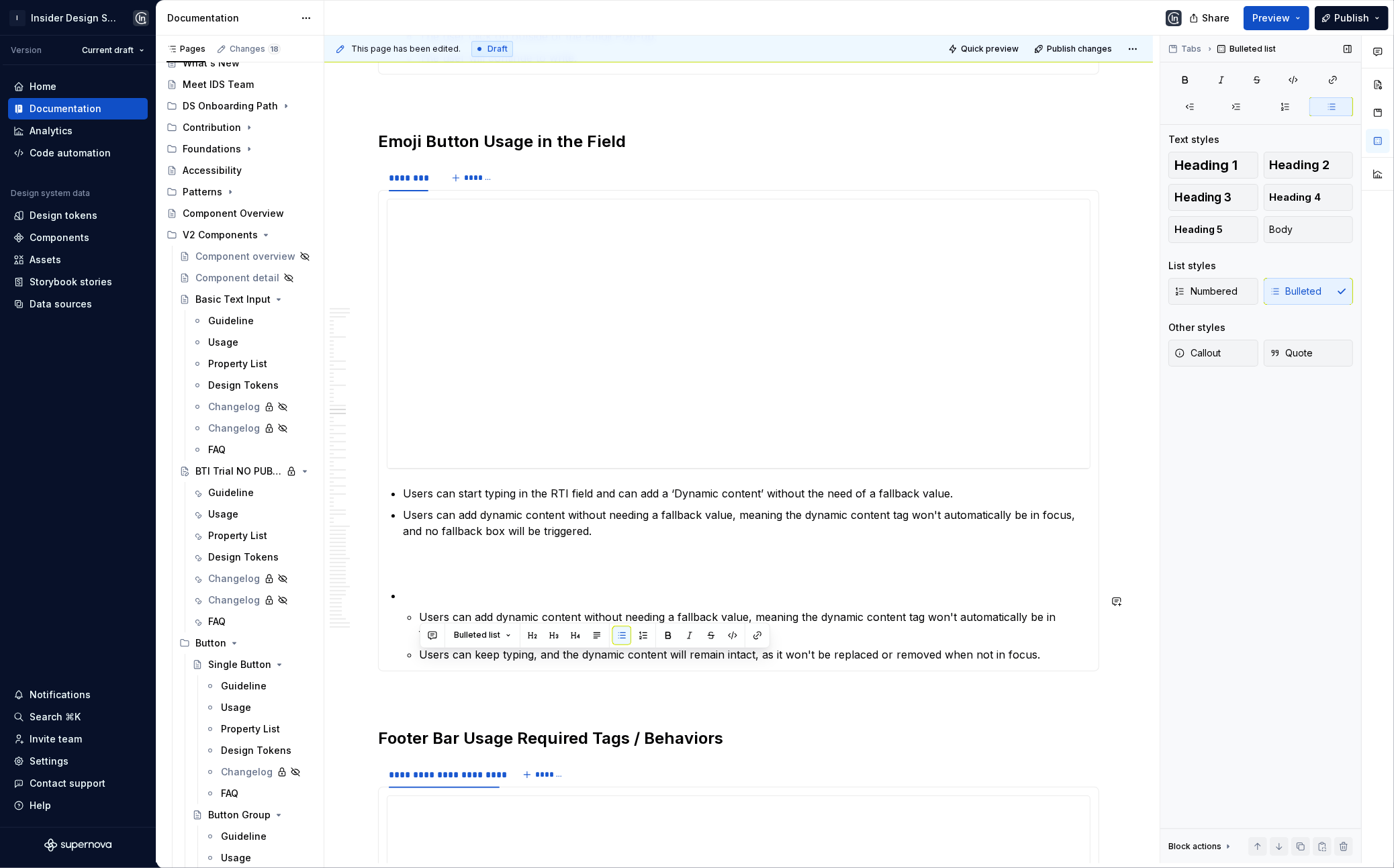
click at [411, 562] on p at bounding box center [739, 563] width 704 height 16
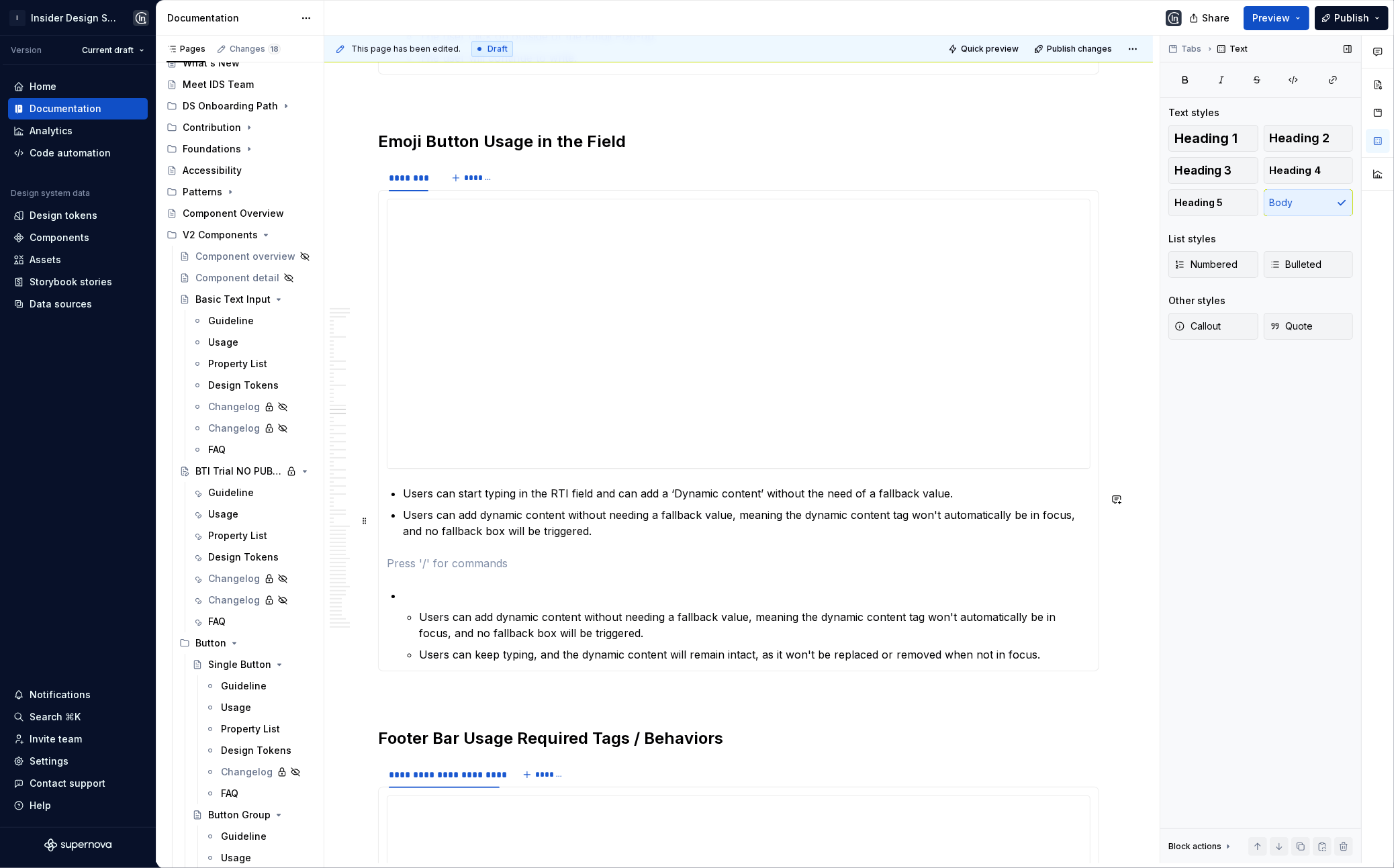
click at [605, 539] on p "Users can add dynamic content without needing a fallback value, meaning the dyn…" at bounding box center [747, 523] width 688 height 32
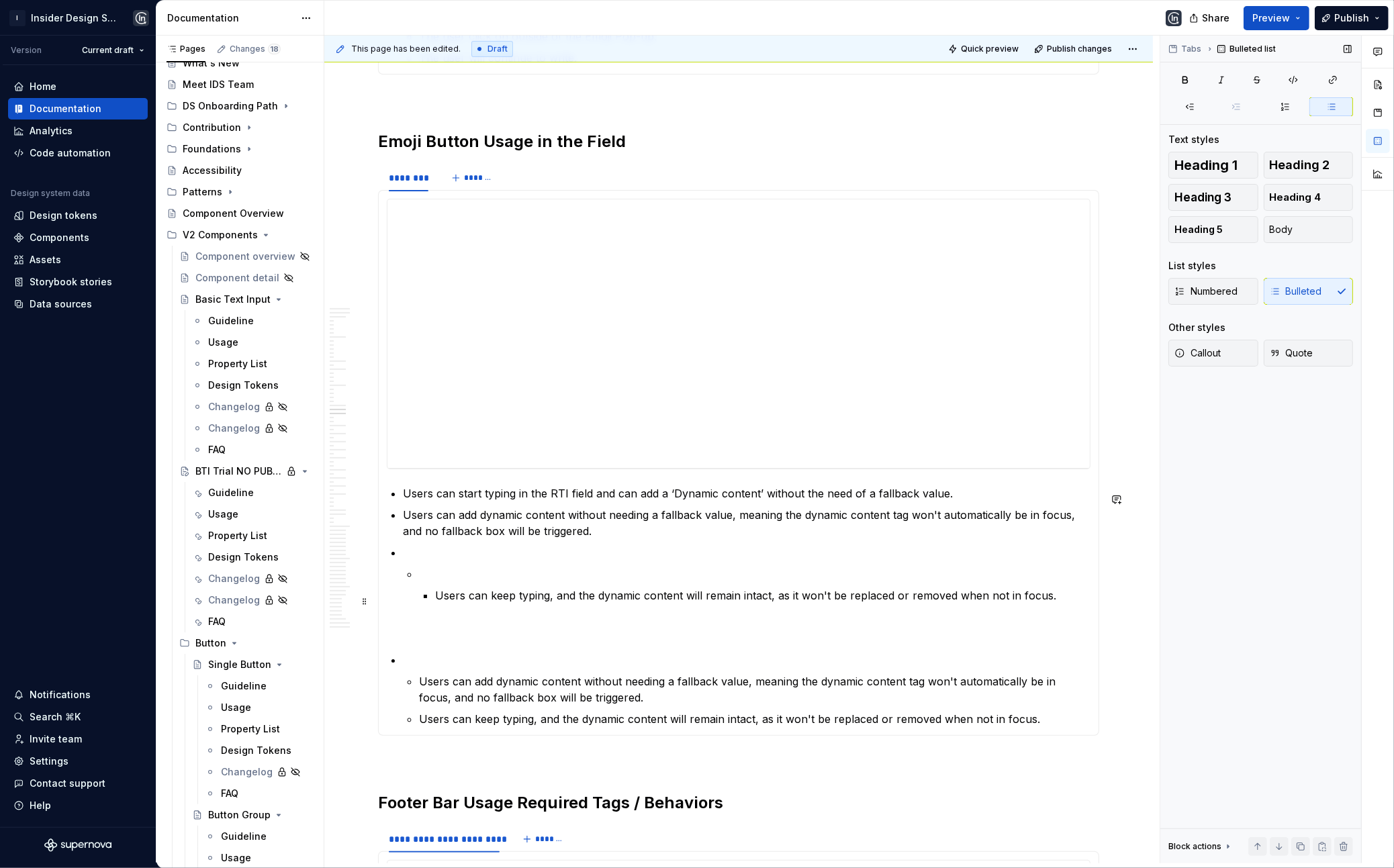
click at [428, 597] on li "Users can keep typing, and the dynamic content will remain intact, as it won't …" at bounding box center [755, 585] width 672 height 38
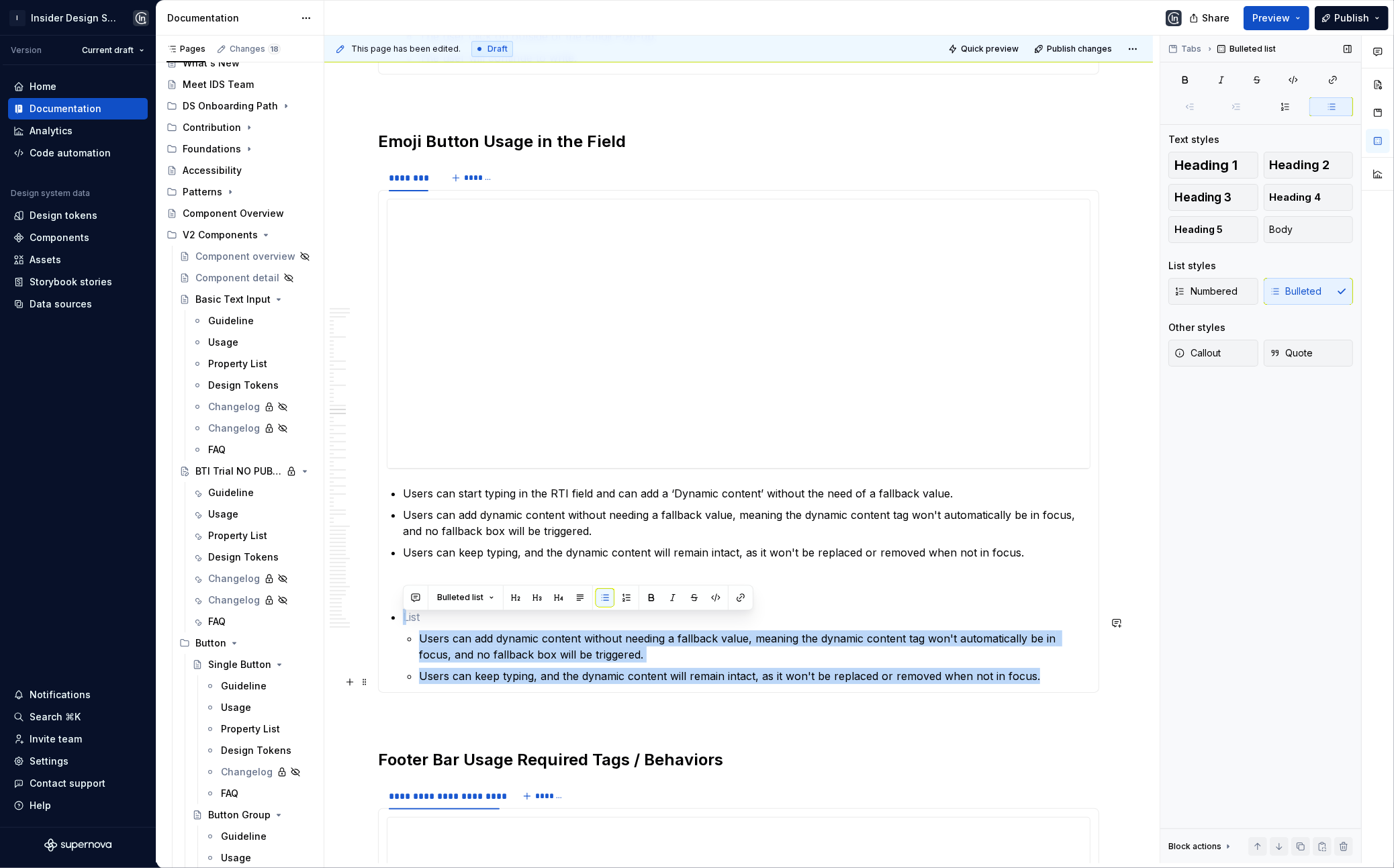
drag, startPoint x: 399, startPoint y: 616, endPoint x: 1088, endPoint y: 690, distance: 693.0
click at [1089, 690] on div "**********" at bounding box center [738, 441] width 721 height 503
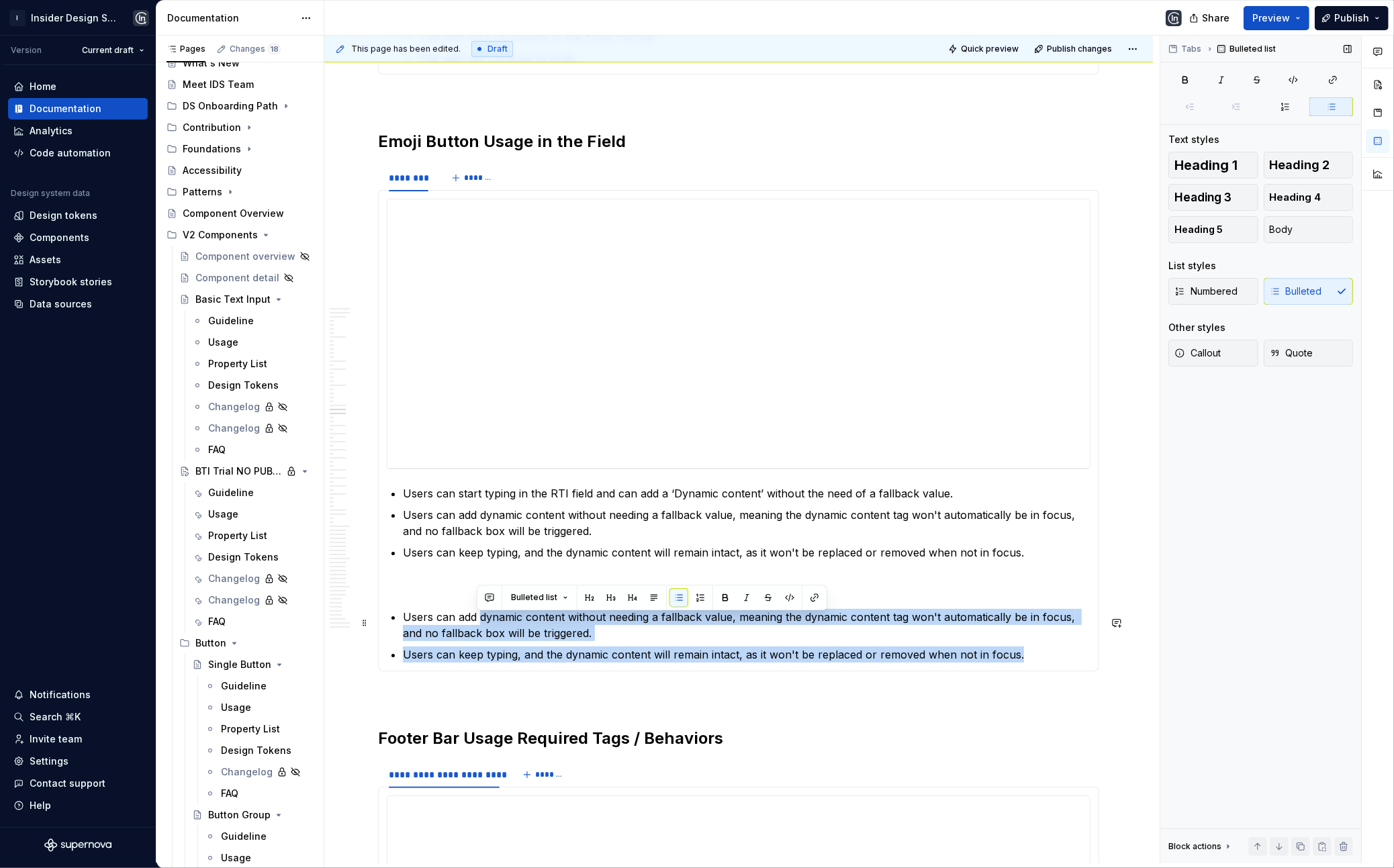
drag, startPoint x: 1033, startPoint y: 661, endPoint x: 479, endPoint y: 625, distance: 555.2
click at [479, 625] on ul "Users can add dynamic content without needing a fallback value, meaning the dyn…" at bounding box center [747, 635] width 688 height 54
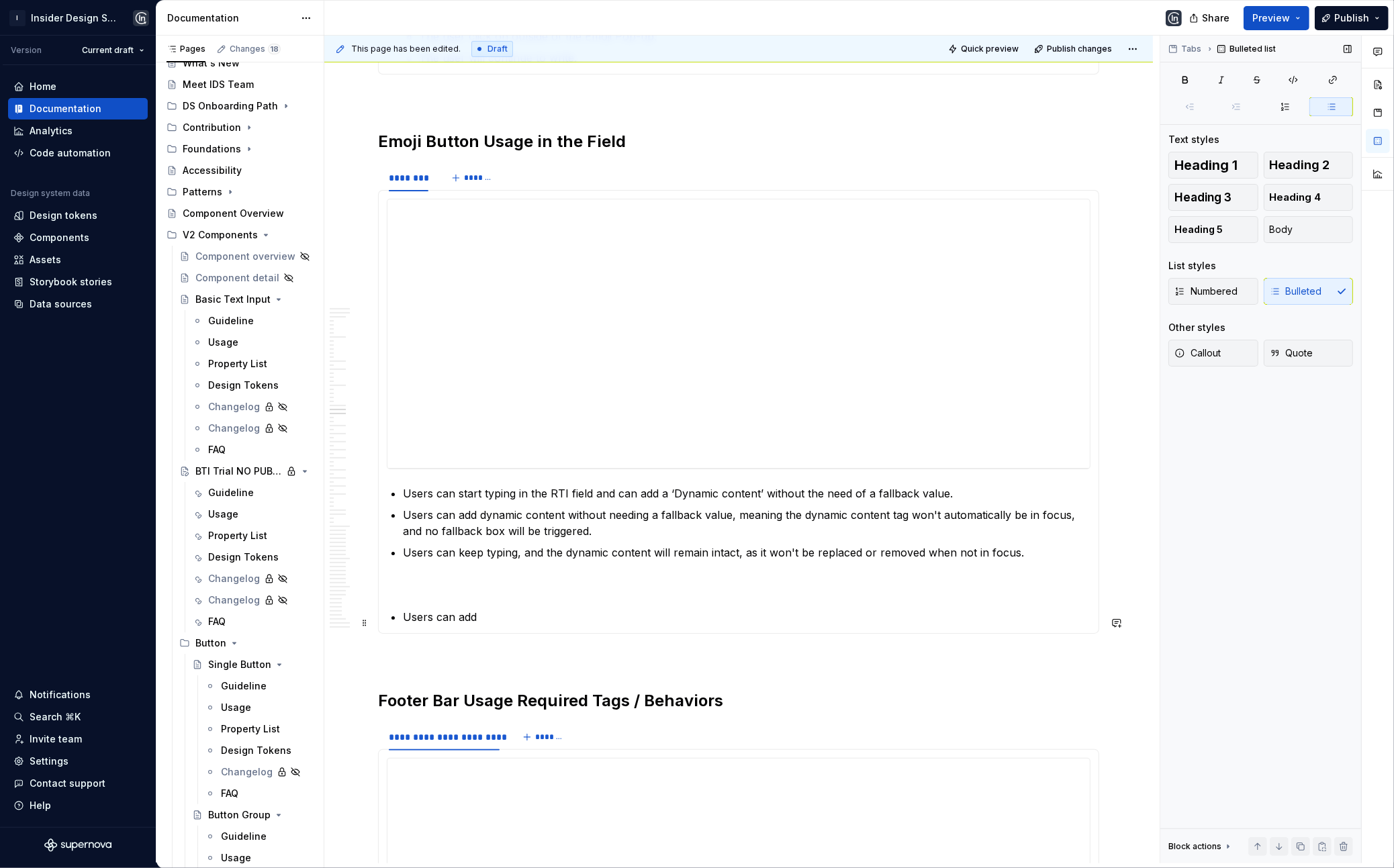
click at [454, 624] on p "Users can add" at bounding box center [747, 616] width 688 height 16
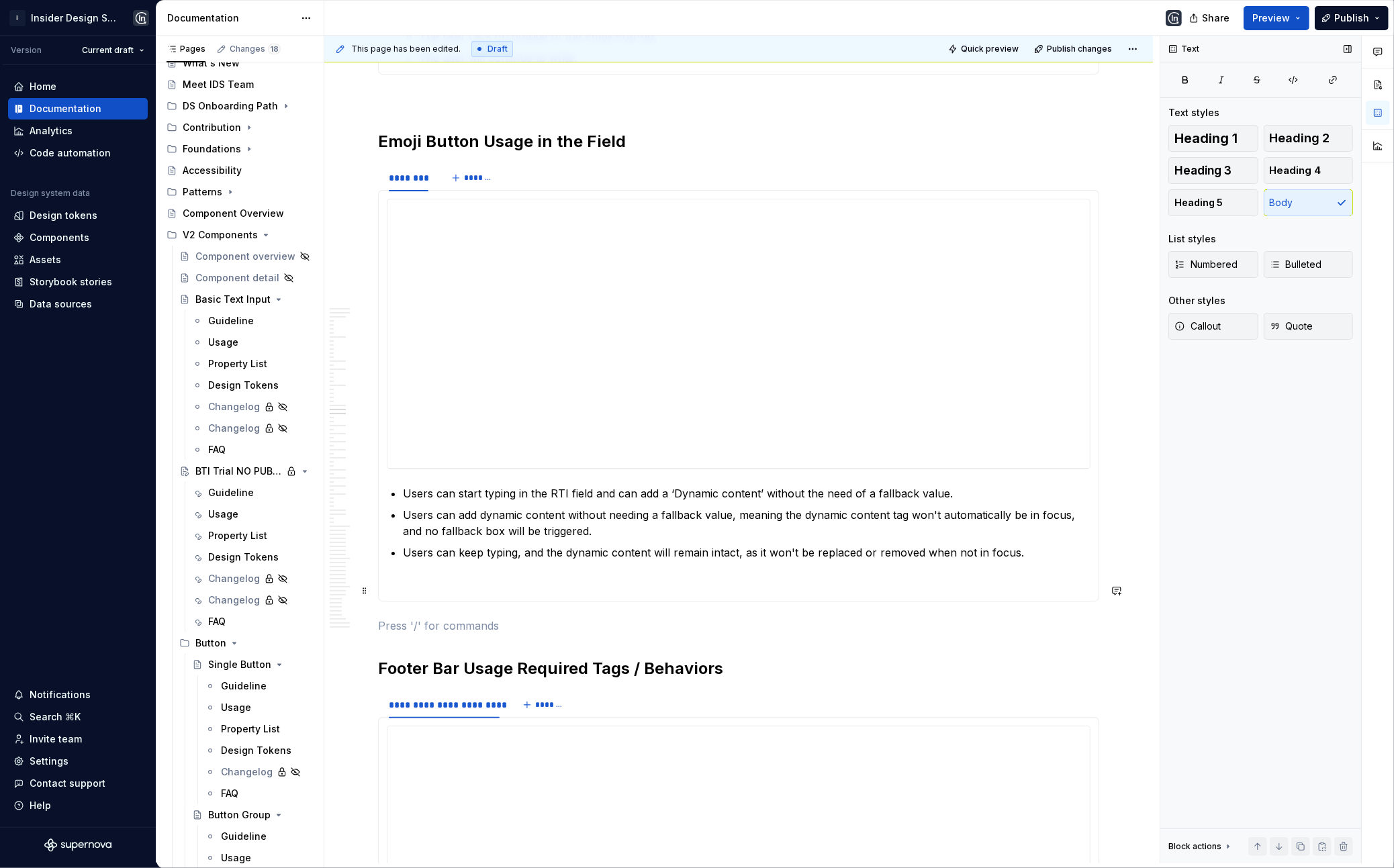
click at [443, 585] on p at bounding box center [739, 584] width 704 height 16
click at [659, 634] on p at bounding box center [738, 625] width 721 height 16
click at [410, 590] on p at bounding box center [739, 584] width 704 height 16
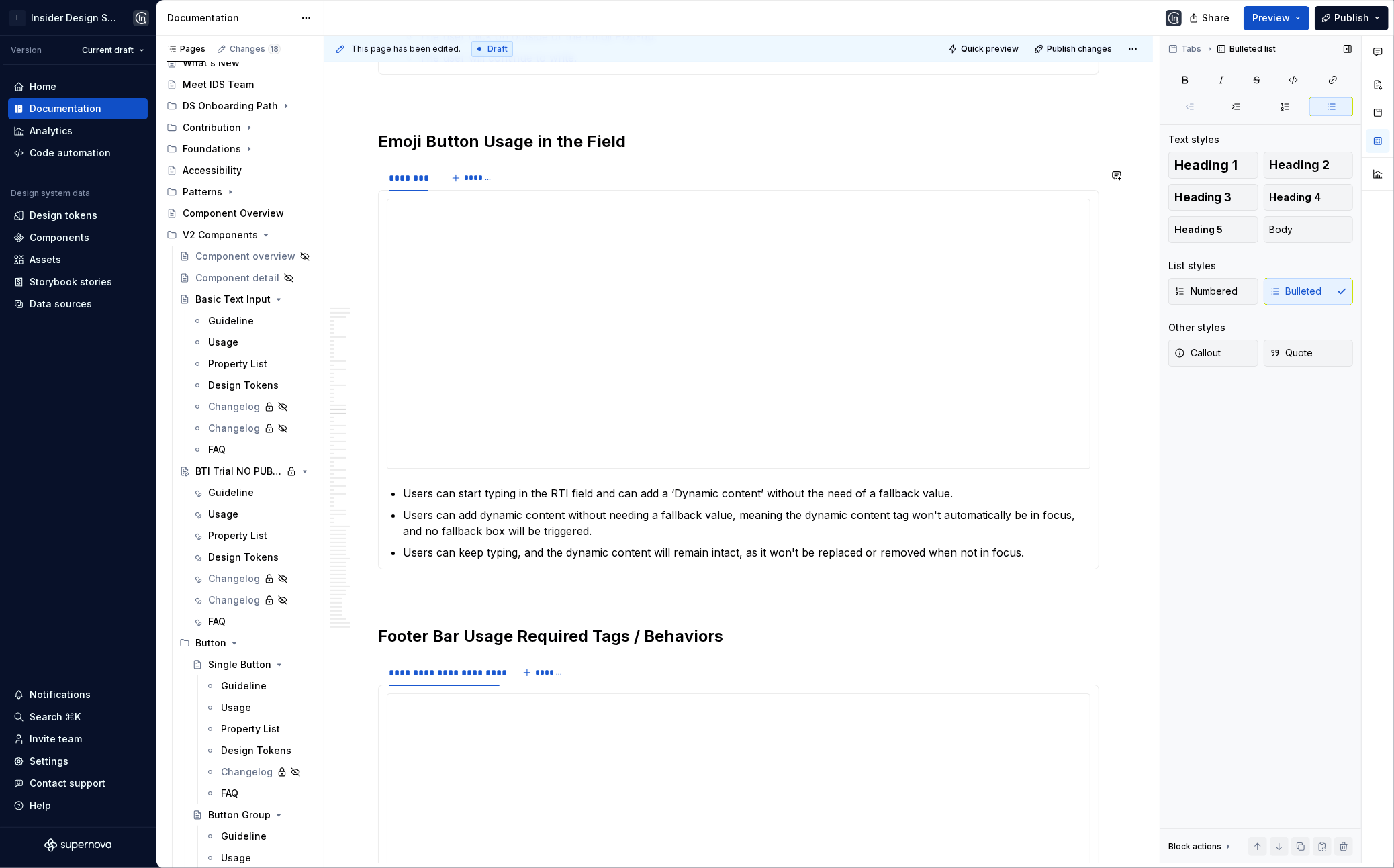
click at [473, 569] on section "**********" at bounding box center [738, 366] width 721 height 406
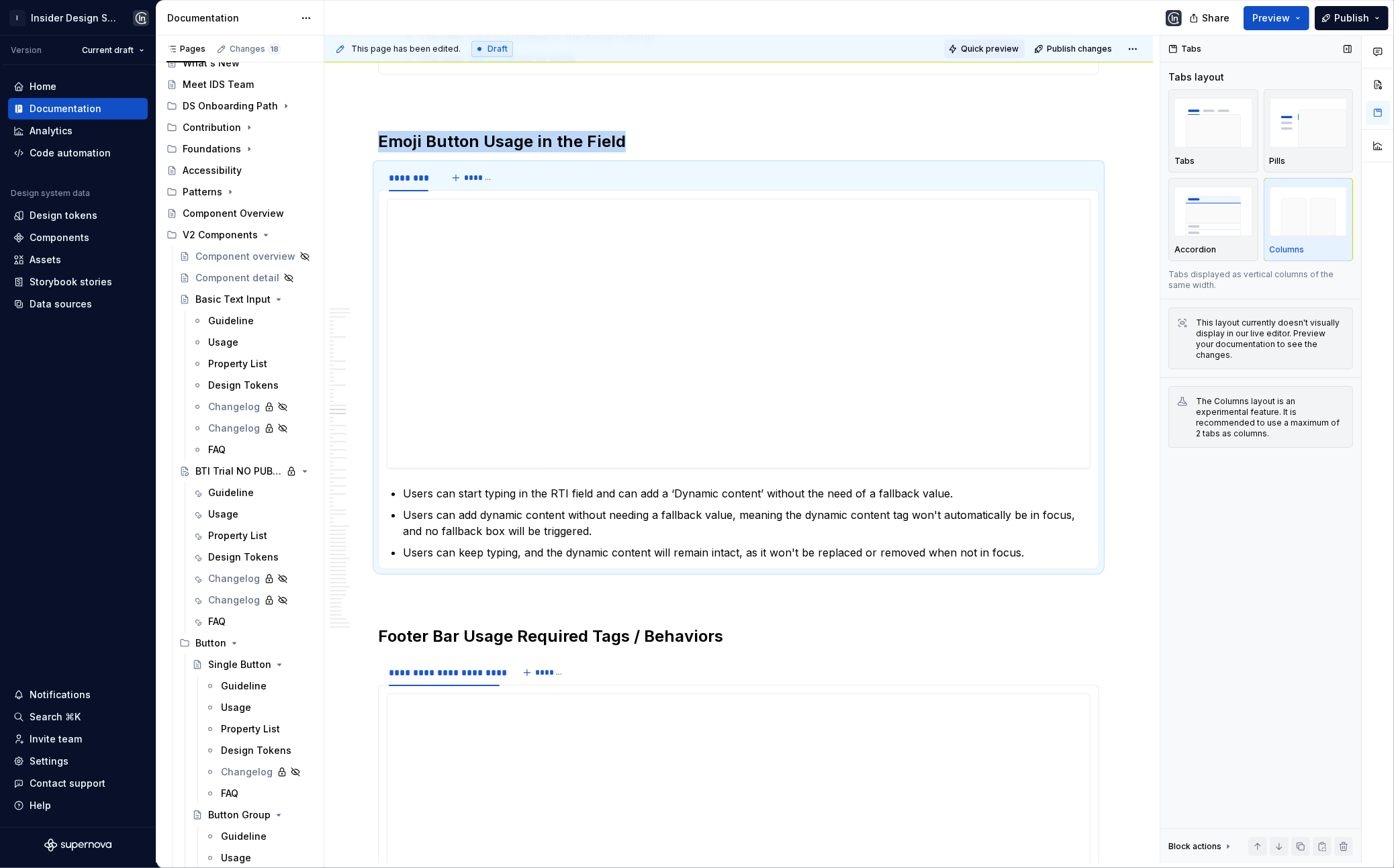
click at [982, 45] on span "Quick preview" at bounding box center [990, 48] width 58 height 10
type textarea "*"
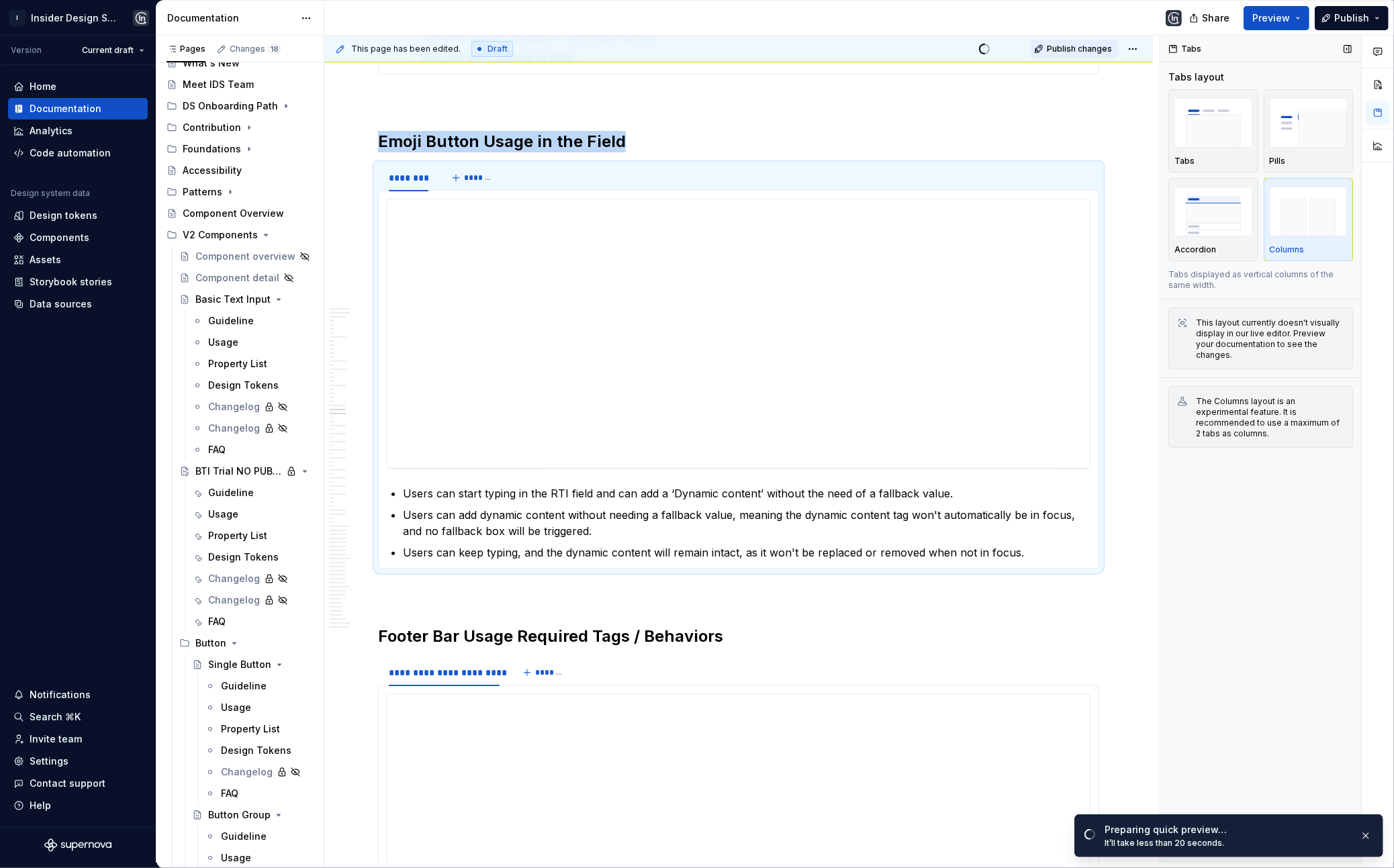
click at [1073, 52] on span "Publish changes" at bounding box center [1079, 48] width 65 height 10
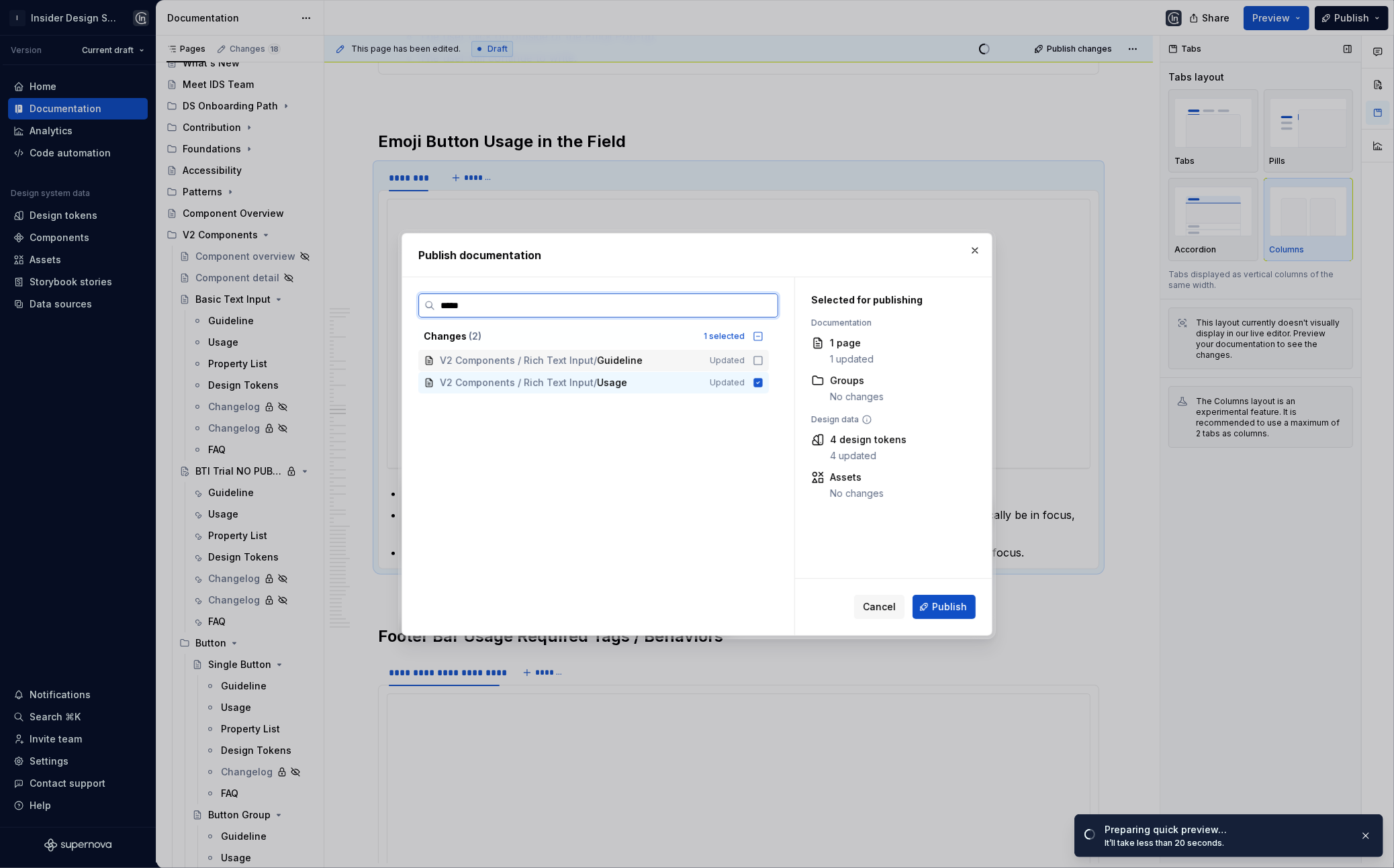
type input "******"
click at [976, 248] on button "button" at bounding box center [975, 250] width 19 height 19
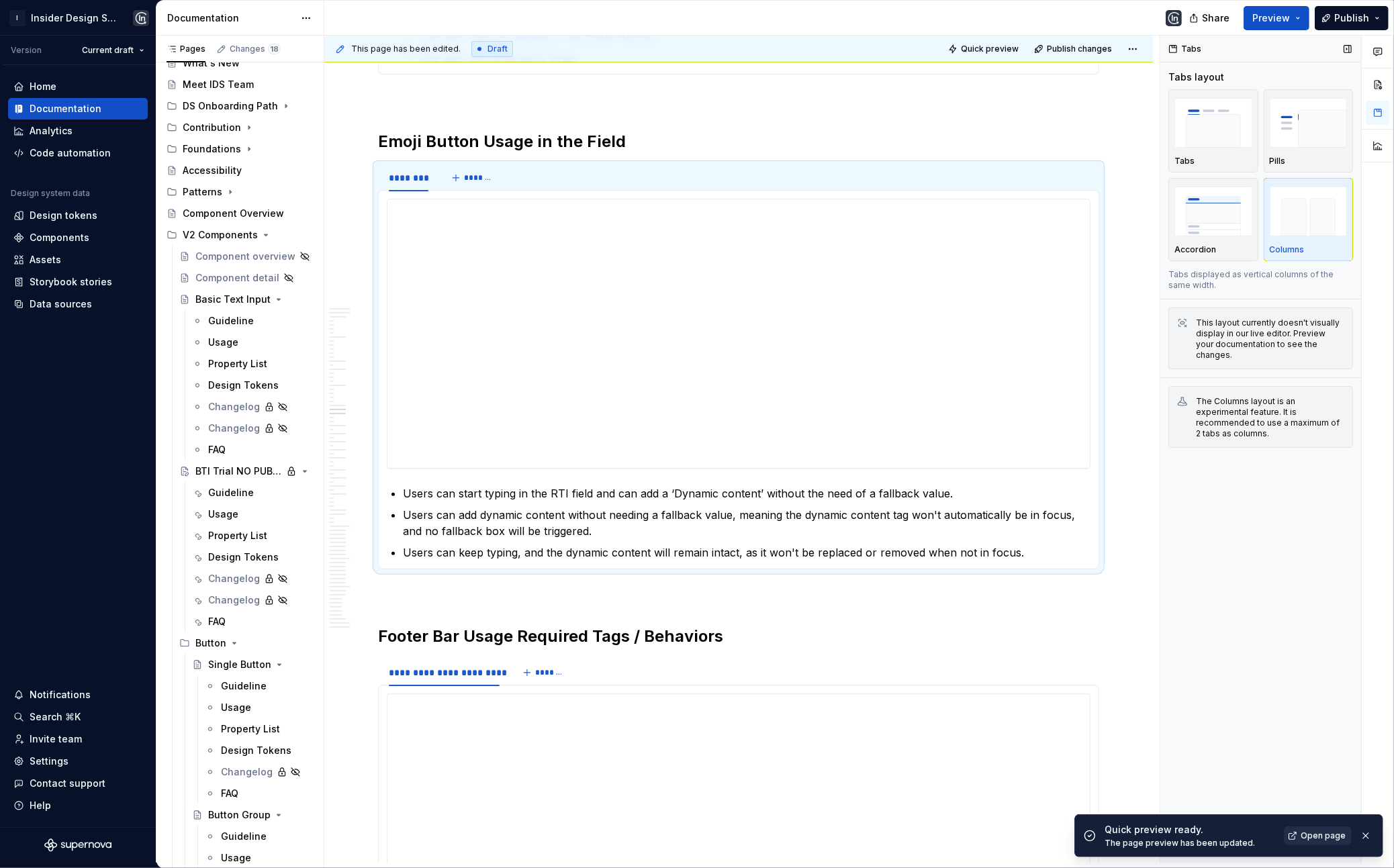
click at [1309, 831] on span "Open page" at bounding box center [1323, 835] width 45 height 10
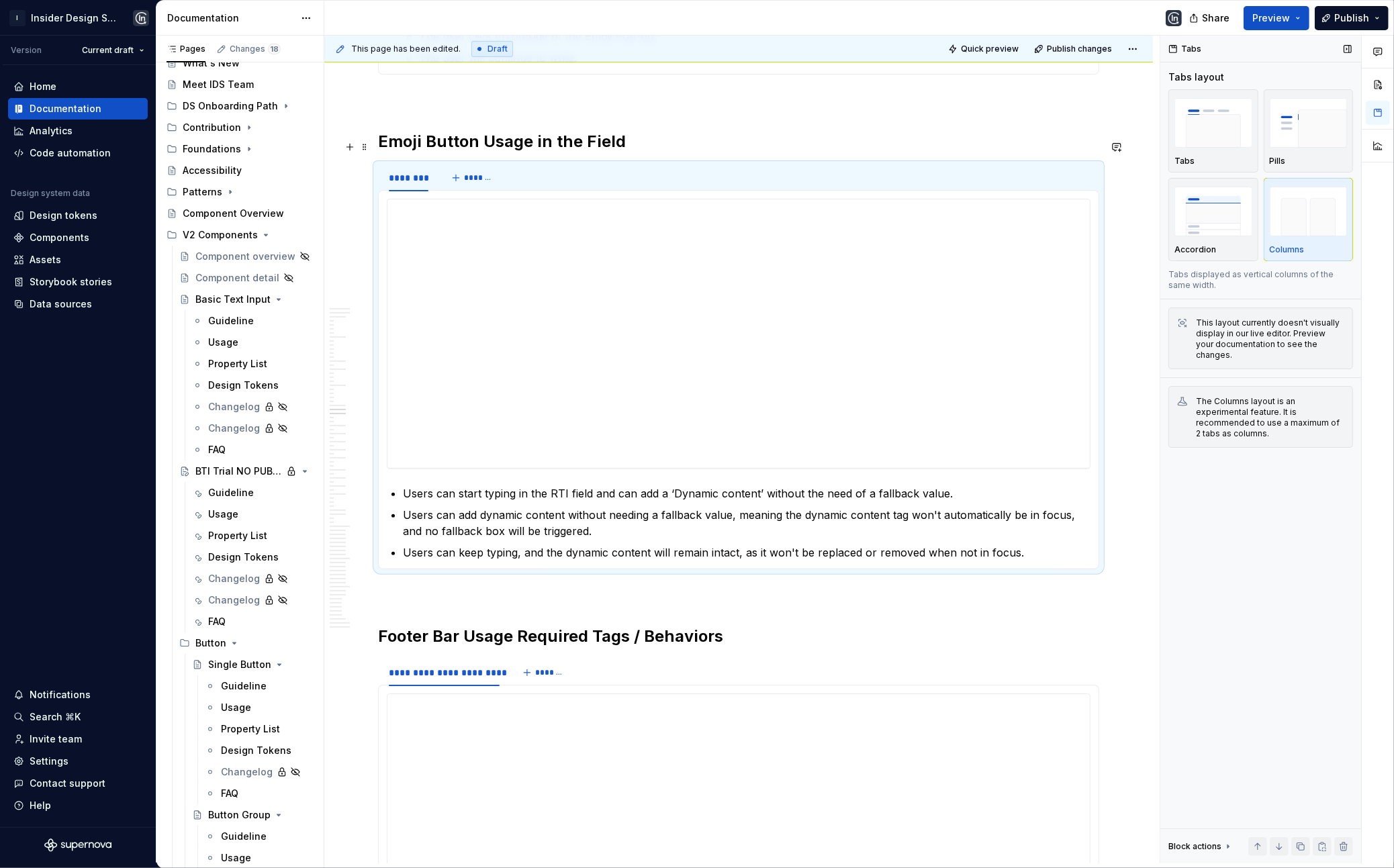
click at [551, 146] on h2 "Emoji Button Usage in the Field" at bounding box center [738, 141] width 721 height 22
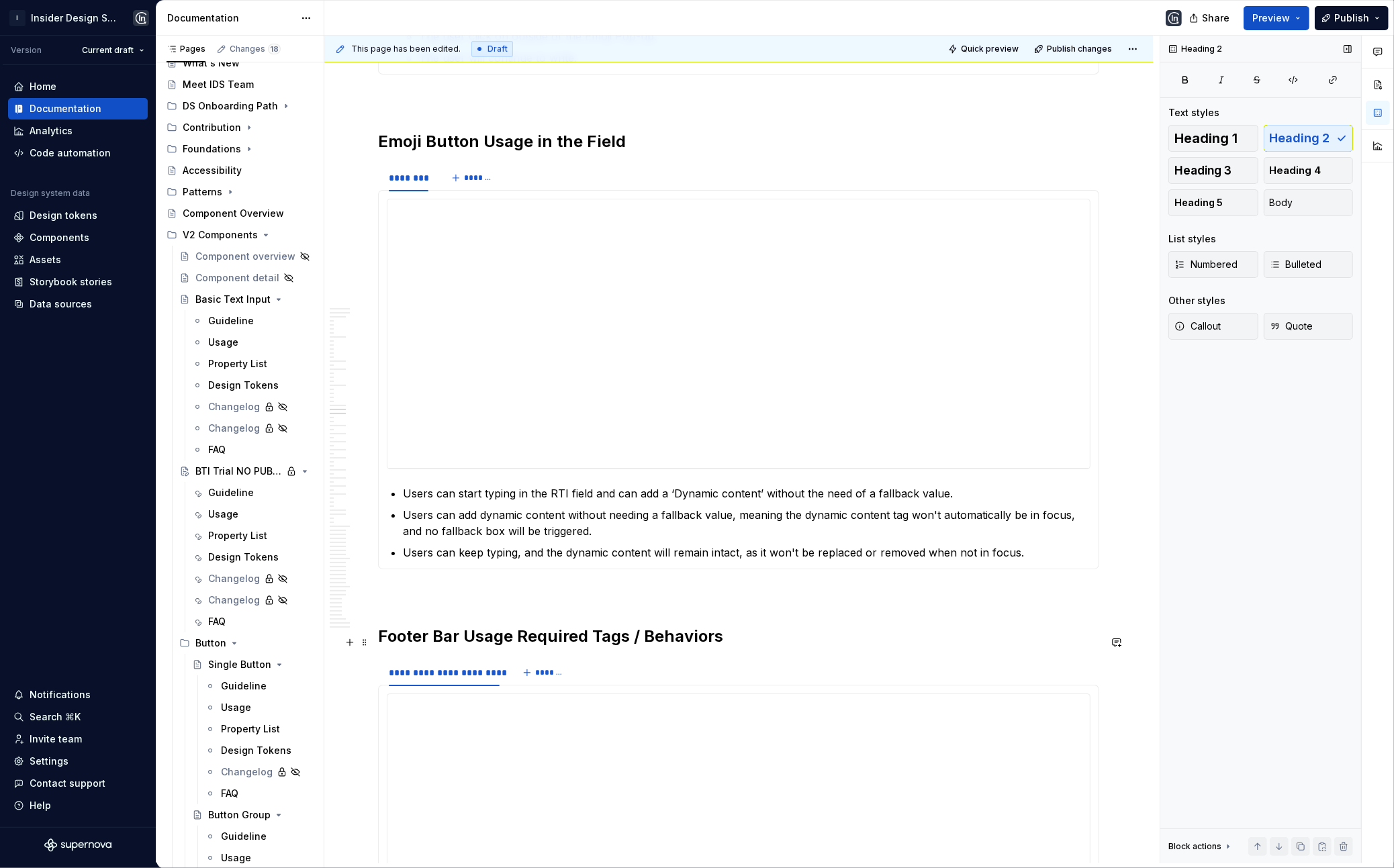
click at [664, 647] on h2 "Footer Bar Usage Required Tags / Behaviors" at bounding box center [738, 636] width 721 height 22
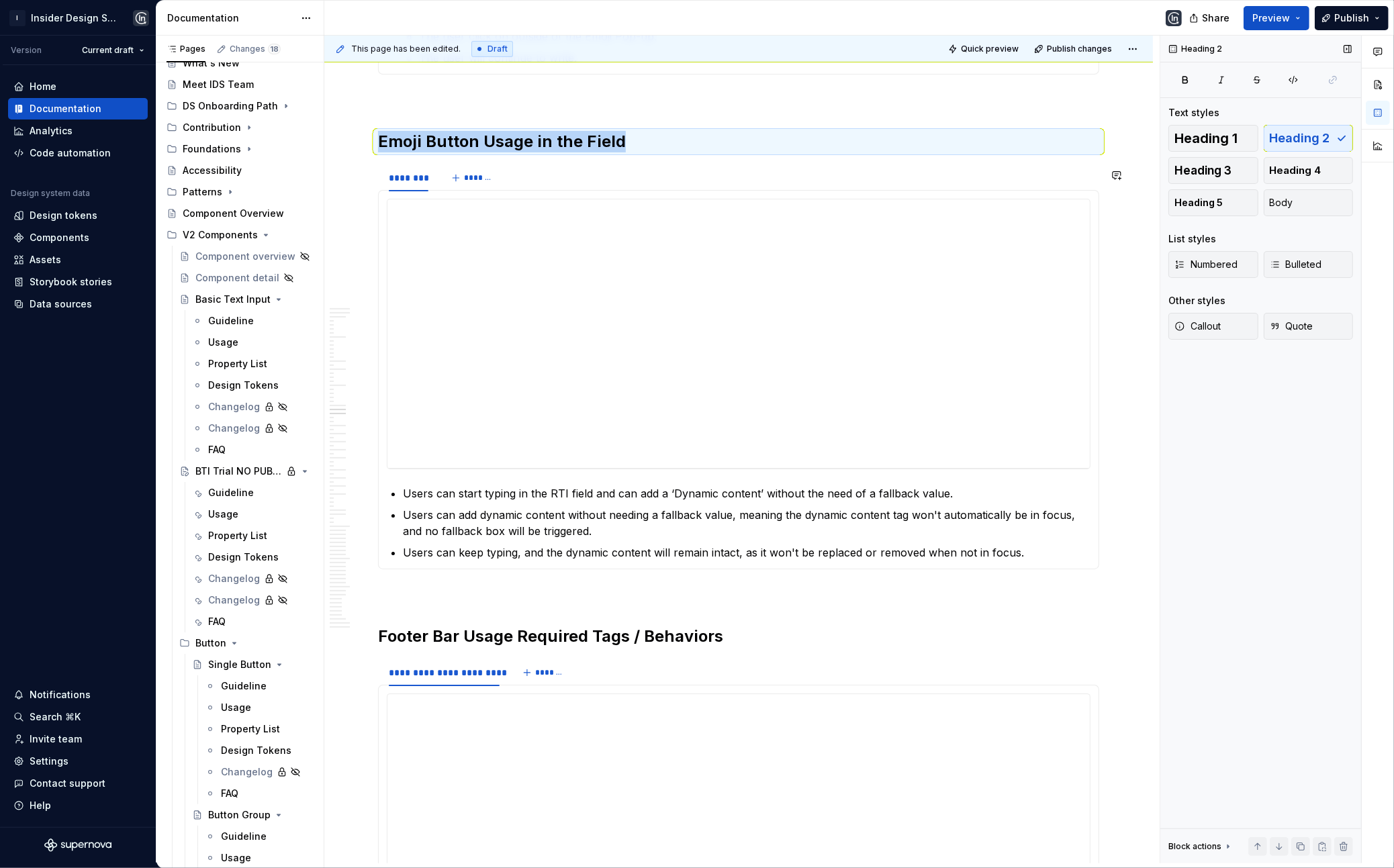
click at [577, 164] on section "**********" at bounding box center [738, 366] width 721 height 406
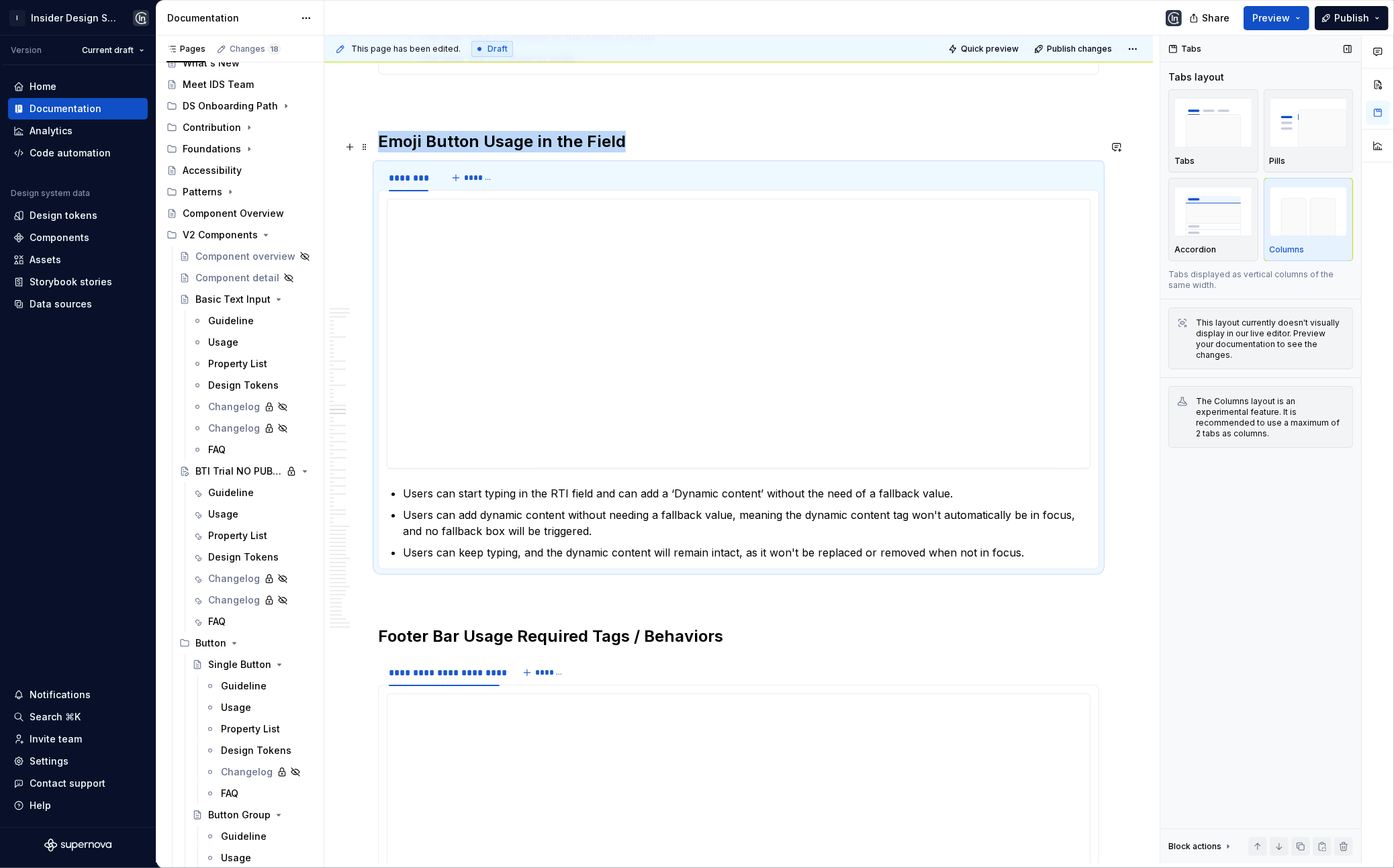
click at [561, 147] on h2 "Emoji Button Usage in the Field" at bounding box center [738, 141] width 721 height 22
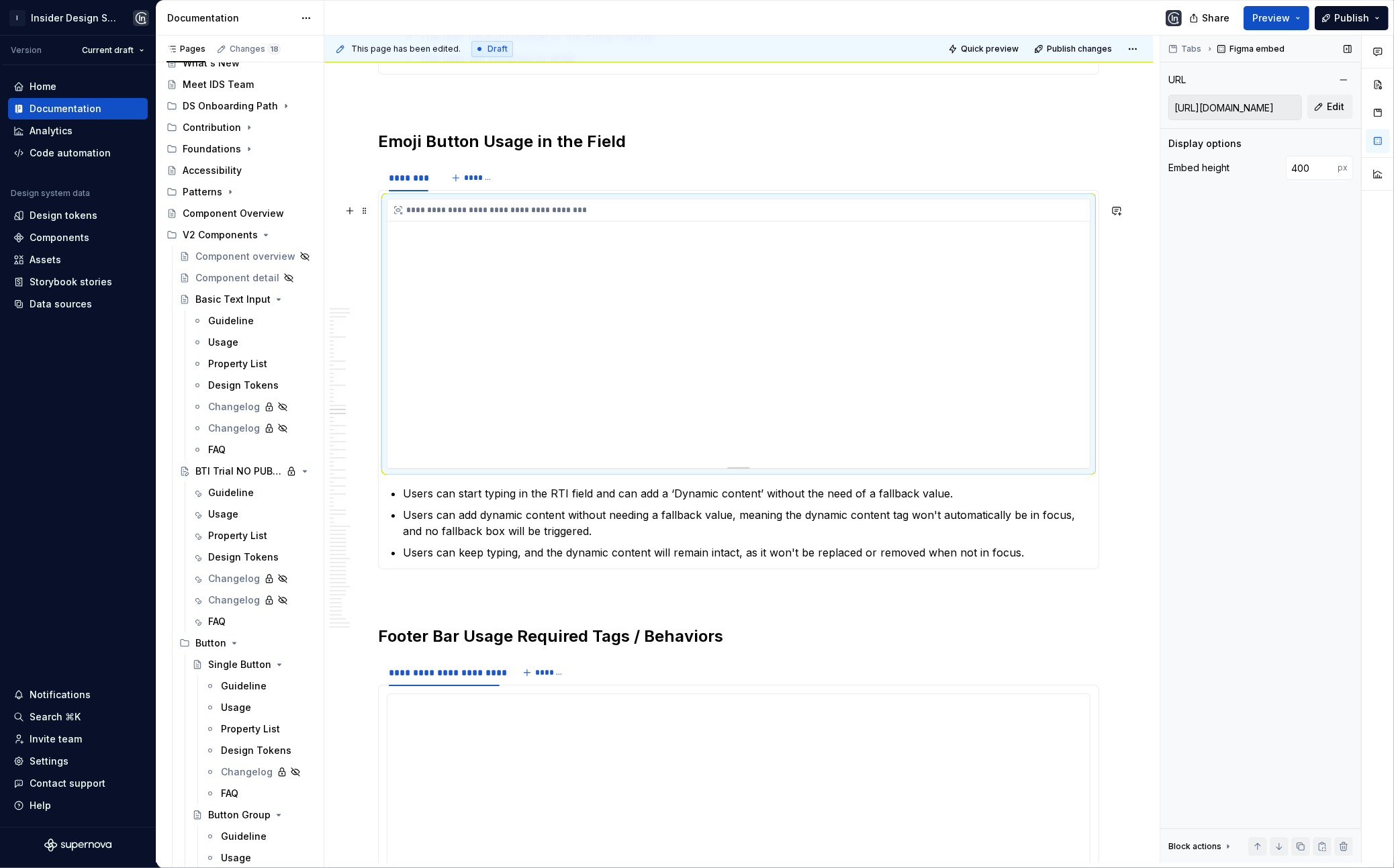
click at [584, 418] on div "**********" at bounding box center [739, 334] width 703 height 269
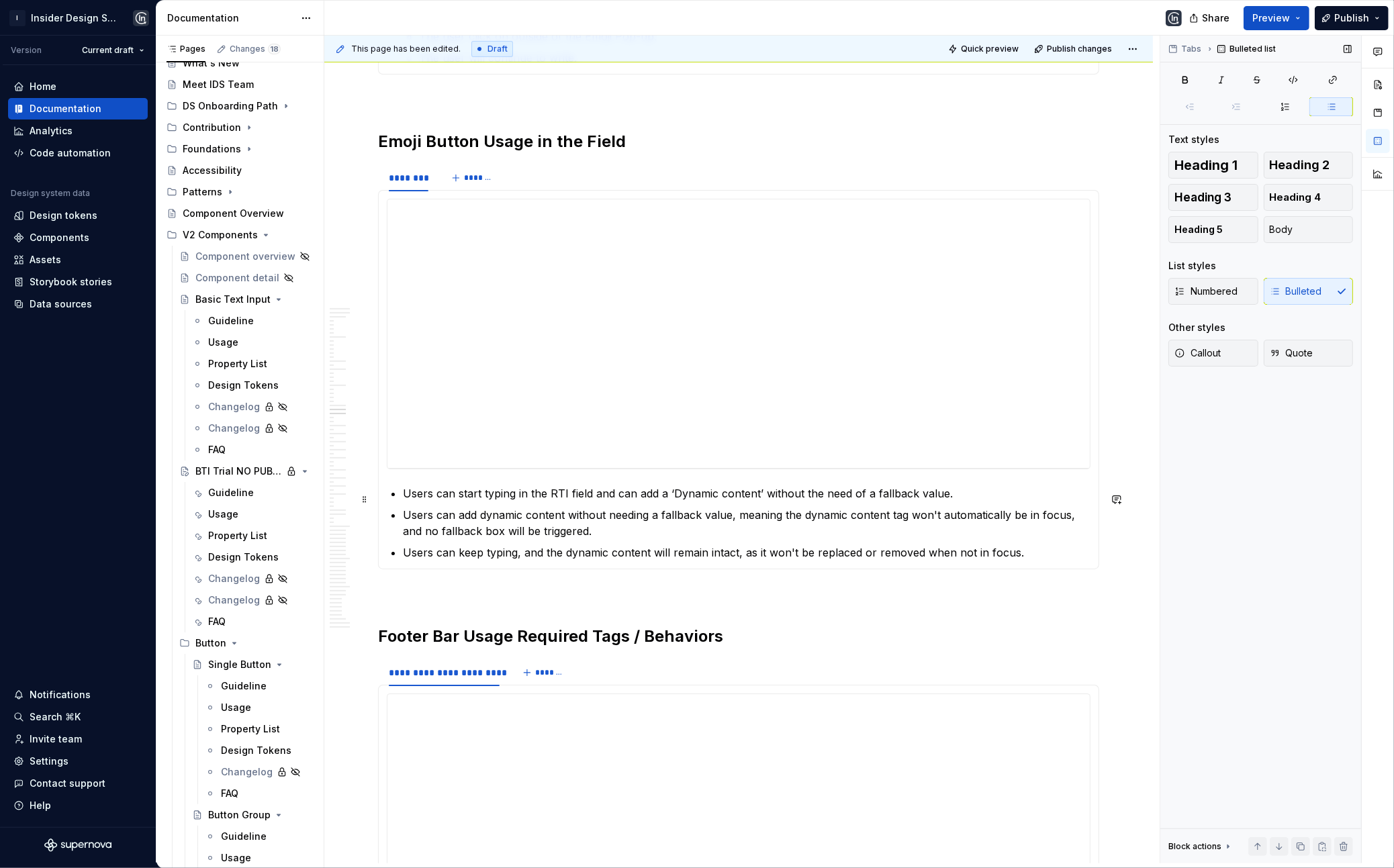
click at [407, 491] on p "Users can start typing in the RTI field and can add a ‘Dynamic content’ without…" at bounding box center [747, 493] width 688 height 16
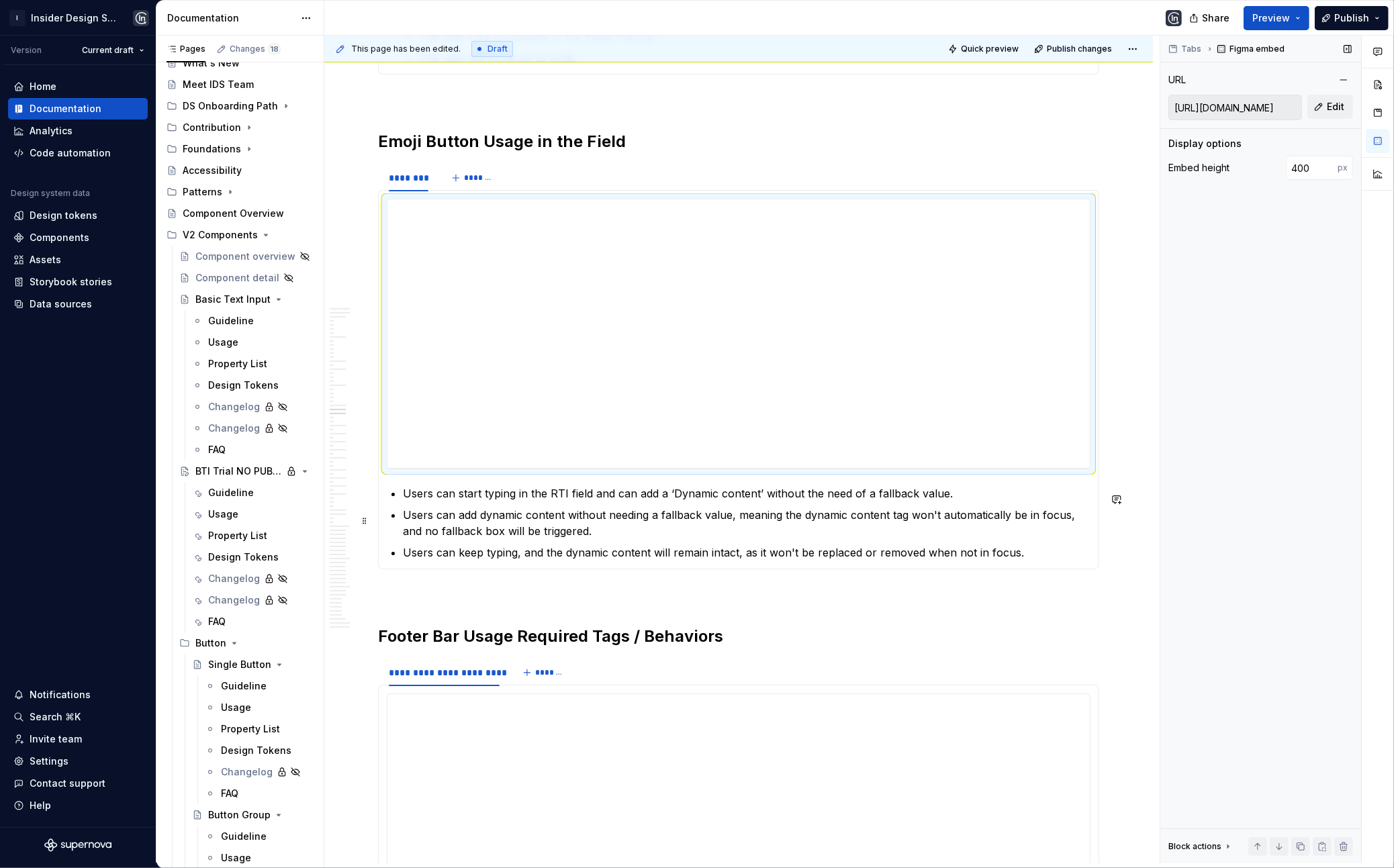
click at [403, 495] on p "Users can start typing in the RTI field and can add a ‘Dynamic content’ without…" at bounding box center [747, 493] width 688 height 16
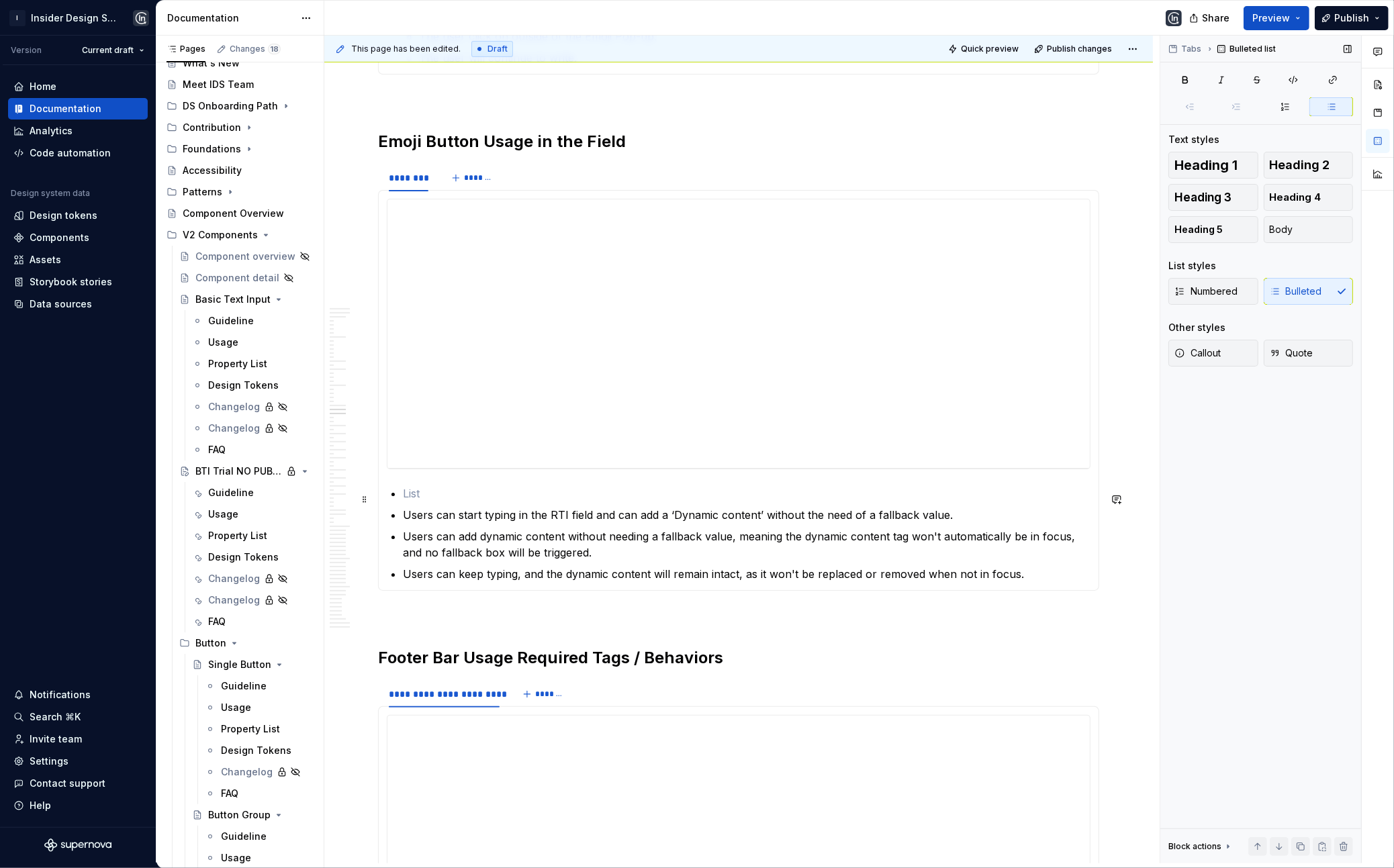
click at [411, 493] on p at bounding box center [747, 493] width 688 height 16
click at [1220, 225] on span "Heading 5" at bounding box center [1198, 229] width 48 height 13
click at [1041, 574] on p "Users can keep typing, and the dynamic content will remain intact, as it won't …" at bounding box center [747, 576] width 688 height 16
click at [1015, 583] on p "Users can keep typing, and the dynamic content will remain intact, as it won't …" at bounding box center [747, 576] width 688 height 16
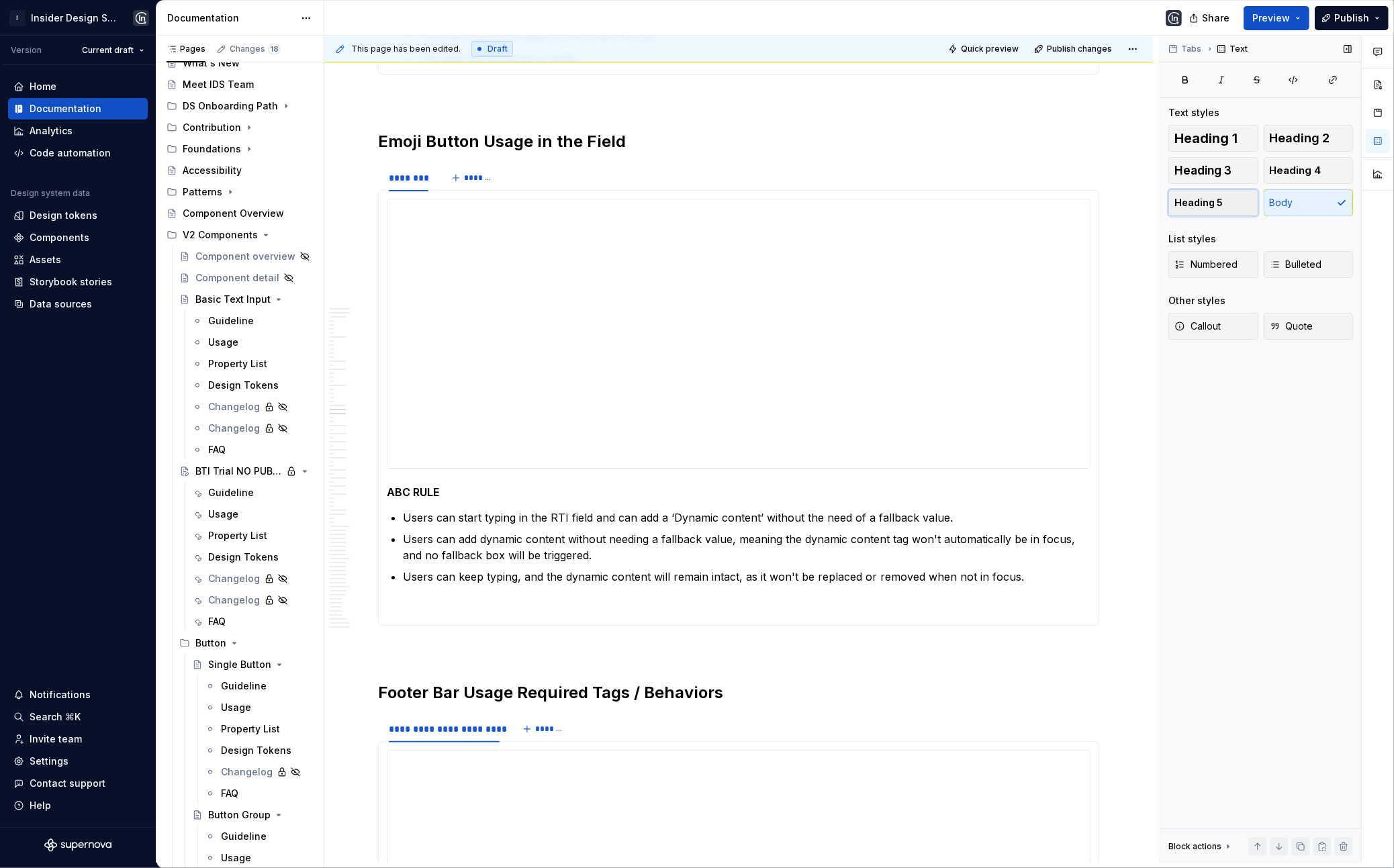
click at [1204, 192] on button "Heading 5" at bounding box center [1213, 203] width 90 height 27
click at [517, 606] on h5 at bounding box center [739, 607] width 704 height 13
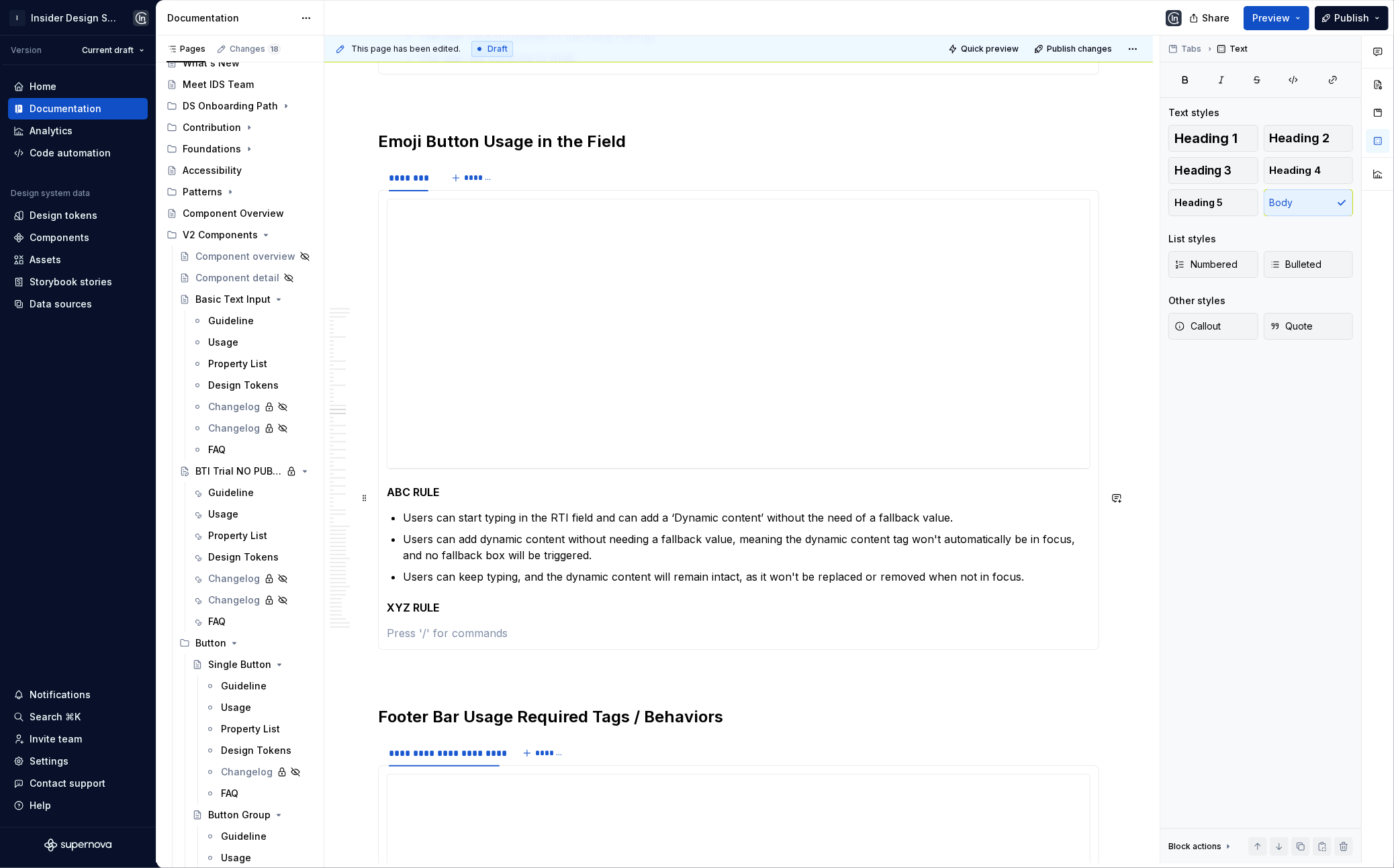
click at [441, 499] on h5 "ABC RULE" at bounding box center [739, 492] width 704 height 13
click at [432, 499] on h5 "ABC RULE" at bounding box center [739, 492] width 704 height 13
click at [431, 499] on h5 "ABC RULE" at bounding box center [739, 492] width 704 height 13
click at [425, 620] on section-item-column "**********" at bounding box center [739, 420] width 704 height 442
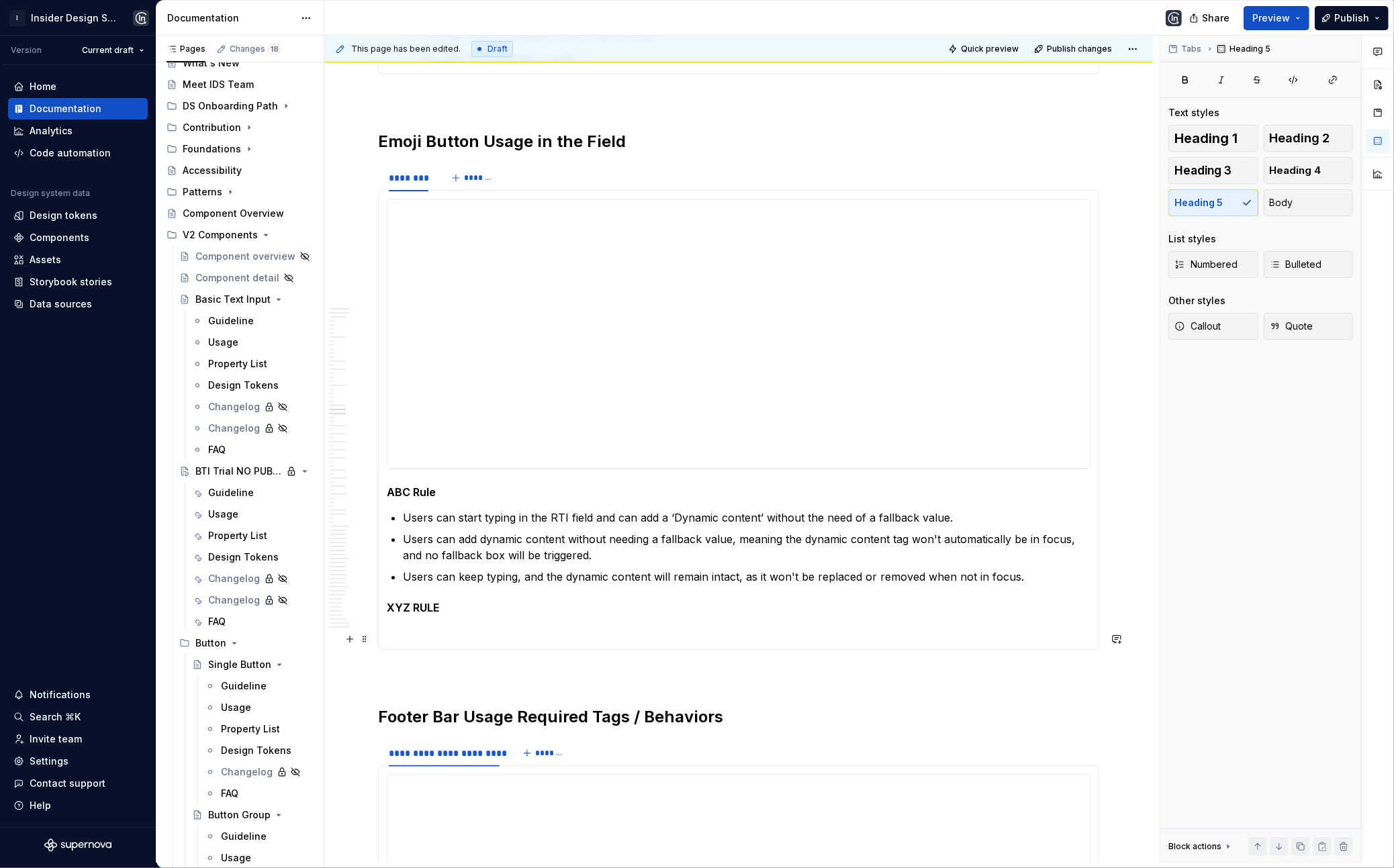
click at [425, 620] on section-item-column "**********" at bounding box center [739, 420] width 704 height 442
click at [425, 614] on h5 "XYZ RULE" at bounding box center [739, 607] width 704 height 13
click at [434, 635] on p at bounding box center [739, 632] width 704 height 16
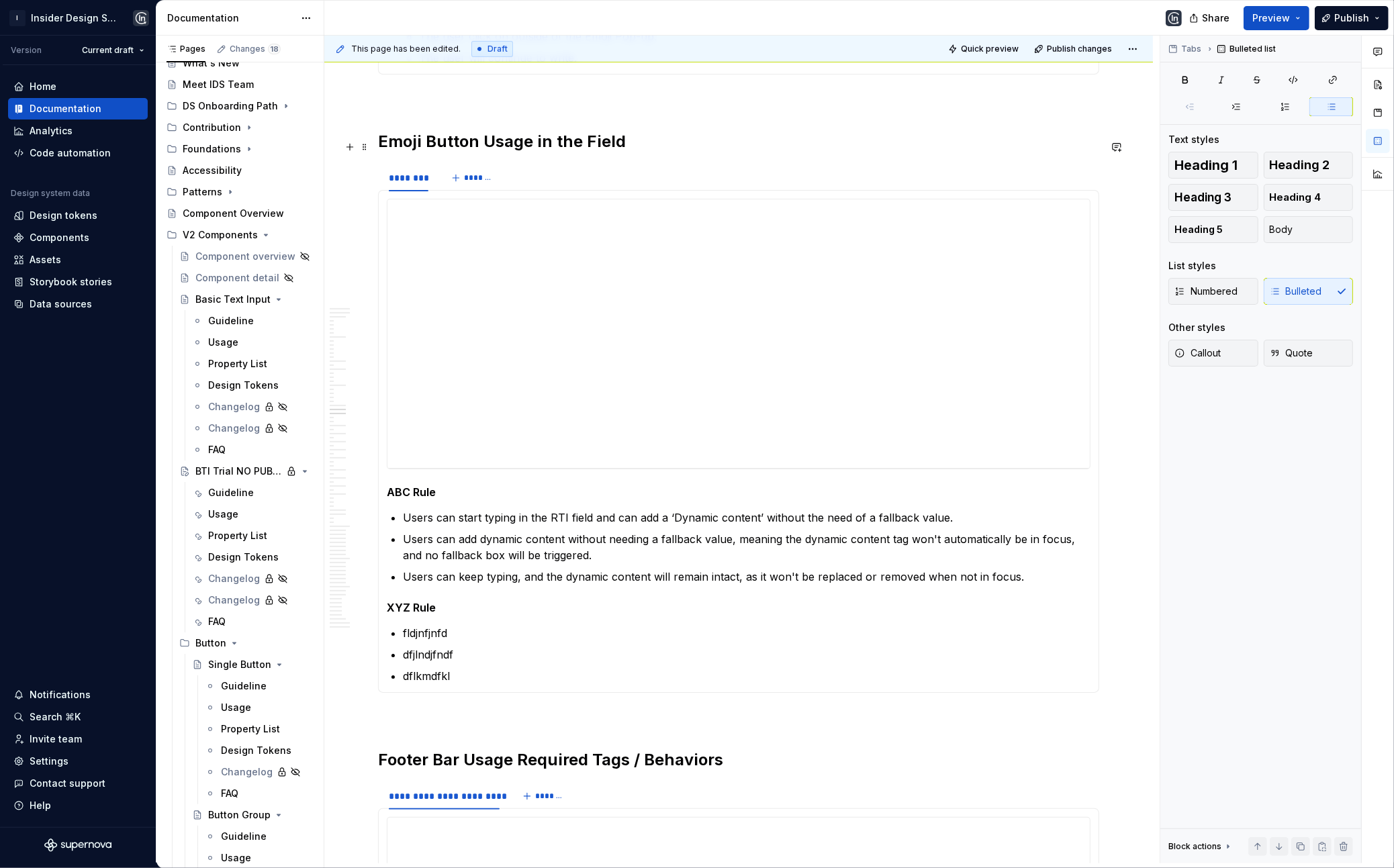
click at [562, 163] on section "**********" at bounding box center [738, 427] width 721 height 529
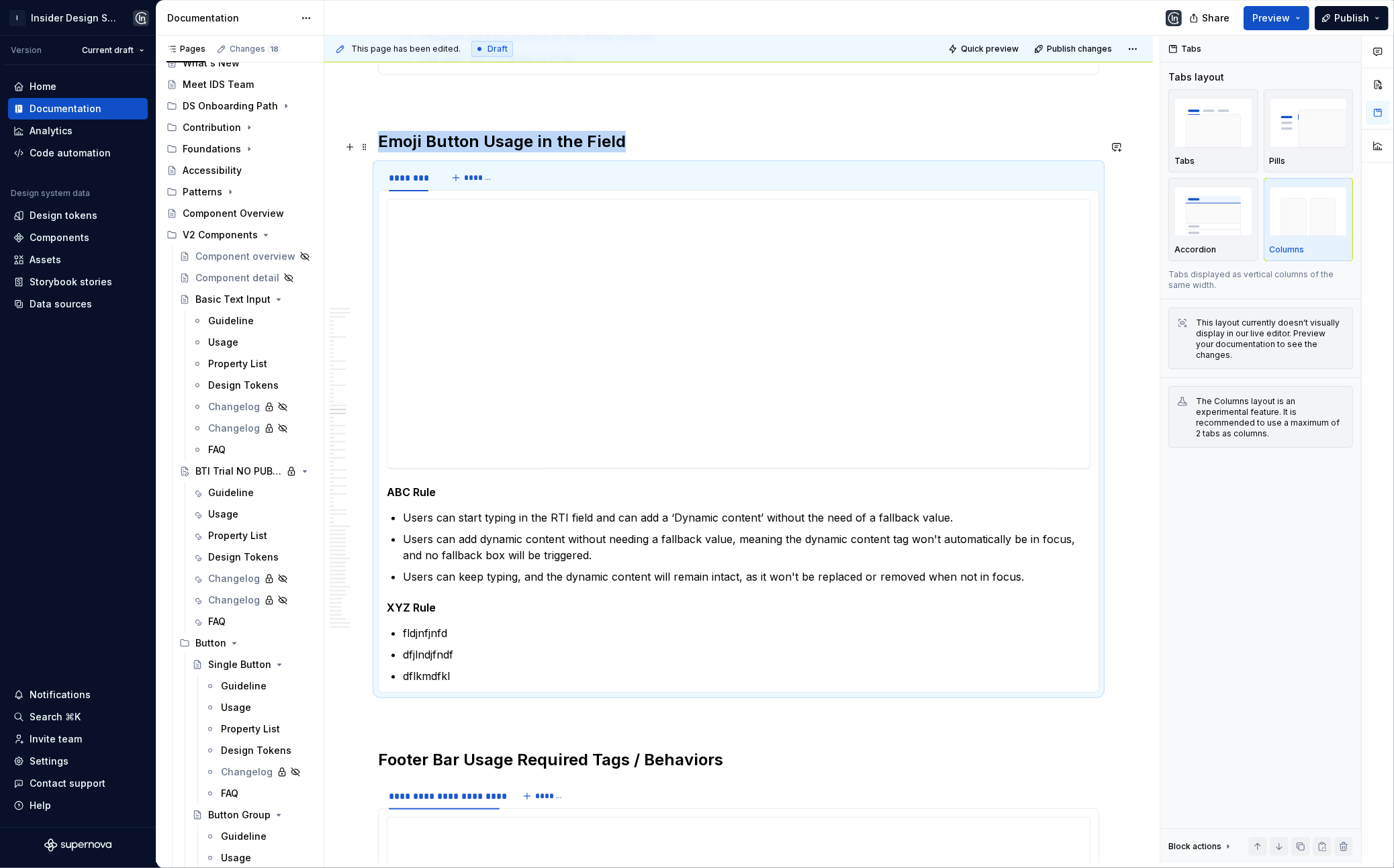
click at [605, 152] on h2 "Emoji Button Usage in the Field" at bounding box center [738, 141] width 721 height 22
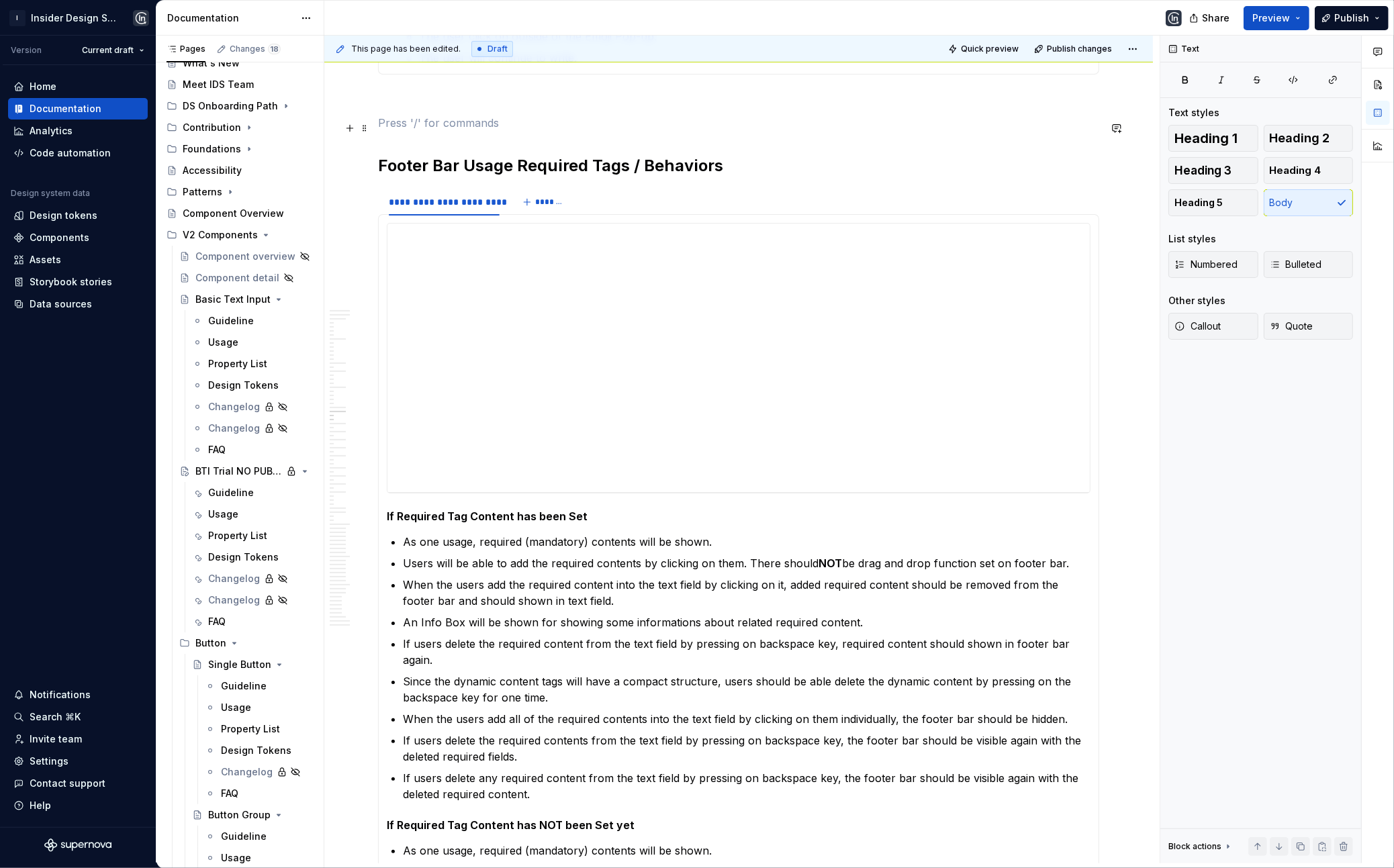
click at [442, 120] on p at bounding box center [738, 122] width 721 height 16
click at [422, 101] on p at bounding box center [738, 99] width 721 height 16
click at [418, 129] on p at bounding box center [738, 122] width 721 height 16
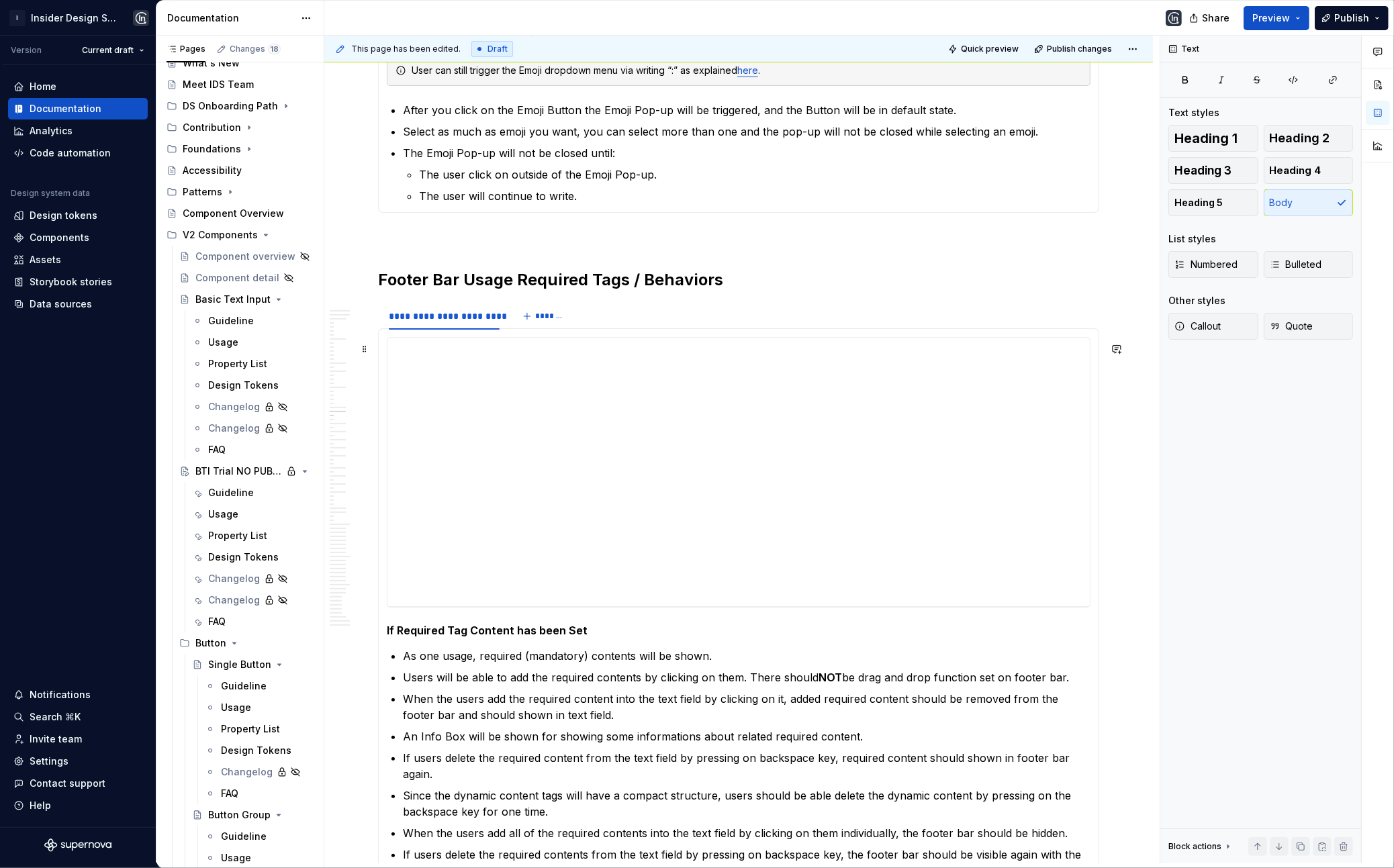
scroll to position [5834, 0]
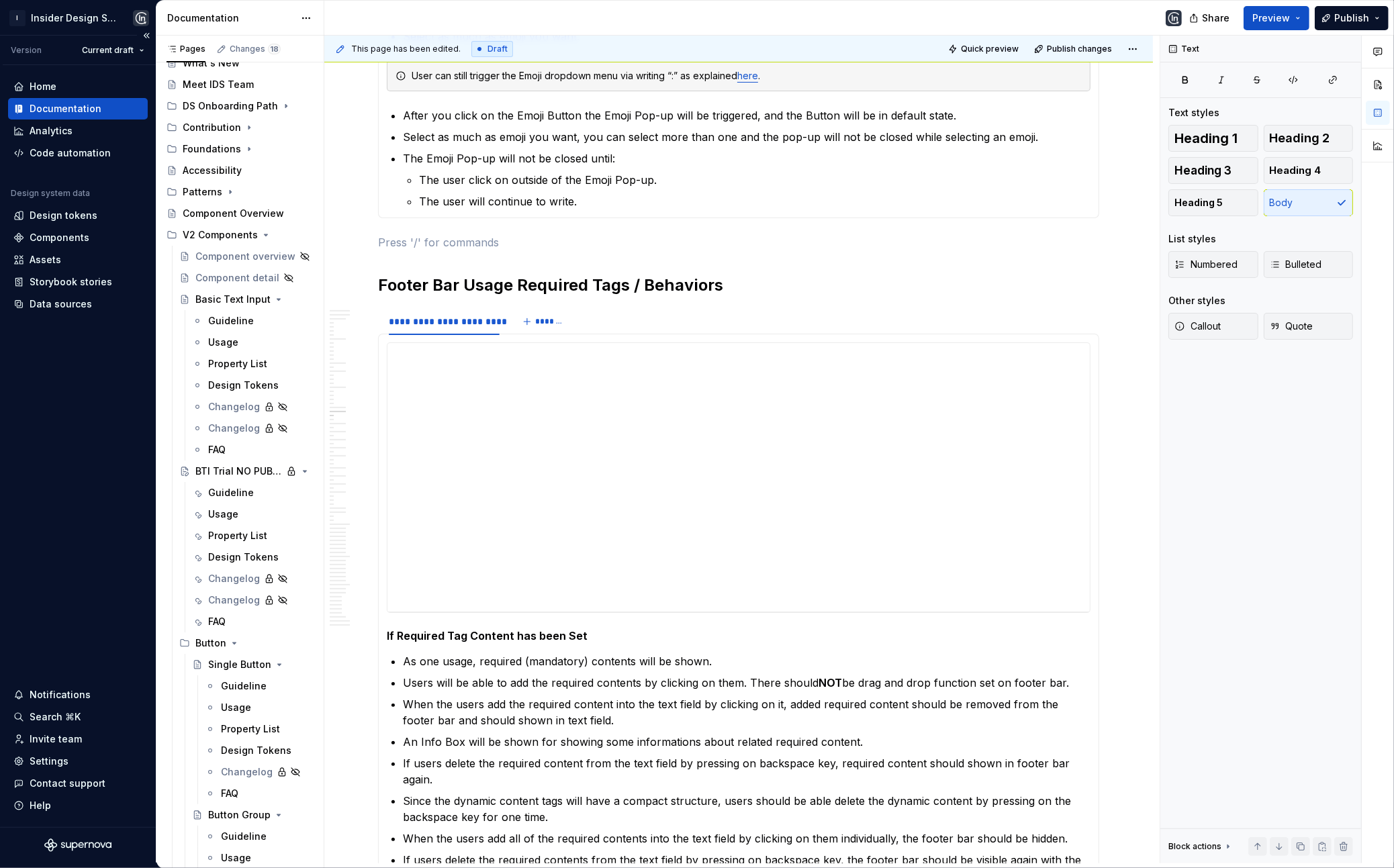
type textarea "*"
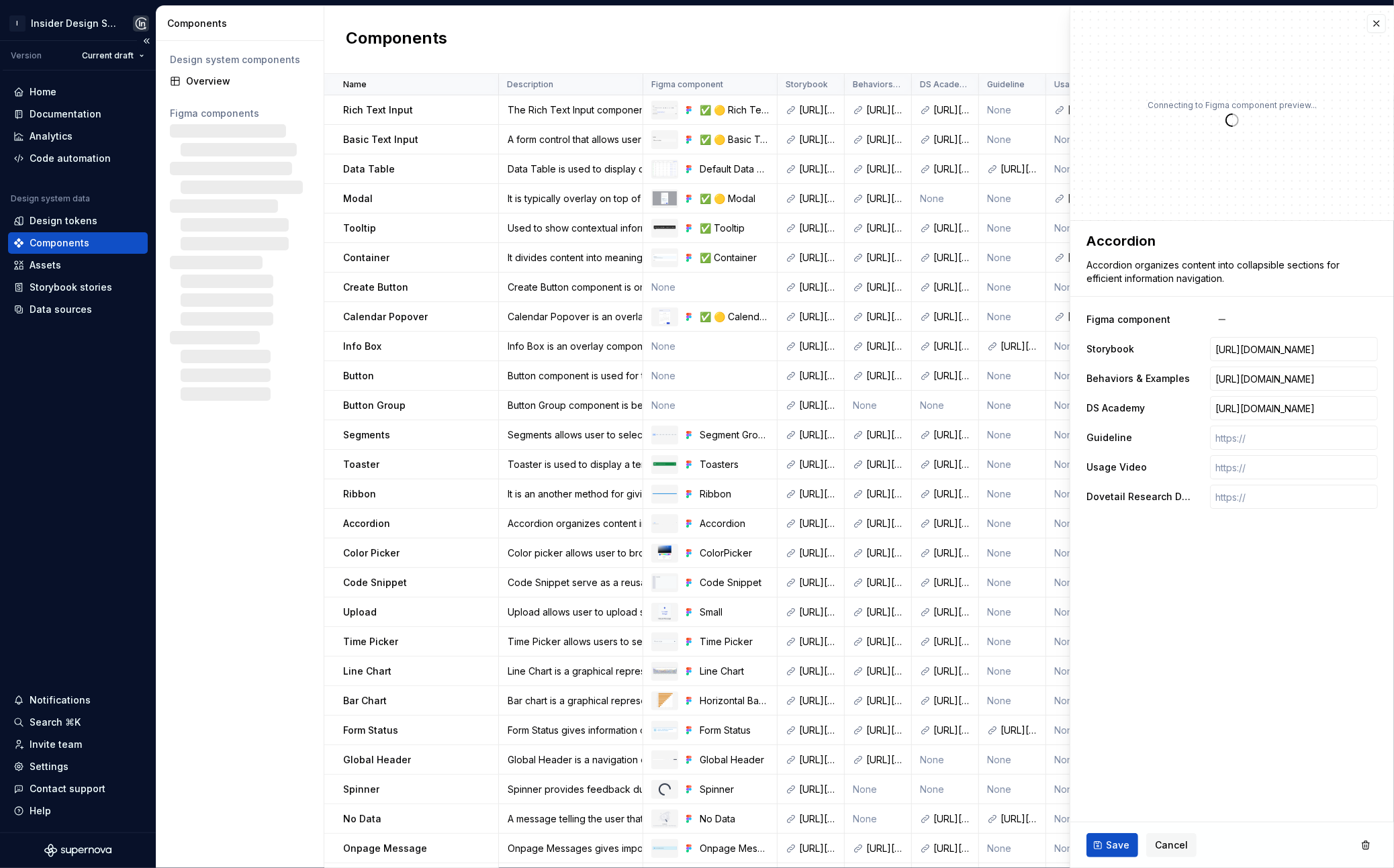
click at [120, 508] on div "Home Documentation Analytics Code automation Design system data Design tokens C…" at bounding box center [78, 451] width 156 height 762
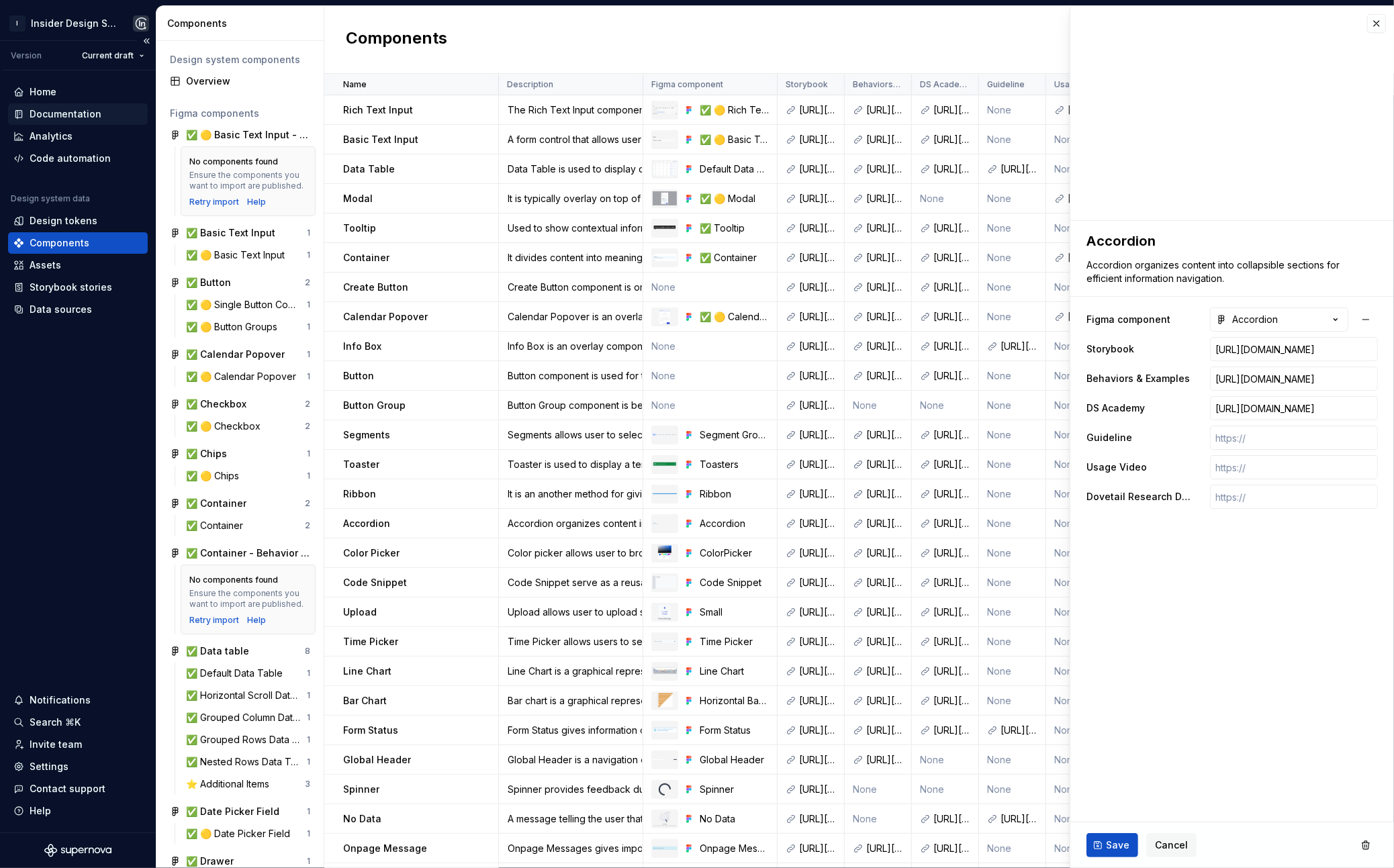
click at [66, 114] on div "Documentation" at bounding box center [65, 114] width 72 height 13
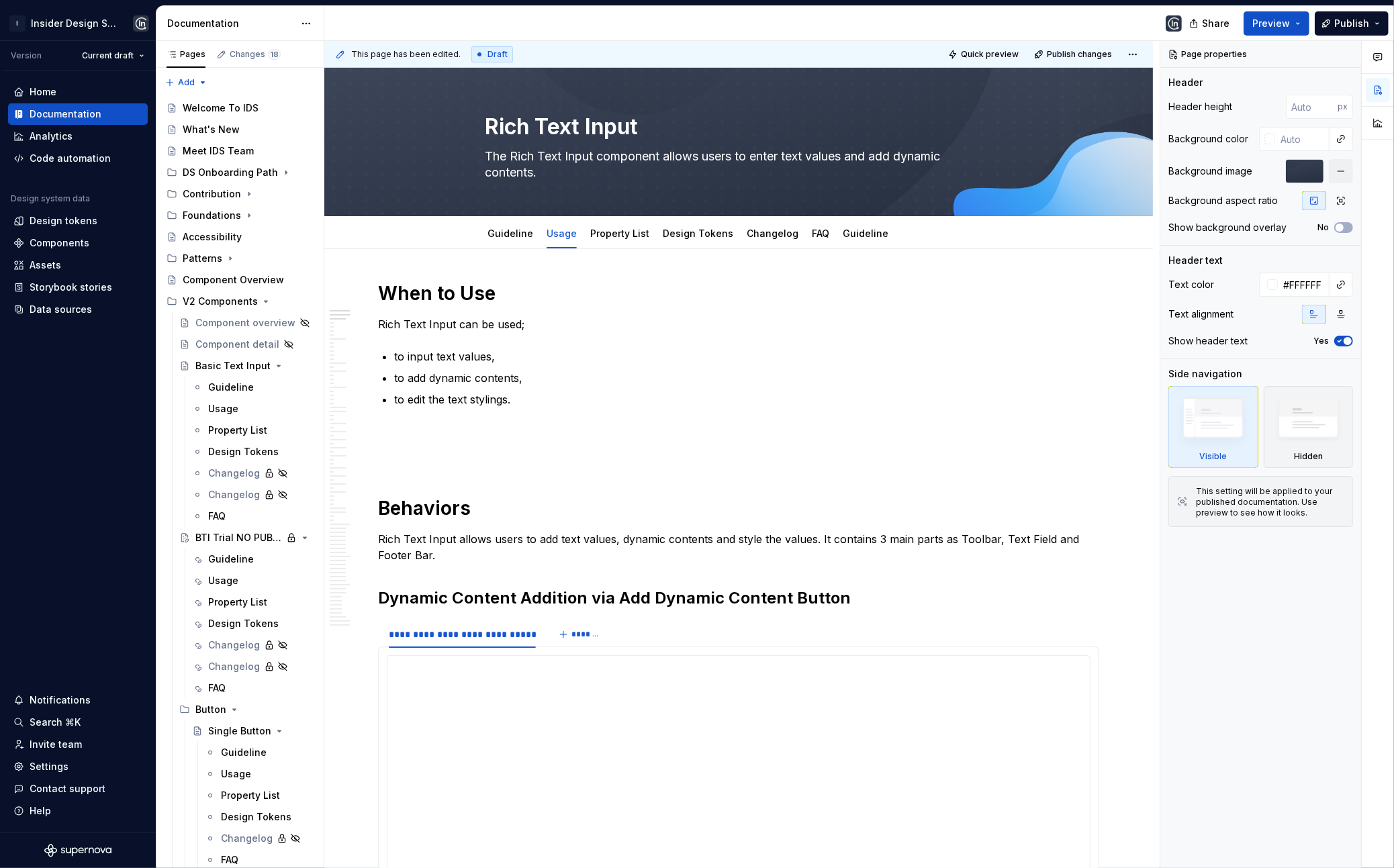
click at [304, 25] on html "I Insider Design System Version Current draft Home Documentation Analytics Code…" at bounding box center [697, 434] width 1394 height 868
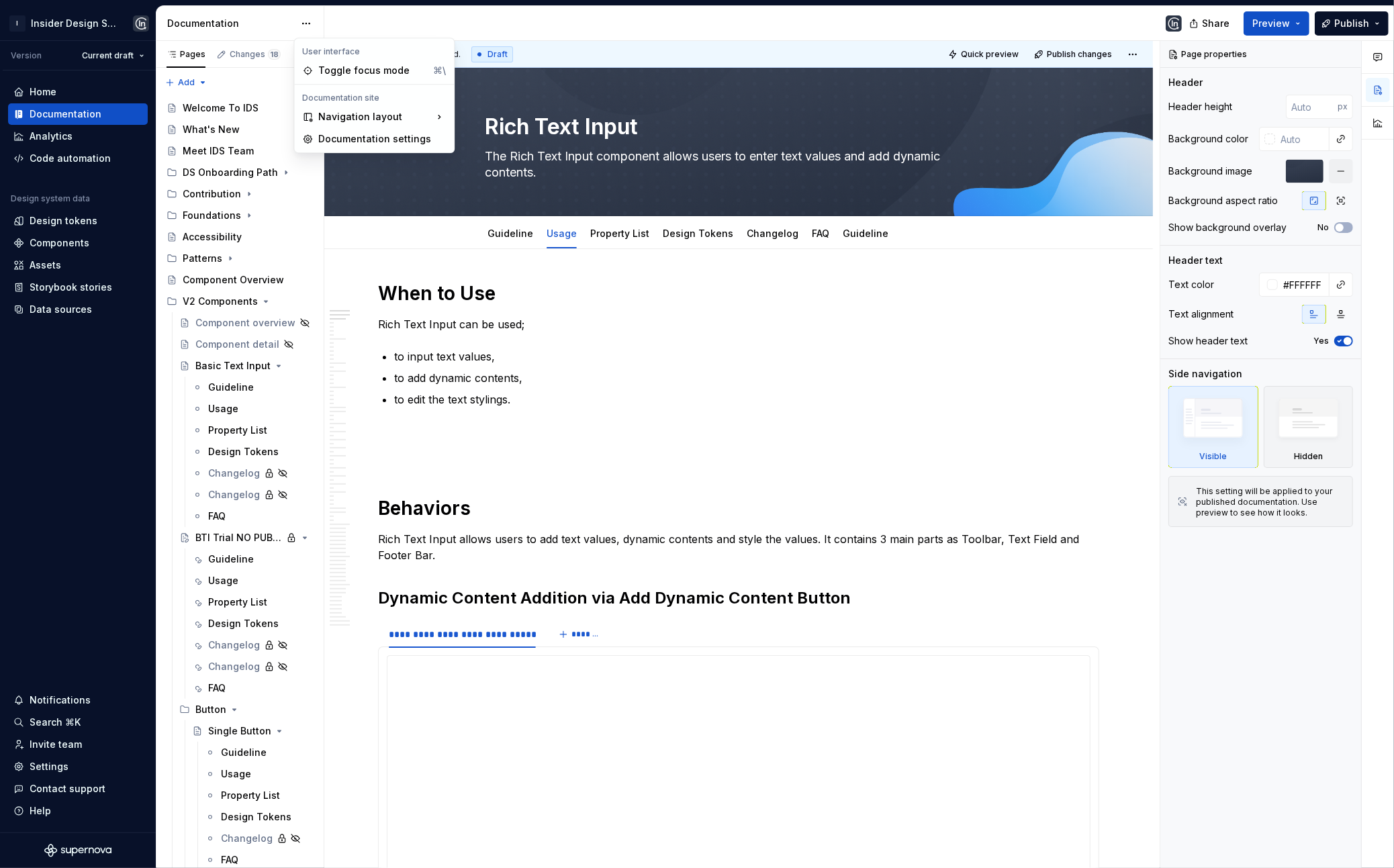
click at [93, 370] on html "I Insider Design System Version Current draft Home Documentation Analytics Code…" at bounding box center [697, 434] width 1394 height 868
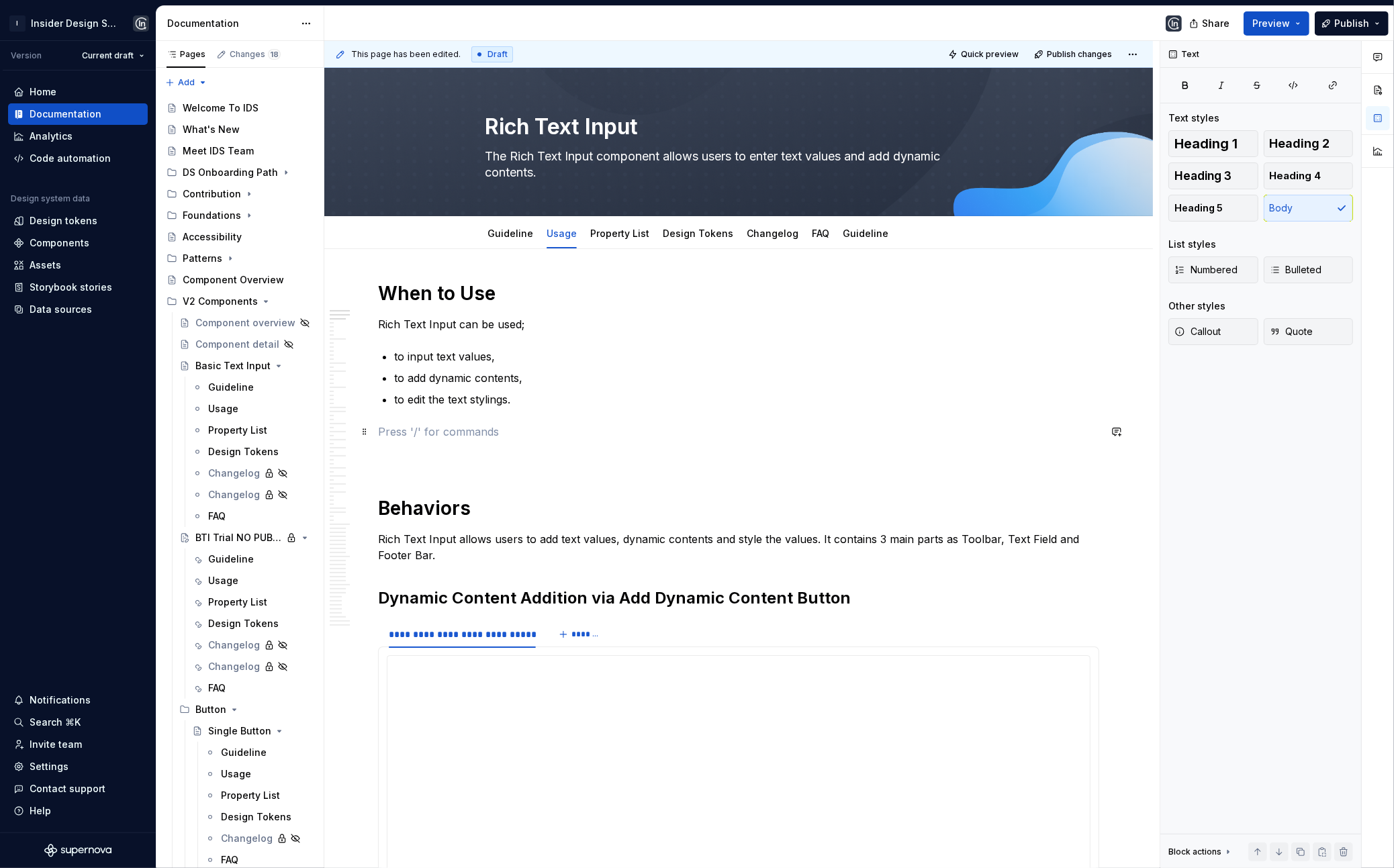
click at [434, 436] on p at bounding box center [738, 432] width 721 height 16
click at [430, 462] on p at bounding box center [738, 455] width 721 height 16
click at [101, 440] on div "Home Documentation Analytics Code automation Design system data Design tokens C…" at bounding box center [78, 451] width 156 height 762
type textarea "*"
